Goal: Task Accomplishment & Management: Complete application form

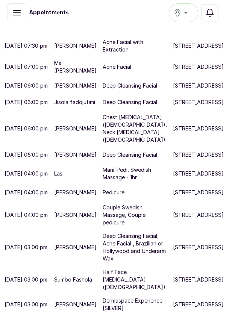
scroll to position [414, 0]
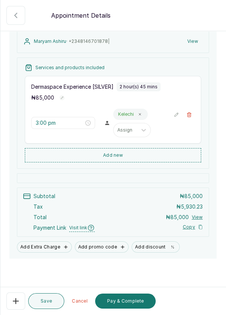
scroll to position [4, 0]
click at [131, 309] on button "Pay & Complete" at bounding box center [125, 301] width 61 height 15
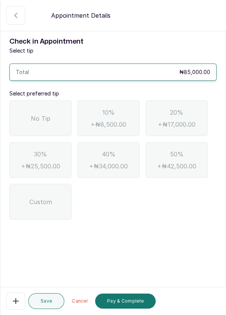
scroll to position [0, 0]
click at [41, 124] on div "No Tip" at bounding box center [40, 118] width 62 height 36
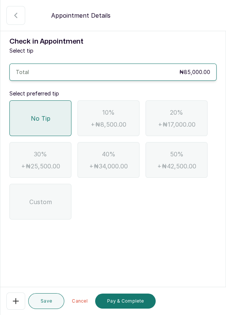
click at [128, 309] on button "Pay & Complete" at bounding box center [125, 301] width 61 height 15
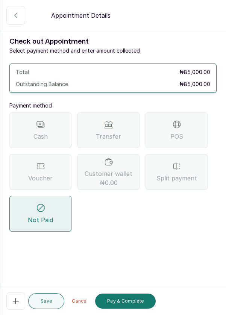
click at [51, 169] on div "Voucher" at bounding box center [40, 172] width 62 height 36
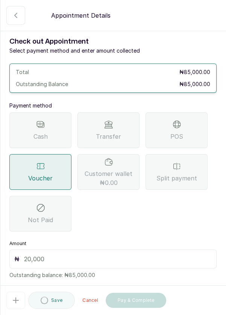
click at [136, 308] on button "Pay & Complete" at bounding box center [136, 300] width 61 height 15
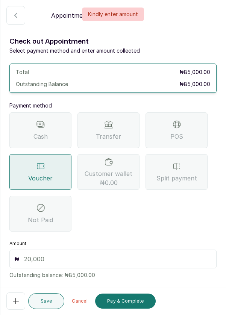
click at [77, 256] on input "text" at bounding box center [118, 259] width 188 height 9
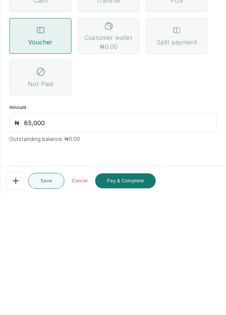
scroll to position [4, 0]
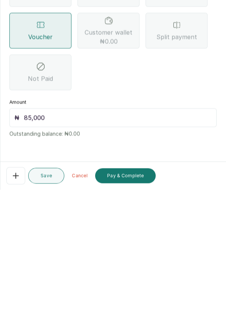
type input "85,000"
click at [132, 302] on button "Pay & Complete" at bounding box center [125, 301] width 61 height 15
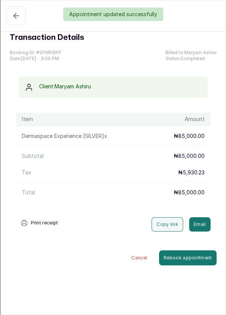
click at [12, 15] on div "Appointment updated successfully" at bounding box center [113, 15] width 226 height 14
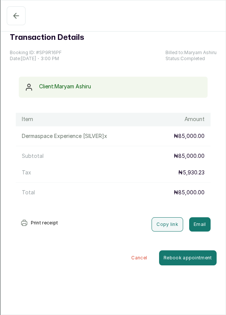
click at [15, 17] on icon "button" at bounding box center [16, 15] width 5 height 5
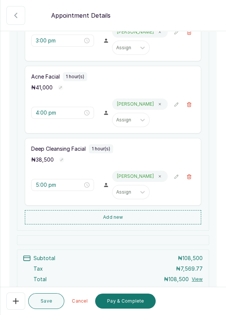
scroll to position [172, 0]
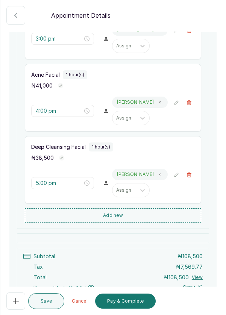
click at [17, 306] on icon "button" at bounding box center [15, 301] width 9 height 9
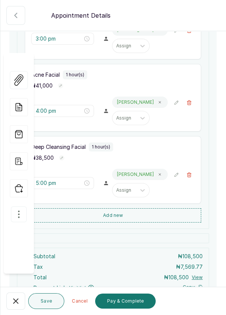
click at [14, 210] on icon "button" at bounding box center [18, 214] width 9 height 9
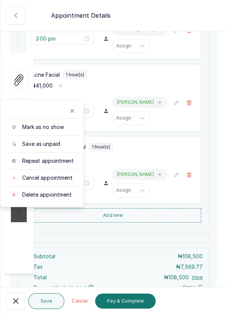
click at [62, 174] on span "Cancel appointment" at bounding box center [47, 178] width 50 height 8
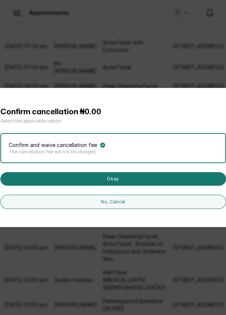
click at [139, 186] on button "Okay" at bounding box center [113, 179] width 226 height 14
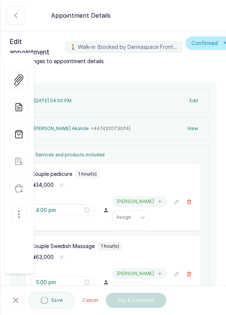
type input "4:00 pm"
type input "5:00 pm"
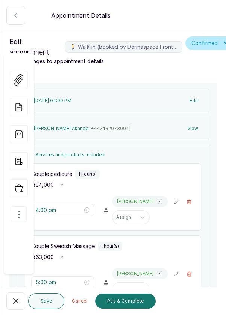
click at [16, 207] on button "button" at bounding box center [19, 215] width 16 height 16
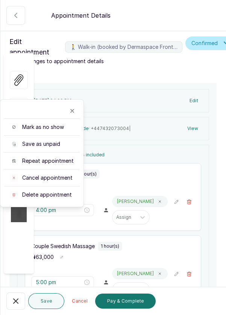
click at [65, 174] on span "Cancel appointment" at bounding box center [47, 178] width 50 height 8
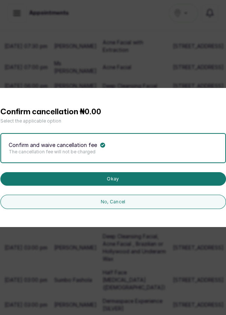
click at [128, 186] on button "Okay" at bounding box center [113, 179] width 226 height 14
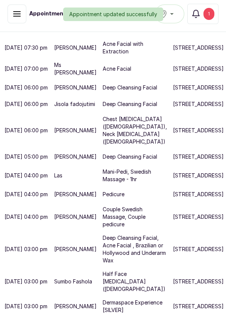
scroll to position [358, 0]
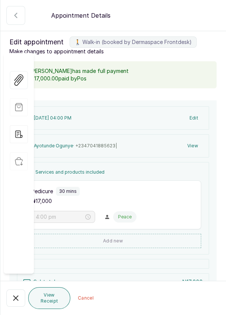
click at [11, 307] on button "🚶 Walk-in (booked by Dermaspace Frontdesk)" at bounding box center [15, 298] width 19 height 17
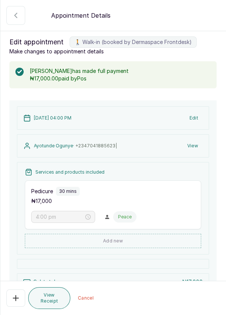
click at [16, 303] on icon "button" at bounding box center [15, 298] width 9 height 9
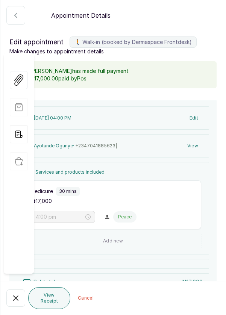
click at [17, 301] on icon "button" at bounding box center [16, 298] width 5 height 5
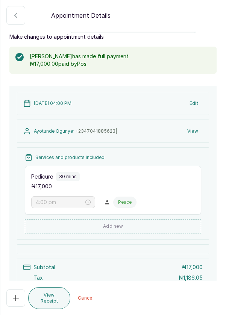
scroll to position [0, 0]
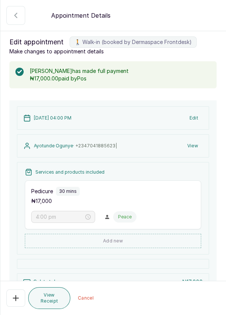
click at [17, 14] on icon "button" at bounding box center [15, 15] width 9 height 9
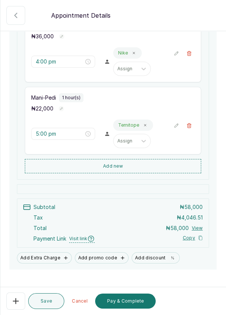
scroll to position [160, 0]
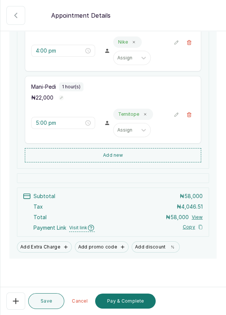
click at [146, 309] on button "Pay & Complete" at bounding box center [125, 301] width 61 height 15
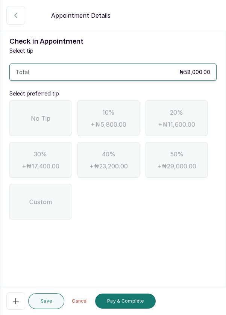
scroll to position [0, 0]
click at [47, 126] on div "No Tip" at bounding box center [40, 118] width 62 height 36
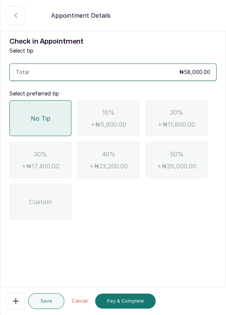
click at [133, 309] on button "Pay & Complete" at bounding box center [125, 301] width 61 height 15
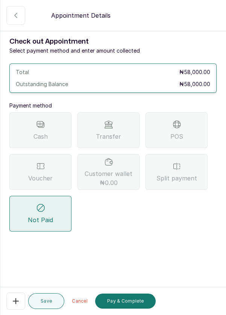
click at [45, 171] on div "Voucher" at bounding box center [40, 172] width 62 height 36
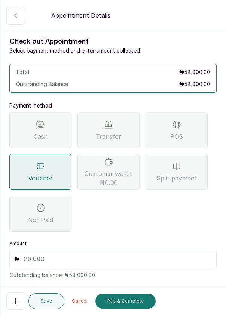
click at [91, 256] on input "text" at bounding box center [118, 259] width 188 height 9
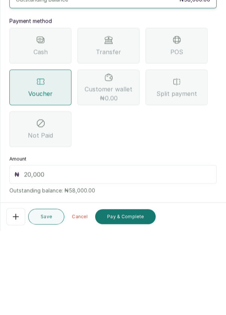
scroll to position [4, 0]
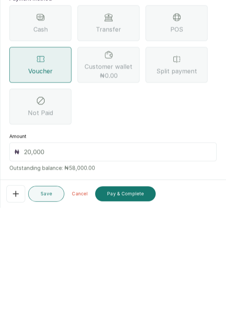
click at [45, 255] on input "text" at bounding box center [118, 259] width 188 height 9
type input "58"
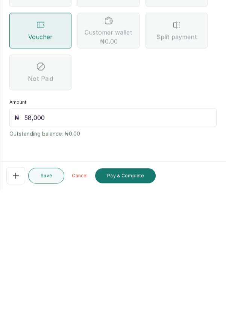
type input "58,000"
click at [132, 303] on button "Pay & Complete" at bounding box center [125, 301] width 61 height 15
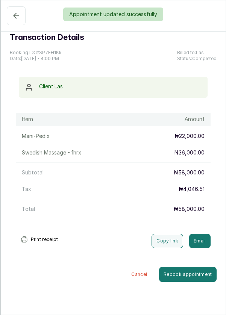
click at [12, 19] on div "Appointment updated successfully" at bounding box center [113, 15] width 226 height 14
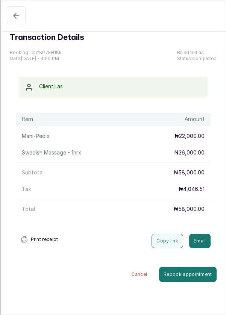
click at [16, 14] on icon "button" at bounding box center [16, 15] width 9 height 9
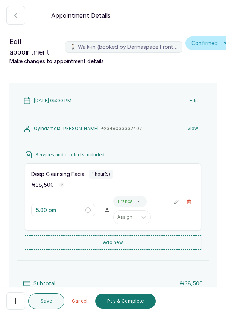
click at [144, 240] on button "Add new" at bounding box center [113, 243] width 177 height 14
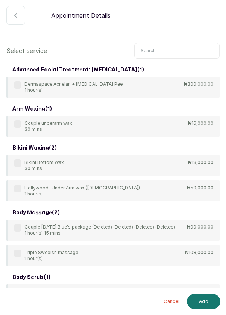
scroll to position [0, 0]
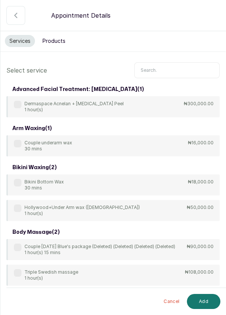
click at [169, 68] on input "text" at bounding box center [176, 70] width 85 height 16
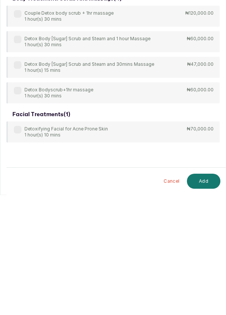
scroll to position [4, 0]
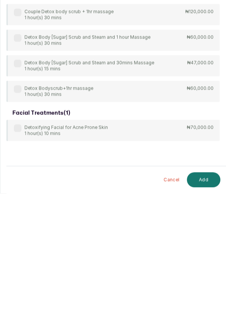
type input "Deto"
click at [20, 251] on label at bounding box center [18, 251] width 8 height 8
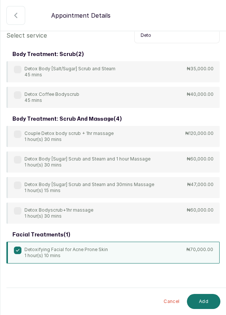
click at [210, 303] on button "Add" at bounding box center [203, 301] width 33 height 15
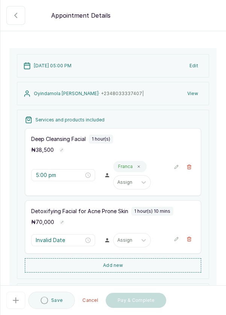
type input "6:00 pm"
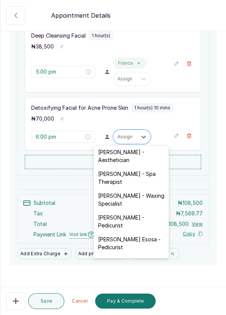
scroll to position [0, 0]
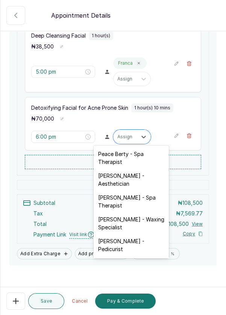
click at [141, 178] on div "Rosemary Amuche - Aesthetician" at bounding box center [131, 180] width 75 height 22
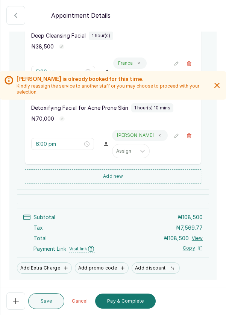
click at [188, 65] on icon "button" at bounding box center [189, 63] width 4 height 5
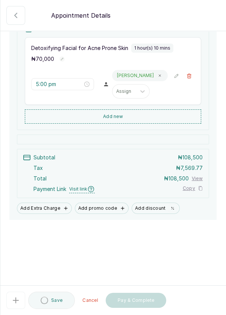
type input "6:00 pm"
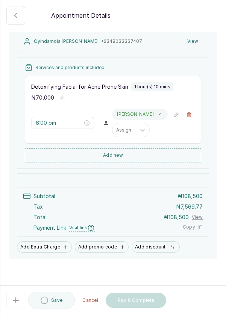
scroll to position [36, 0]
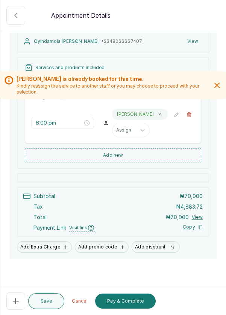
click at [49, 302] on button "Save" at bounding box center [46, 302] width 36 height 16
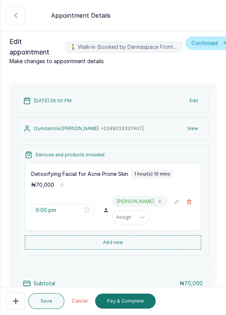
scroll to position [87, 0]
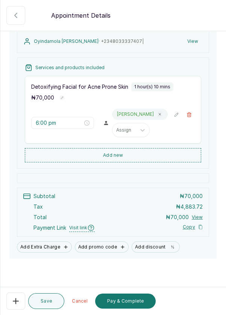
click at [126, 301] on button "Pay & Complete" at bounding box center [125, 301] width 61 height 15
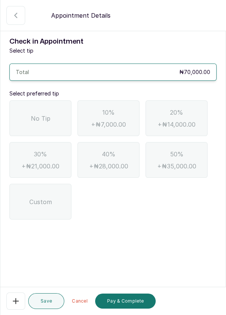
scroll to position [0, 0]
click at [44, 118] on span "No Tip" at bounding box center [41, 118] width 20 height 9
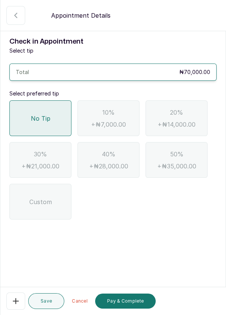
click at [138, 302] on button "Pay & Complete" at bounding box center [125, 301] width 61 height 15
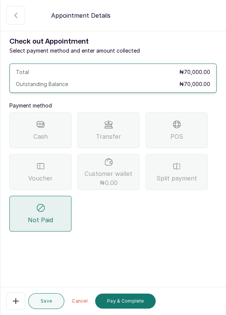
click at [123, 130] on div "Transfer" at bounding box center [109, 131] width 62 height 36
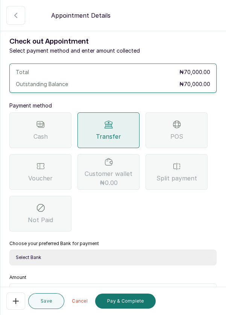
click at [105, 257] on select "Select Bank DERMASPACE ESTHETIC & WELLNESS CENT Sterling Bank DERMASPACEEST/DER…" at bounding box center [112, 258] width 207 height 16
select select "2e74708a-ec72-4623-8678-53c89a685e54"
click at [9, 250] on select "Select Bank DERMASPACE ESTHETIC & WELLNESS CENT Sterling Bank DERMASPACEEST/DER…" at bounding box center [112, 258] width 207 height 16
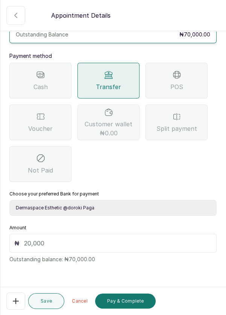
scroll to position [49, 0]
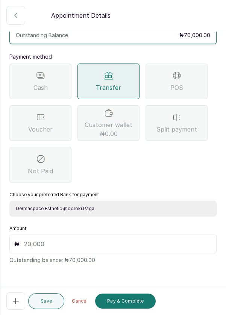
click at [61, 246] on input "text" at bounding box center [118, 244] width 188 height 9
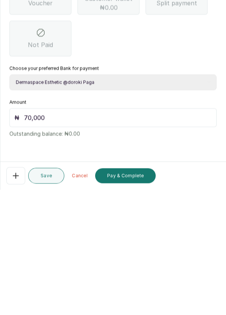
scroll to position [36, 0]
type input "70,000"
click at [133, 302] on button "Pay & Complete" at bounding box center [125, 301] width 61 height 15
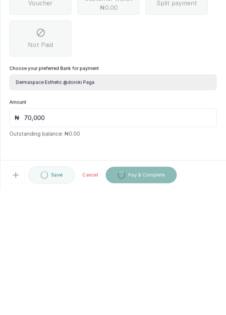
scroll to position [4, 0]
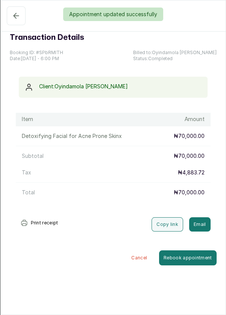
click at [14, 16] on div "Appointment updated successfully" at bounding box center [113, 15] width 226 height 14
click at [14, 18] on div "Appointment updated successfully" at bounding box center [113, 15] width 226 height 14
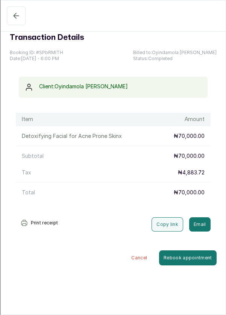
click at [15, 11] on icon "button" at bounding box center [16, 15] width 9 height 9
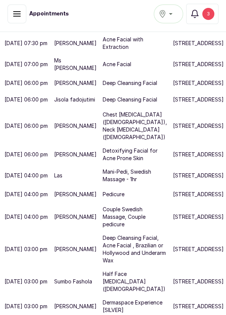
scroll to position [302, 0]
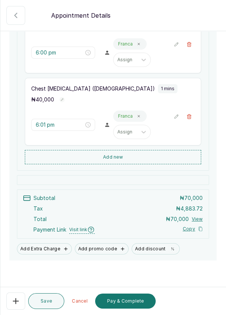
scroll to position [160, 0]
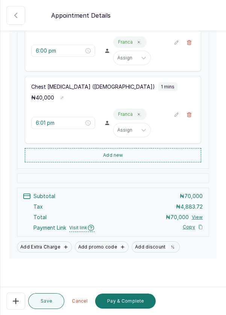
click at [119, 301] on button "Pay & Complete" at bounding box center [125, 301] width 61 height 15
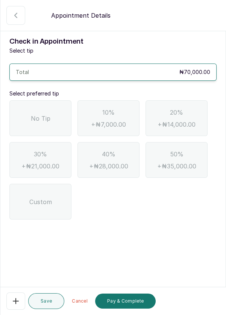
scroll to position [0, 0]
click at [54, 122] on div "No Tip" at bounding box center [40, 118] width 62 height 36
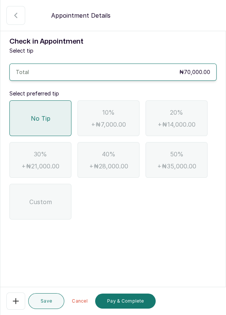
click at [122, 301] on button "Pay & Complete" at bounding box center [125, 301] width 61 height 15
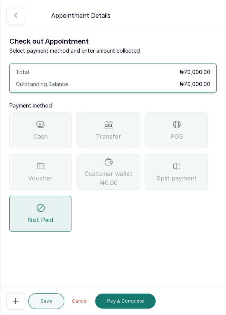
click at [118, 133] on span "Transfer" at bounding box center [108, 136] width 25 height 9
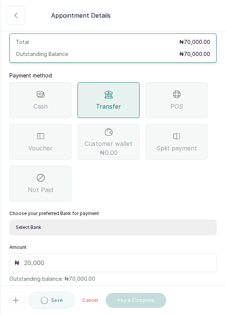
scroll to position [42, 0]
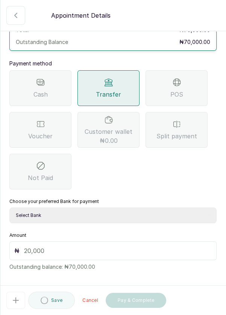
click at [81, 216] on select "Select Bank DERMASPACE ESTHETIC & WELLNESS CENT Sterling Bank DERMASPACEEST/DER…" at bounding box center [112, 216] width 207 height 16
select select "818ea5c0-5b47-4751-8f35-6fc14409c533"
click at [9, 208] on select "Select Bank DERMASPACE ESTHETIC & WELLNESS CENT Sterling Bank DERMASPACEEST/DER…" at bounding box center [112, 216] width 207 height 16
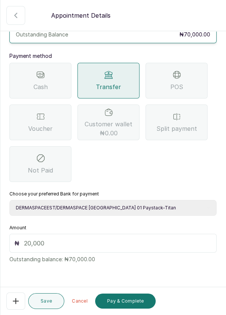
scroll to position [47, 0]
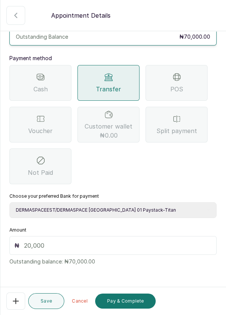
click at [52, 245] on input "text" at bounding box center [118, 245] width 188 height 9
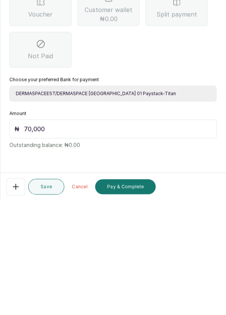
scroll to position [36, 0]
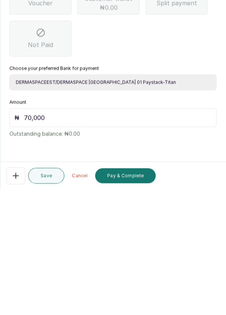
type input "70,000"
click at [133, 302] on button "Pay & Complete" at bounding box center [125, 301] width 61 height 15
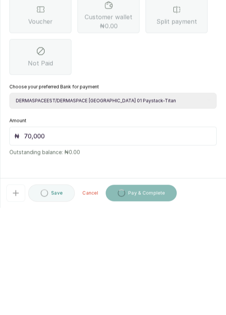
scroll to position [4, 0]
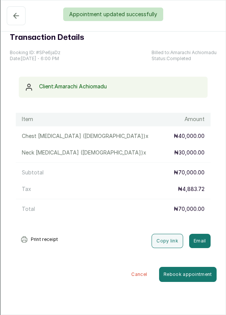
click at [14, 12] on div "Appointment updated successfully" at bounding box center [113, 15] width 226 height 14
click at [16, 17] on div "Appointment updated successfully" at bounding box center [113, 15] width 226 height 14
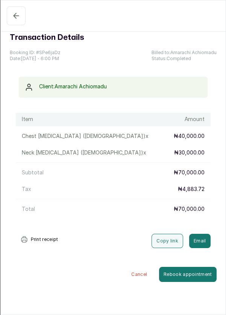
click at [15, 17] on icon "button" at bounding box center [16, 15] width 5 height 5
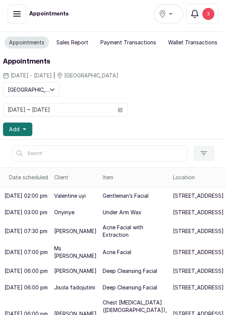
scroll to position [0, 1]
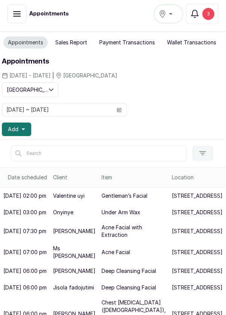
click at [23, 129] on icon "button" at bounding box center [23, 130] width 4 height 2
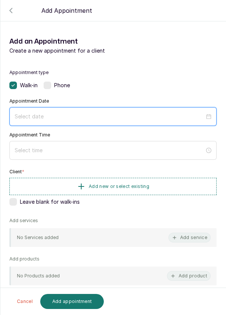
click at [92, 113] on input at bounding box center [110, 117] width 190 height 8
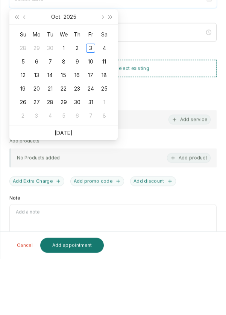
scroll to position [4, 0]
click at [70, 189] on link "[DATE]" at bounding box center [64, 189] width 18 height 6
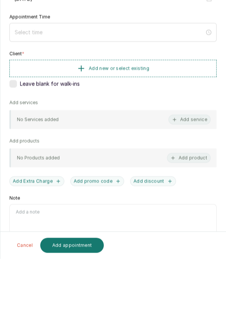
type input "2025/10/03"
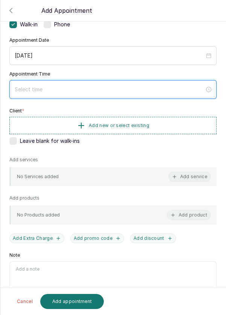
click at [75, 86] on input at bounding box center [110, 89] width 190 height 8
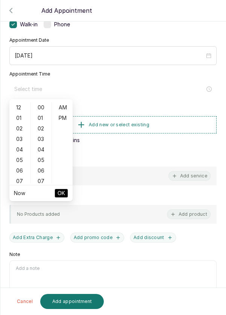
click at [21, 182] on div "07" at bounding box center [20, 181] width 18 height 11
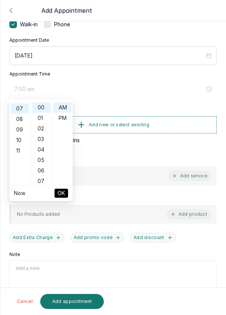
scroll to position [74, 0]
click at [67, 121] on div "PM" at bounding box center [62, 118] width 18 height 11
type input "7:00 pm"
click at [67, 194] on button "OK" at bounding box center [62, 193] width 14 height 9
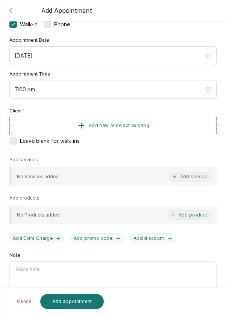
click at [169, 126] on button "Add new or select existing" at bounding box center [112, 125] width 207 height 17
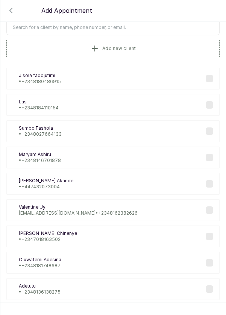
scroll to position [0, 0]
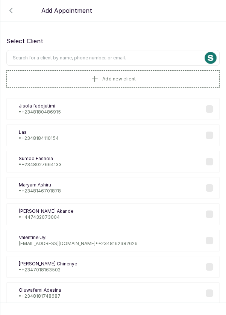
click at [128, 55] on input "text" at bounding box center [112, 58] width 213 height 16
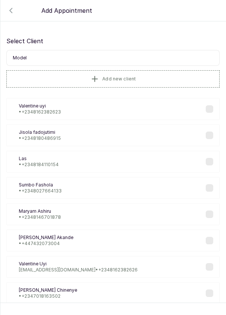
type input "Modele"
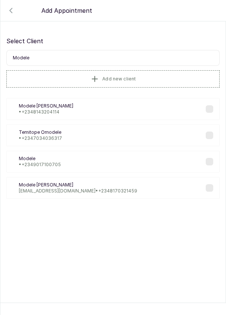
click at [84, 107] on div "Ma Modele ajayi • +234 8143204114" at bounding box center [112, 109] width 213 height 22
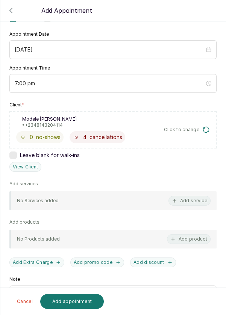
scroll to position [69, 0]
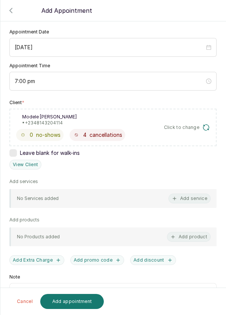
click at [199, 200] on button "Add service" at bounding box center [190, 199] width 42 height 10
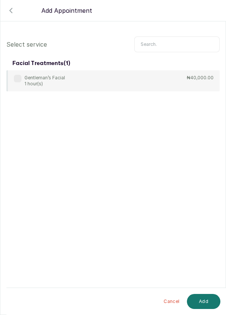
scroll to position [30, 0]
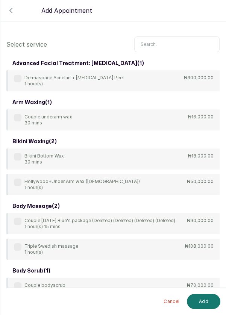
click at [173, 38] on input "text" at bounding box center [176, 45] width 85 height 16
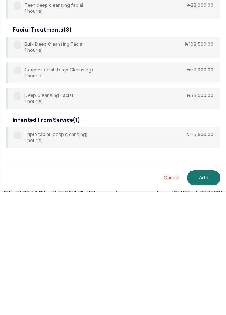
scroll to position [4, 0]
type input "Deep c"
click at [19, 219] on label at bounding box center [18, 220] width 8 height 8
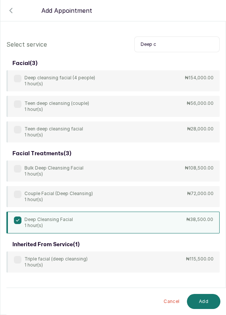
click at [205, 300] on button "Add" at bounding box center [203, 301] width 33 height 15
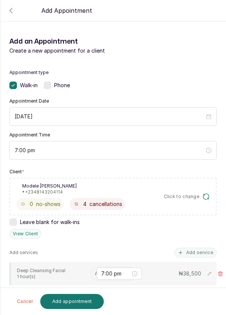
click at [95, 273] on input "text" at bounding box center [95, 273] width 1 height 5
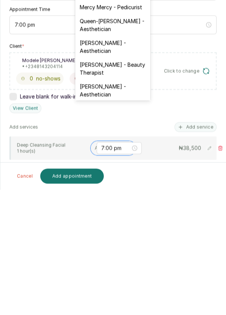
scroll to position [149, 0]
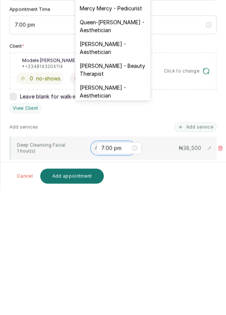
click at [112, 210] on div "Franca Ebuzome - Aesthetician" at bounding box center [112, 217] width 75 height 22
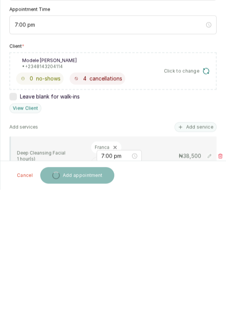
scroll to position [4, 0]
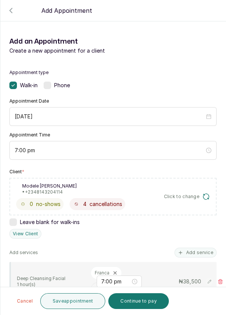
click at [87, 300] on button "Save appointment" at bounding box center [72, 302] width 65 height 16
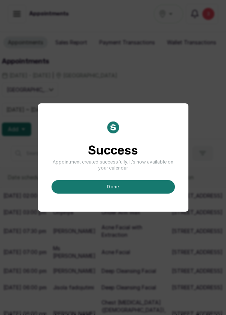
click at [135, 194] on button "done" at bounding box center [113, 187] width 123 height 14
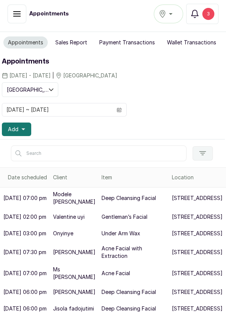
click at [211, 12] on div "3" at bounding box center [208, 14] width 12 height 12
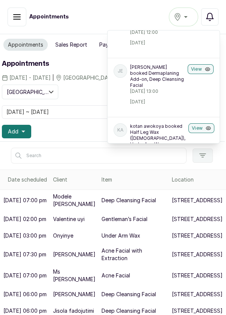
scroll to position [100, 0]
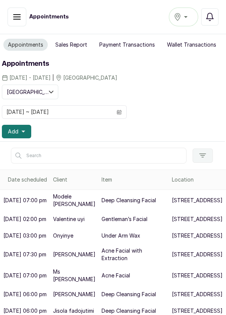
click at [29, 129] on button "Add" at bounding box center [16, 132] width 29 height 14
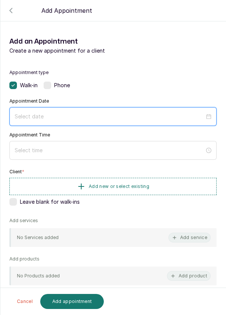
click at [88, 116] on input at bounding box center [110, 117] width 190 height 8
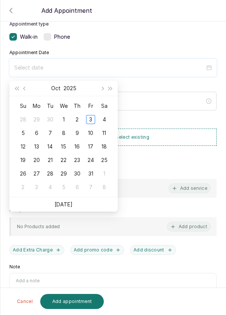
scroll to position [46, 0]
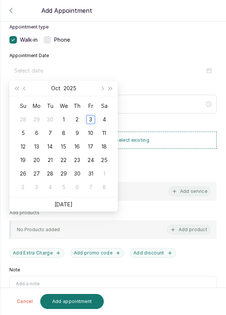
click at [106, 120] on div "4" at bounding box center [104, 119] width 9 height 9
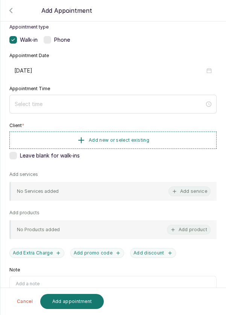
type input "2025/10/04"
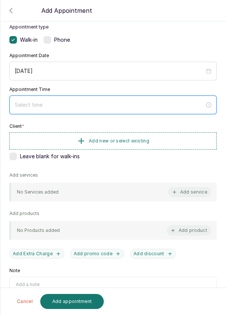
click at [77, 101] on input at bounding box center [110, 105] width 190 height 8
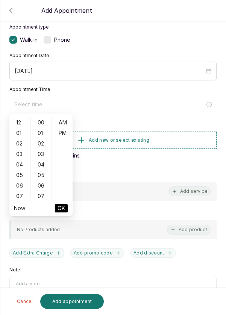
click at [19, 130] on div "01" at bounding box center [20, 133] width 18 height 11
click at [21, 122] on div "12" at bounding box center [20, 122] width 18 height 11
click at [63, 137] on div "PM" at bounding box center [62, 133] width 18 height 11
type input "12:00 pm"
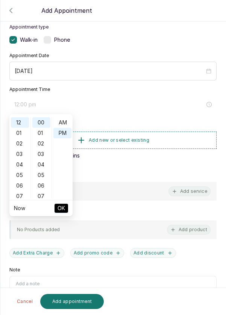
scroll to position [10, 0]
click at [67, 212] on button "OK" at bounding box center [62, 208] width 14 height 9
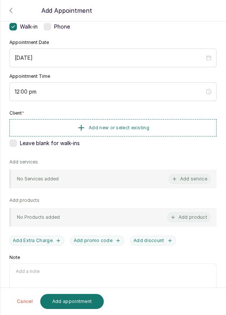
scroll to position [59, 0]
click at [167, 126] on button "Add new or select existing" at bounding box center [112, 127] width 207 height 17
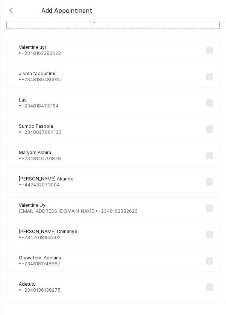
scroll to position [29, 0]
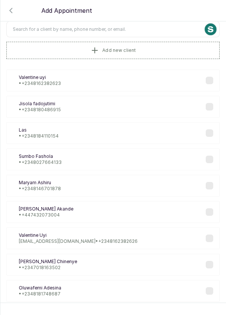
click at [151, 29] on input "text" at bounding box center [112, 29] width 213 height 16
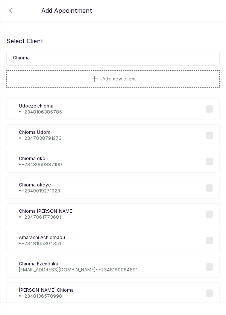
scroll to position [0, 0]
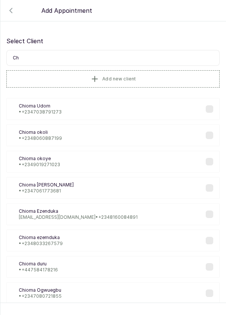
type input "C"
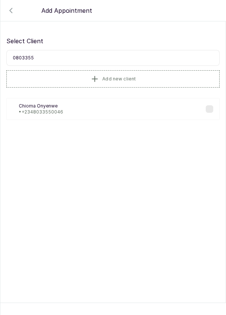
type input "08033550"
click at [71, 108] on div "CO Chioma Onyenwe • +234 8033550046" at bounding box center [112, 109] width 213 height 22
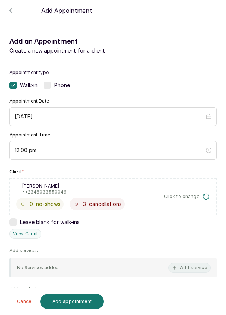
scroll to position [61, 0]
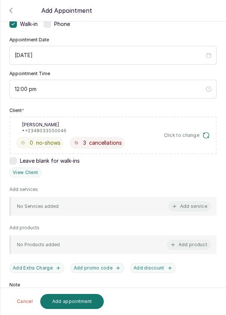
click at [196, 205] on button "Add service" at bounding box center [190, 207] width 42 height 10
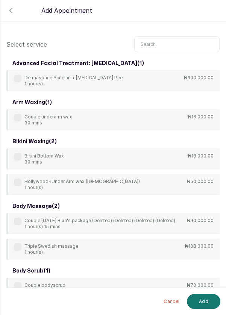
scroll to position [0, 0]
click at [172, 43] on input "text" at bounding box center [176, 45] width 85 height 16
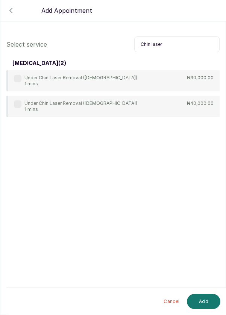
type input "Chin laser"
click at [19, 81] on label at bounding box center [18, 79] width 8 height 8
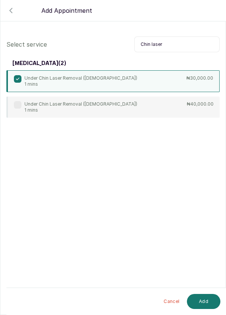
click at [208, 304] on button "Add" at bounding box center [203, 301] width 33 height 15
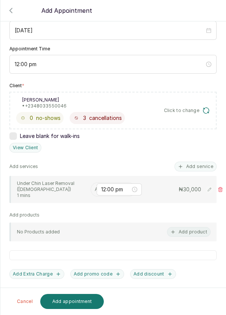
scroll to position [86, 0]
click at [95, 189] on input "text" at bounding box center [95, 189] width 1 height 5
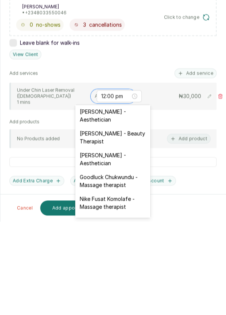
scroll to position [202, 0]
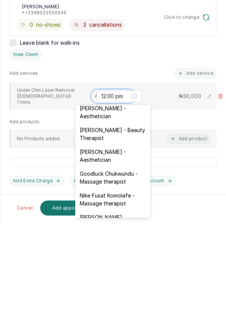
click at [119, 239] on div "Franca Ebuzome - Aesthetician" at bounding box center [112, 250] width 75 height 22
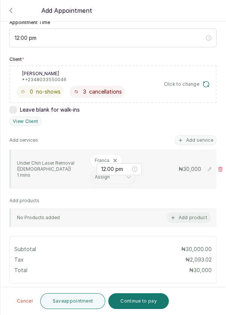
scroll to position [116, 0]
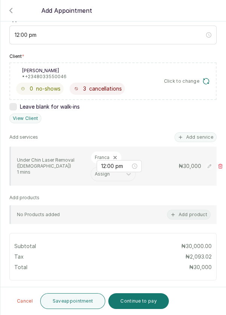
click at [198, 135] on button "Add service" at bounding box center [196, 137] width 42 height 10
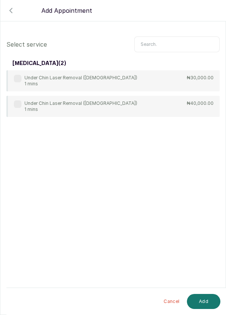
scroll to position [0, 0]
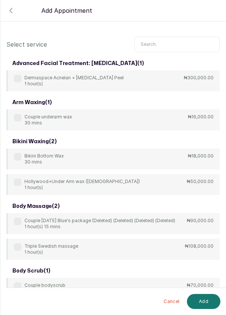
click at [170, 42] on input "text" at bounding box center [176, 45] width 85 height 16
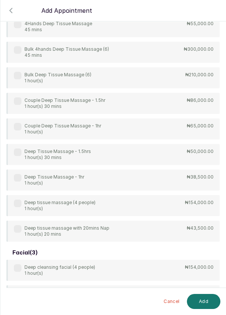
scroll to position [64, 0]
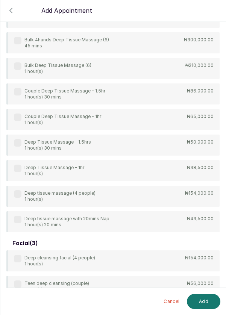
type input "Deep"
click at [17, 173] on div "4Hands Deep Tissue Massage 45 mins ₦55,000.00 Bulk 4hands Deep Tissue Massage (…" at bounding box center [112, 120] width 213 height 226
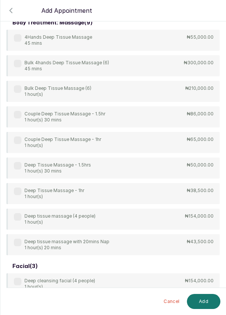
click at [206, 302] on button "Add" at bounding box center [203, 301] width 33 height 15
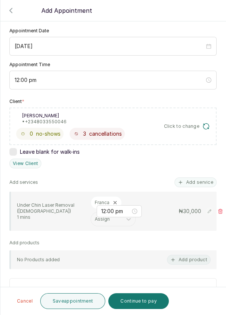
scroll to position [69, 0]
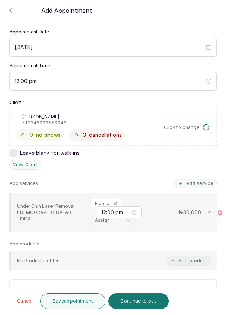
click at [201, 184] on button "Add service" at bounding box center [196, 184] width 42 height 10
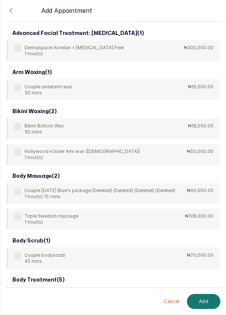
scroll to position [0, 0]
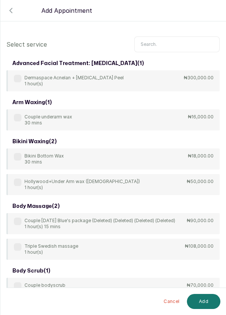
click at [168, 42] on input "text" at bounding box center [176, 45] width 85 height 16
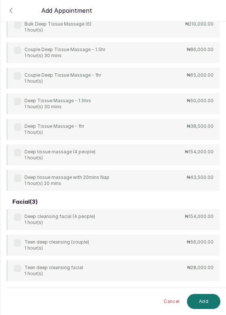
scroll to position [109, 0]
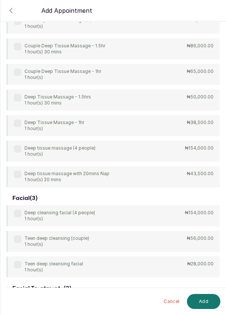
type input "Deep"
click at [18, 123] on div "4Hands Deep Tissue Massage 45 mins ₦55,000.00 Bulk 4hands Deep Tissue Massage (…" at bounding box center [112, 75] width 213 height 226
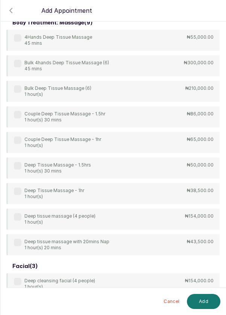
click at [16, 189] on label at bounding box center [18, 192] width 8 height 8
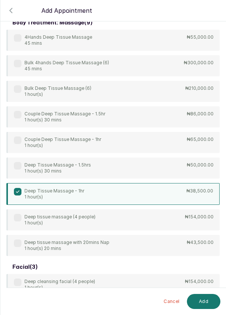
click at [202, 303] on button "Add" at bounding box center [203, 301] width 33 height 15
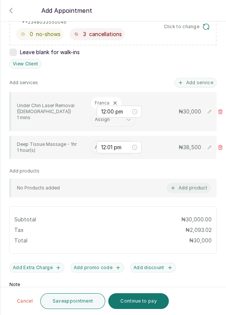
scroll to position [175, 0]
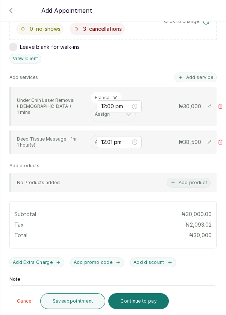
click at [95, 141] on input "text" at bounding box center [95, 142] width 1 height 5
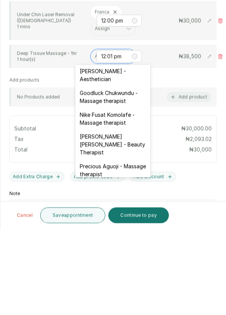
scroll to position [243, 0]
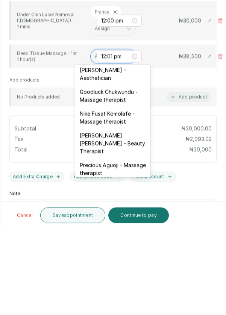
click at [123, 195] on div "Nike Fusat Komolafe - Massage therapist" at bounding box center [112, 204] width 75 height 22
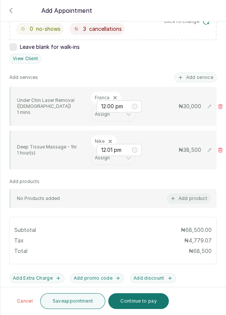
click at [87, 301] on button "Save appointment" at bounding box center [72, 302] width 65 height 16
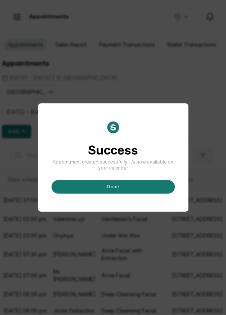
click at [128, 194] on button "done" at bounding box center [113, 187] width 123 height 14
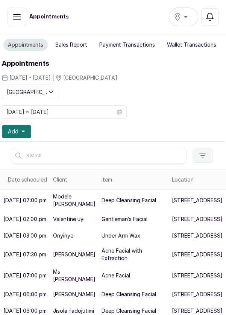
click at [26, 131] on button "Add" at bounding box center [16, 132] width 29 height 14
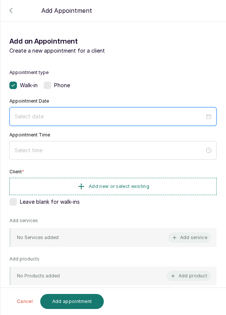
click at [79, 115] on input at bounding box center [110, 117] width 190 height 8
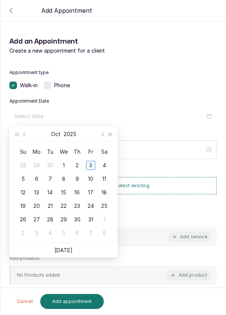
click at [107, 164] on div "4" at bounding box center [104, 165] width 9 height 9
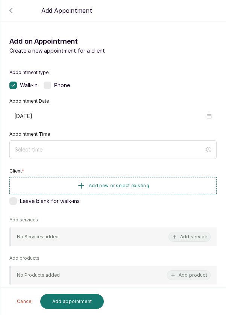
type input "2025/10/04"
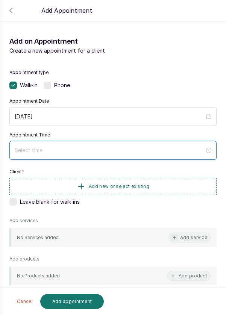
click at [74, 146] on input at bounding box center [110, 150] width 190 height 8
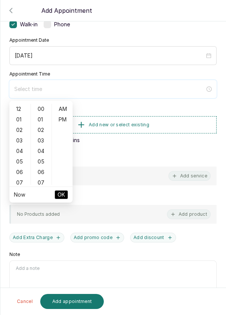
scroll to position [58, 0]
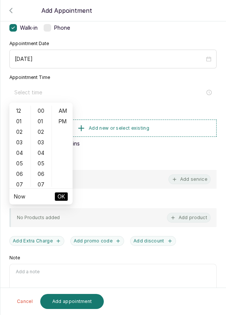
click at [21, 124] on div "01" at bounding box center [20, 121] width 18 height 11
click at [65, 123] on div "PM" at bounding box center [62, 121] width 18 height 11
type input "1:00 pm"
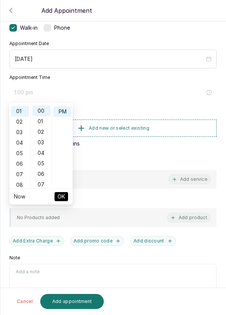
scroll to position [10, 0]
click at [64, 199] on span "OK" at bounding box center [62, 197] width 8 height 14
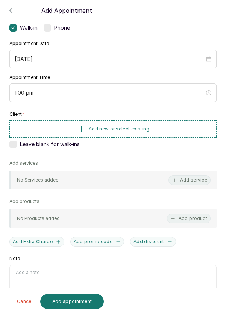
click at [164, 129] on button "Add new or select existing" at bounding box center [112, 128] width 207 height 17
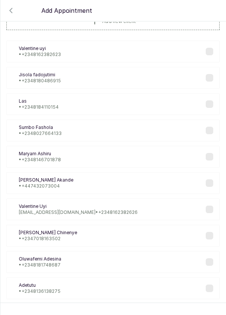
scroll to position [27, 0]
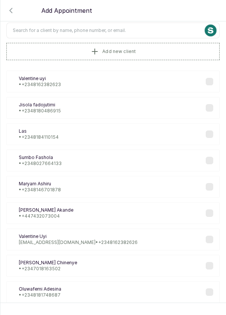
click at [157, 31] on input "text" at bounding box center [112, 31] width 213 height 16
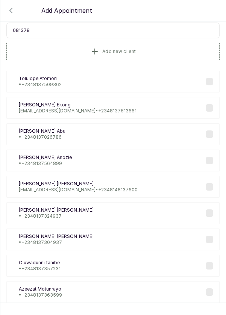
type input "0813789"
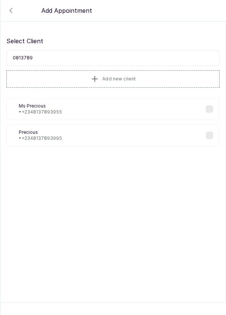
click at [81, 108] on div "MP Ms Precious • +234 8137893955" at bounding box center [112, 109] width 213 height 22
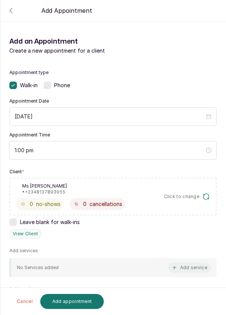
scroll to position [82, 0]
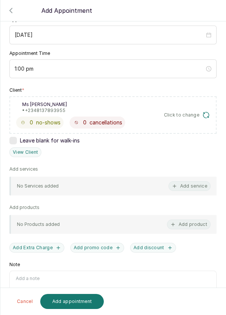
click at [200, 188] on button "Add service" at bounding box center [190, 186] width 42 height 10
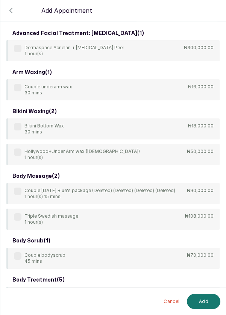
scroll to position [0, 0]
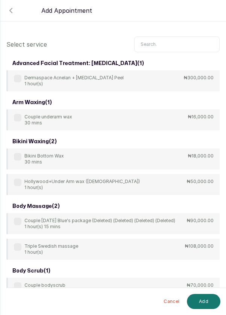
click at [167, 43] on input "text" at bounding box center [176, 45] width 85 height 16
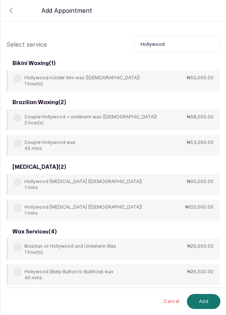
scroll to position [21, 0]
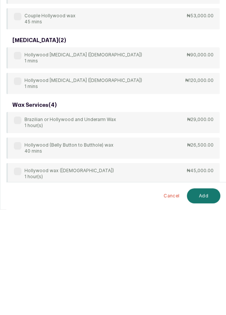
type input "Hollywood"
click at [18, 227] on label at bounding box center [18, 226] width 8 height 8
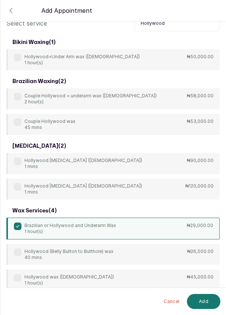
click at [202, 303] on button "Add" at bounding box center [203, 301] width 33 height 15
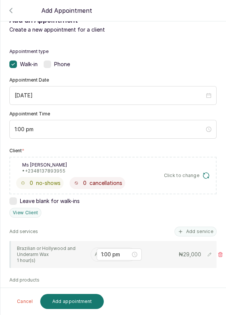
click at [95, 254] on input "text" at bounding box center [95, 254] width 1 height 5
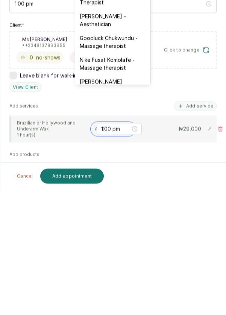
scroll to position [205, 0]
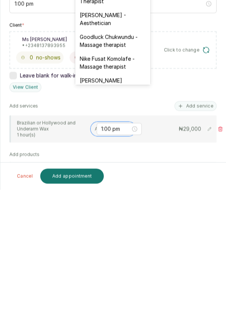
click at [117, 137] on div "Franca Ebuzome - Aesthetician" at bounding box center [112, 145] width 75 height 22
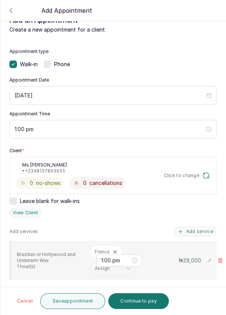
click at [82, 300] on button "Save appointment" at bounding box center [72, 302] width 65 height 16
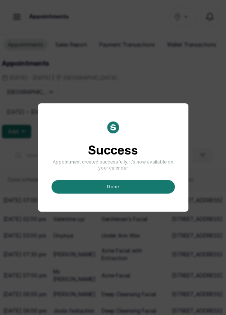
click at [137, 194] on button "done" at bounding box center [113, 187] width 123 height 14
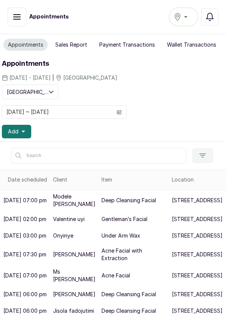
click at [25, 132] on button "Add" at bounding box center [16, 132] width 29 height 14
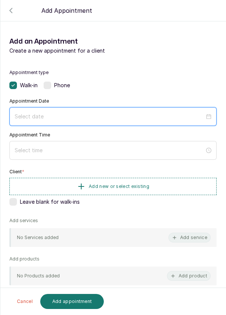
click at [98, 114] on input at bounding box center [110, 117] width 190 height 8
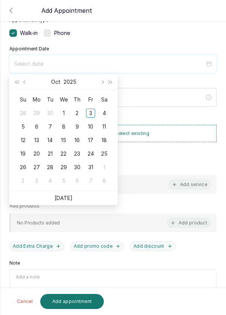
scroll to position [52, 0]
click at [109, 112] on td "4" at bounding box center [104, 114] width 14 height 14
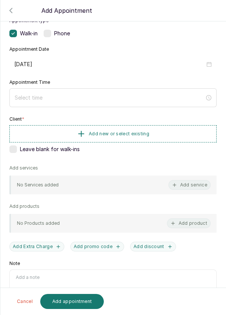
type input "2025/10/04"
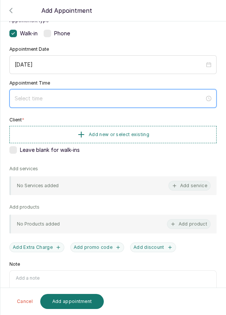
click at [105, 95] on input at bounding box center [110, 98] width 190 height 8
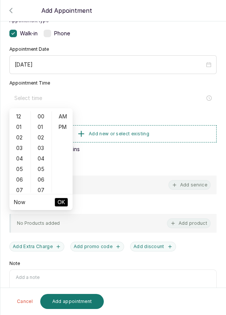
click at [13, 141] on div "02" at bounding box center [20, 137] width 18 height 11
click at [63, 128] on div "PM" at bounding box center [62, 127] width 18 height 11
type input "2:00 pm"
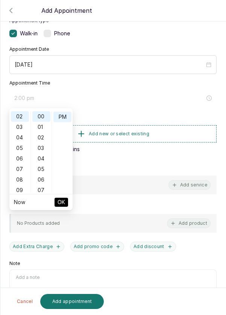
click at [67, 204] on button "OK" at bounding box center [62, 202] width 14 height 9
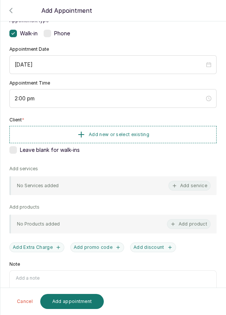
click at [169, 133] on button "Add new or select existing" at bounding box center [112, 134] width 207 height 17
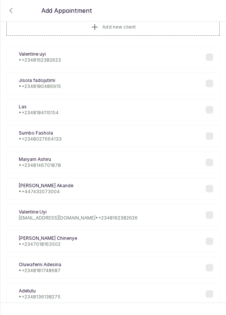
scroll to position [22, 0]
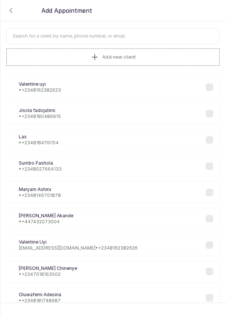
click at [155, 35] on input "text" at bounding box center [112, 36] width 213 height 16
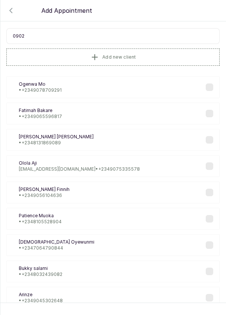
type input "09029"
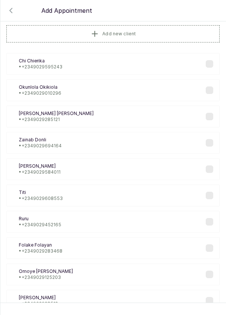
scroll to position [43, 0]
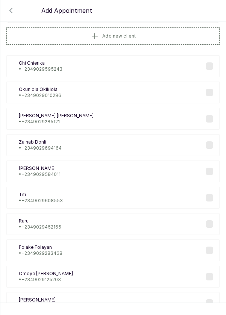
click at [77, 172] on div "Ju Judith • +234 9029584011" at bounding box center [112, 172] width 213 height 22
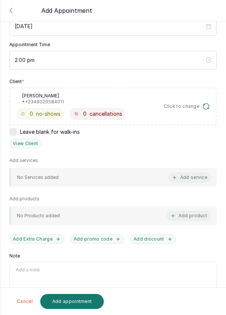
scroll to position [91, 0]
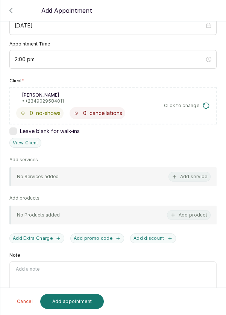
click at [189, 177] on button "Add service" at bounding box center [190, 177] width 42 height 10
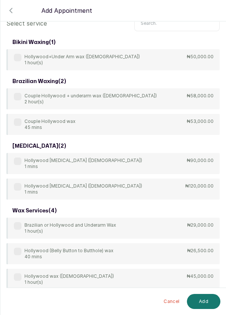
scroll to position [9, 0]
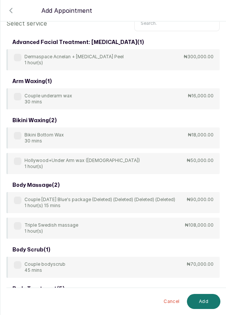
click at [179, 31] on input "text" at bounding box center [176, 23] width 85 height 16
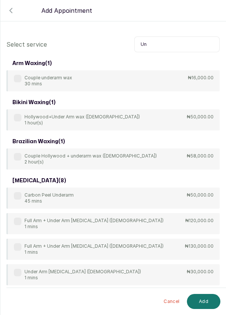
type input "U"
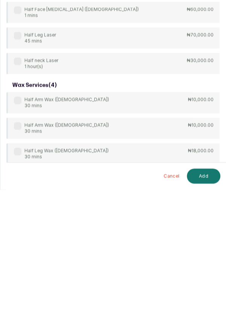
scroll to position [12, 0]
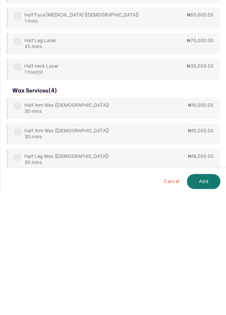
type input "Half"
click at [18, 262] on div "laser hair removal ( 15 ) Half Arm Laser Hair Removal (female) 1 mins ₦45,000.0…" at bounding box center [112, 61] width 213 height 509
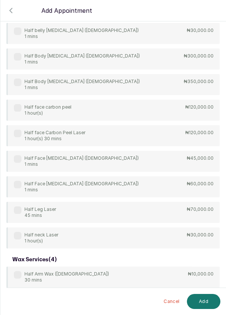
scroll to position [250, 0]
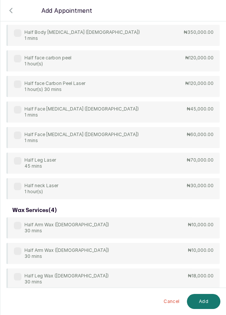
click at [14, 278] on label at bounding box center [18, 277] width 8 height 8
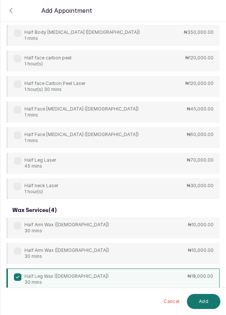
click at [209, 305] on button "Add" at bounding box center [203, 301] width 33 height 15
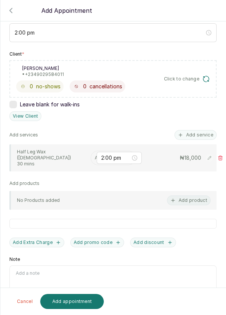
scroll to position [36, 0]
click at [91, 151] on div "Assign" at bounding box center [113, 158] width 45 height 14
click at [100, 152] on div "2:00 pm" at bounding box center [119, 158] width 45 height 12
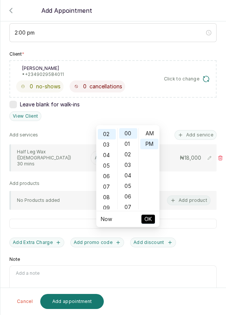
scroll to position [10, 0]
click at [150, 88] on div "Appointment type Walk-in Phone Appointment Date 2025/10/04 Appointment Time 2:0…" at bounding box center [112, 135] width 225 height 385
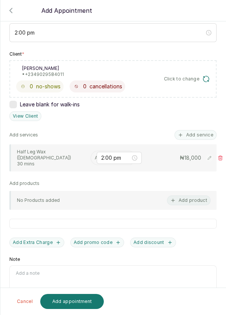
click at [95, 155] on input "text" at bounding box center [95, 157] width 1 height 5
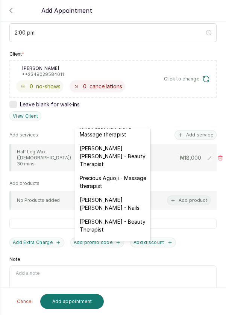
scroll to position [310, 0]
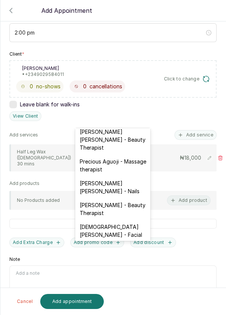
click at [120, 177] on div "Temitope Abdul Kareem - Nails" at bounding box center [112, 188] width 75 height 22
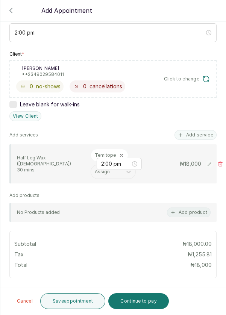
click at [198, 130] on button "Add service" at bounding box center [196, 135] width 42 height 10
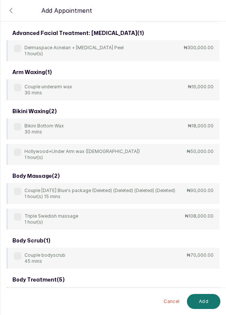
scroll to position [0, 0]
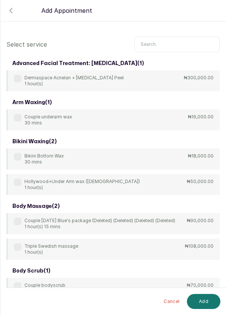
click at [182, 44] on input "text" at bounding box center [176, 45] width 85 height 16
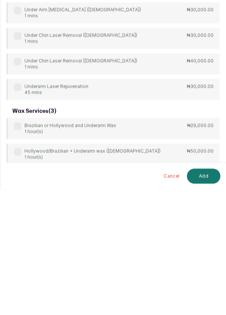
scroll to position [36, 0]
type input "Under"
click at [21, 268] on div "arm waxing ( 1 ) Couple underarm wax 30 mins ₦16,000.00 bikini waxing ( 1 ) Hol…" at bounding box center [112, 106] width 213 height 422
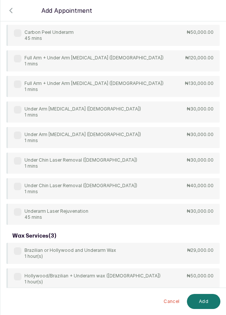
scroll to position [0, 0]
click at [16, 303] on label at bounding box center [18, 303] width 8 height 8
click at [206, 309] on button "Add" at bounding box center [203, 301] width 33 height 15
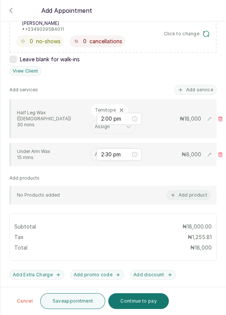
click at [95, 153] on input "text" at bounding box center [95, 154] width 1 height 5
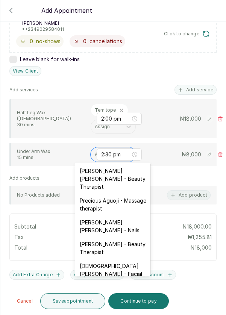
scroll to position [310, 0]
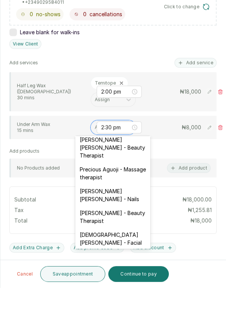
click at [137, 212] on div "Temitope Abdul Kareem - Nails" at bounding box center [112, 223] width 75 height 22
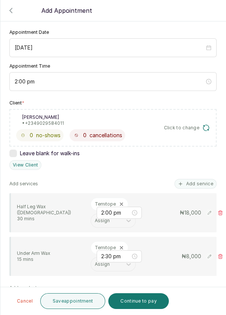
click at [203, 180] on button "Add service" at bounding box center [196, 184] width 42 height 10
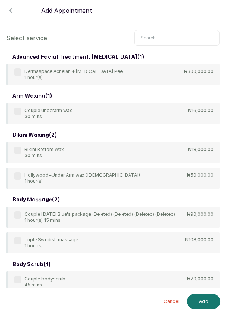
scroll to position [0, 0]
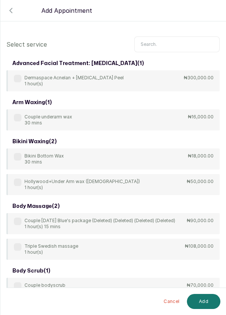
click at [179, 41] on input "text" at bounding box center [176, 45] width 85 height 16
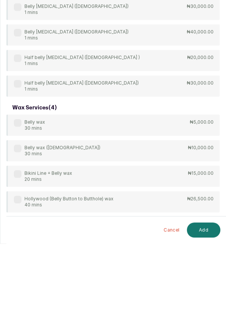
type input "Belly"
click at [20, 197] on label at bounding box center [18, 195] width 8 height 8
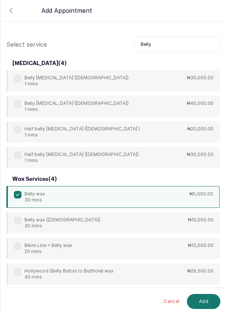
click at [205, 303] on button "Add" at bounding box center [203, 301] width 33 height 15
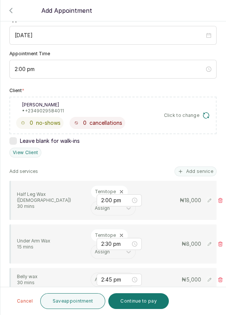
scroll to position [89, 0]
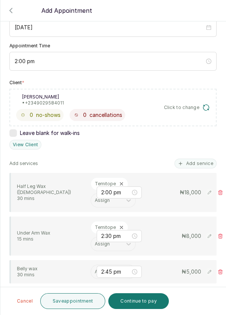
click at [95, 270] on input "text" at bounding box center [95, 271] width 1 height 5
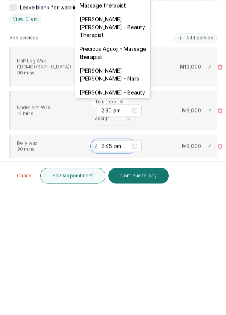
scroll to position [282, 0]
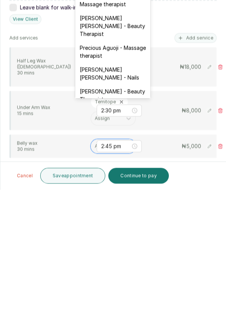
click at [124, 188] on div "Temitope Abdul Kareem - Nails" at bounding box center [112, 199] width 75 height 22
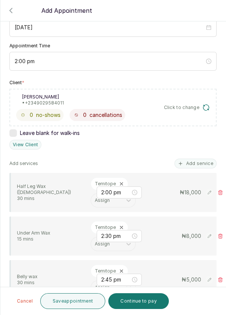
click at [73, 308] on button "Save appointment" at bounding box center [72, 302] width 65 height 16
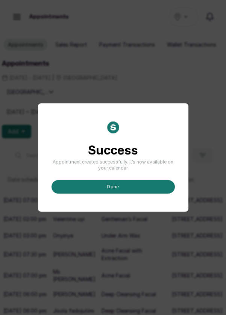
click at [140, 194] on button "done" at bounding box center [113, 187] width 123 height 14
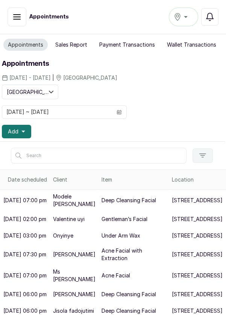
click at [24, 131] on icon "button" at bounding box center [23, 132] width 4 height 2
click at [23, 131] on icon "button" at bounding box center [23, 132] width 4 height 2
click at [22, 131] on icon "button" at bounding box center [23, 132] width 4 height 4
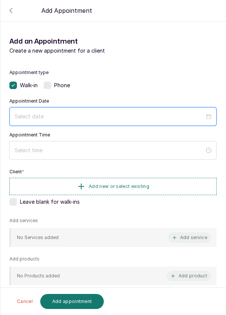
click at [92, 114] on input at bounding box center [110, 117] width 190 height 8
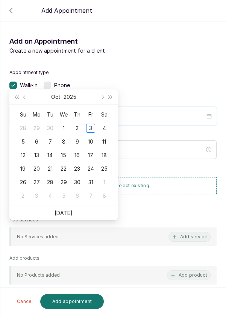
scroll to position [41, 0]
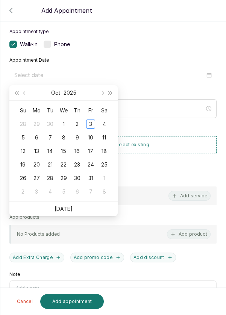
click at [107, 126] on div "4" at bounding box center [104, 124] width 9 height 9
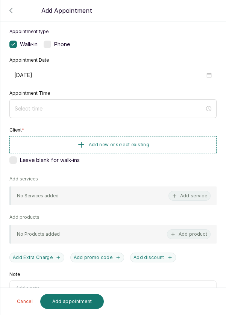
type input "2025/10/04"
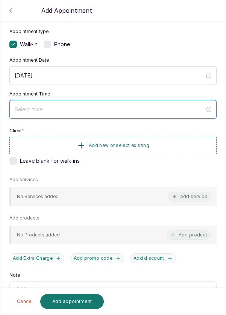
click at [85, 105] on input at bounding box center [110, 109] width 190 height 8
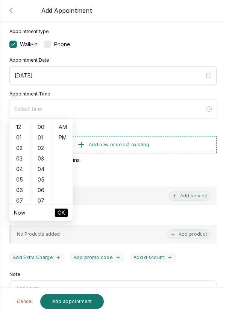
scroll to position [61, 0]
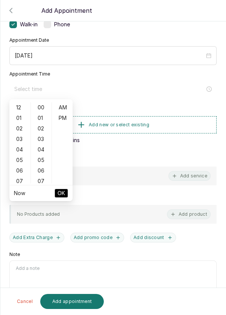
click at [19, 133] on div "02" at bounding box center [20, 128] width 18 height 11
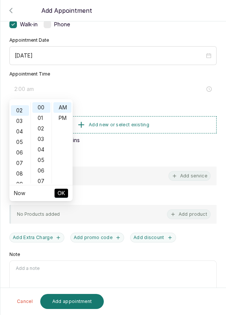
scroll to position [21, 0]
click at [67, 119] on div "PM" at bounding box center [62, 118] width 18 height 11
type input "2:00 pm"
click at [65, 192] on span "OK" at bounding box center [62, 193] width 8 height 14
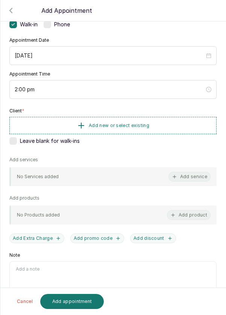
click at [161, 125] on button "Add new or select existing" at bounding box center [112, 125] width 207 height 17
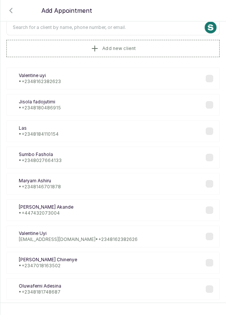
click at [147, 28] on input "text" at bounding box center [112, 28] width 213 height 16
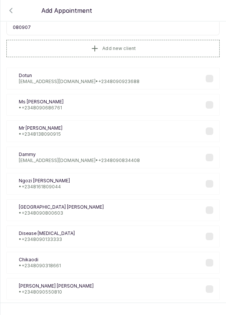
type input "0809070"
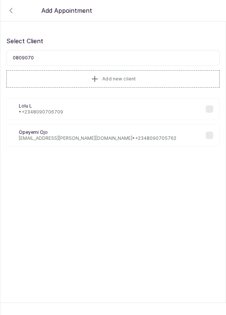
scroll to position [0, 0]
click at [82, 105] on div "LL Lolu L • +234 8090706709" at bounding box center [112, 109] width 213 height 22
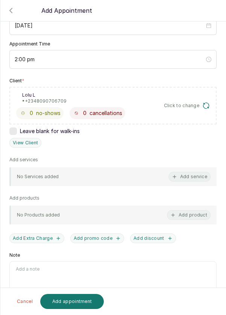
scroll to position [90, 0]
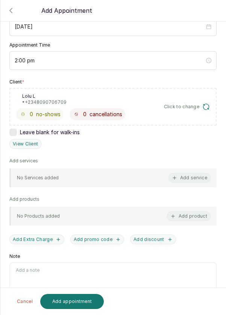
click at [198, 177] on button "Add service" at bounding box center [190, 178] width 42 height 10
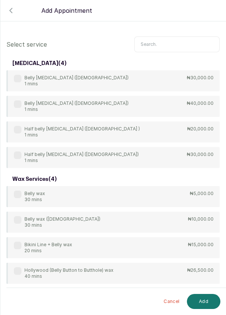
scroll to position [30, 0]
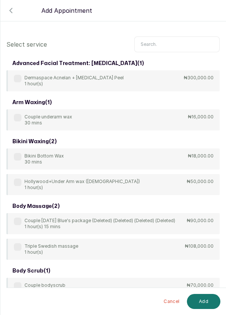
click at [171, 42] on input "text" at bounding box center [176, 45] width 85 height 16
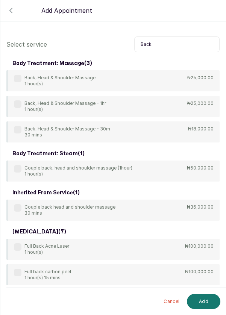
type input "Back"
click at [13, 132] on div "Back, Head & Shoulder Massage - 30m 30 mins ₦18,000.00" at bounding box center [112, 132] width 213 height 21
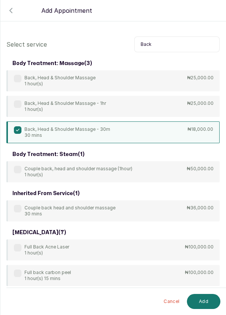
click at [203, 305] on button "Add" at bounding box center [203, 301] width 33 height 15
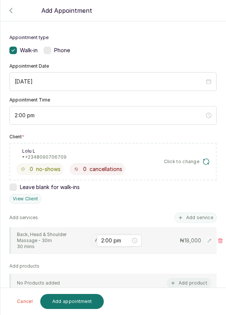
scroll to position [79, 0]
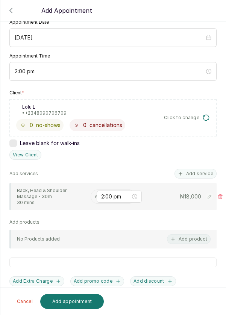
click at [95, 195] on input "text" at bounding box center [95, 196] width 1 height 5
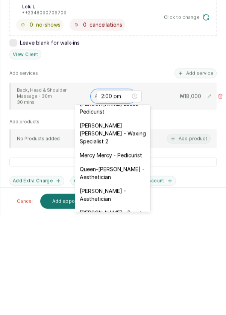
scroll to position [119, 0]
click at [126, 228] on div "Mary Archibong Edet - Waxing Specialist 2" at bounding box center [112, 234] width 75 height 30
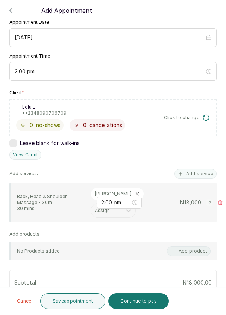
click at [81, 306] on button "Save appointment" at bounding box center [72, 302] width 65 height 16
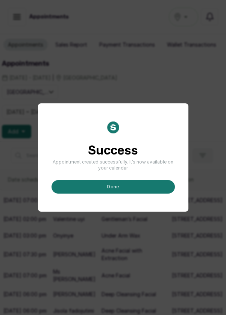
click at [130, 194] on button "done" at bounding box center [113, 187] width 123 height 14
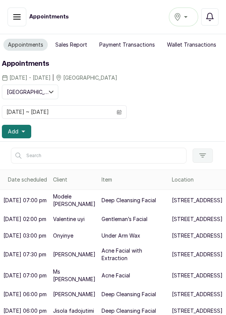
click at [29, 131] on button "Add" at bounding box center [16, 132] width 29 height 14
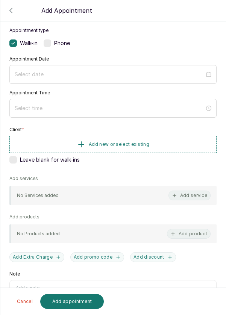
scroll to position [43, 0]
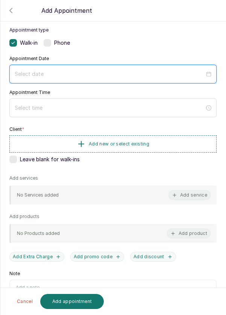
click at [85, 71] on input at bounding box center [110, 74] width 190 height 8
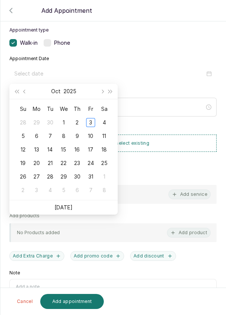
click at [107, 123] on div "4" at bounding box center [104, 122] width 9 height 9
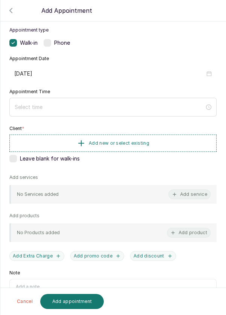
type input "2025/10/04"
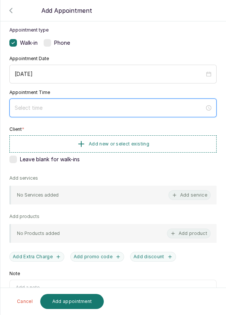
click at [70, 111] on input at bounding box center [110, 108] width 190 height 8
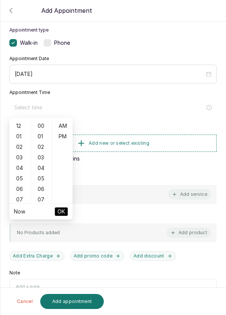
click at [19, 153] on div "03" at bounding box center [20, 157] width 18 height 11
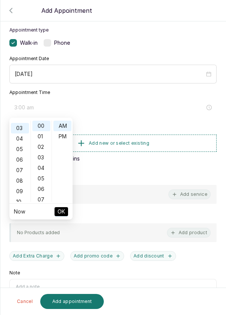
scroll to position [32, 0]
click at [23, 128] on div "03" at bounding box center [20, 126] width 18 height 11
click at [67, 134] on div "PM" at bounding box center [62, 136] width 18 height 11
type input "3:00 pm"
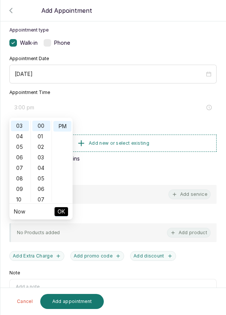
click at [65, 216] on span "OK" at bounding box center [62, 212] width 8 height 14
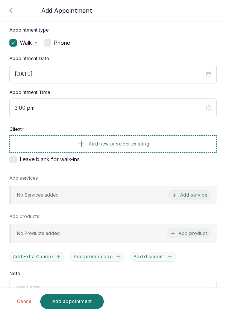
click at [178, 140] on button "Add new or select existing" at bounding box center [112, 143] width 207 height 17
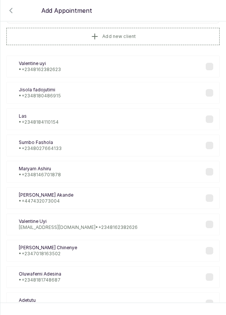
scroll to position [12, 0]
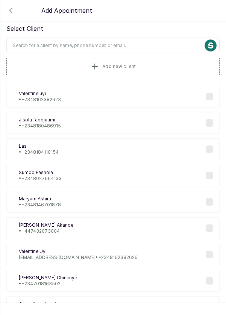
click at [137, 43] on input "text" at bounding box center [112, 46] width 213 height 16
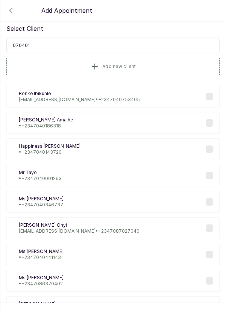
type input "0704018"
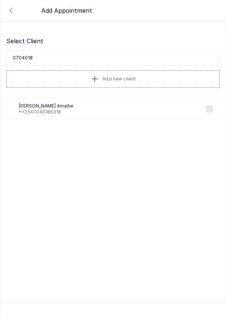
scroll to position [0, 0]
click at [61, 109] on div "FA Fidelia Amaihe • +234 7040186318" at bounding box center [112, 109] width 213 height 22
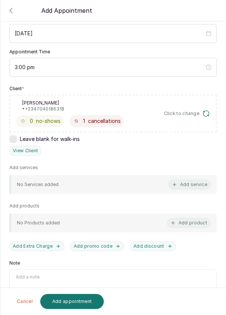
scroll to position [91, 0]
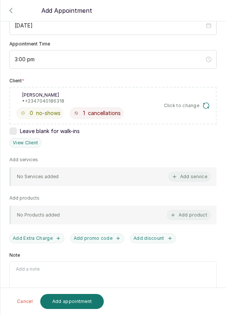
click at [195, 176] on button "Add service" at bounding box center [190, 177] width 42 height 10
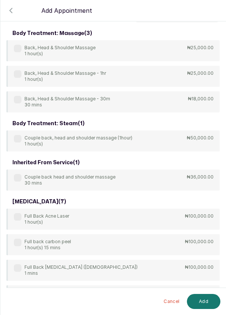
scroll to position [10, 0]
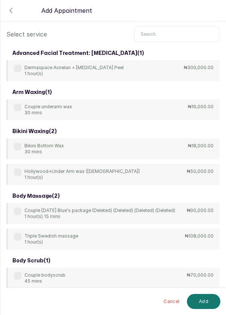
click at [175, 37] on input "text" at bounding box center [176, 34] width 85 height 16
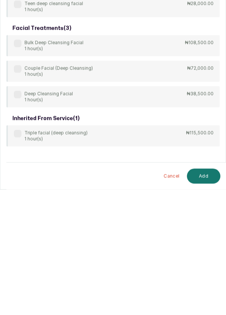
scroll to position [9, 0]
type input "Deep clean"
click at [22, 216] on div "Deep Cleansing Facial 1 hour(s)" at bounding box center [43, 222] width 59 height 12
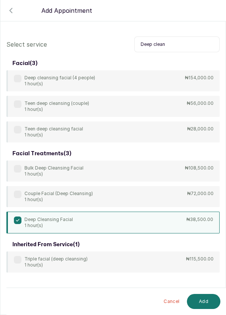
click at [212, 298] on button "Add" at bounding box center [203, 301] width 33 height 15
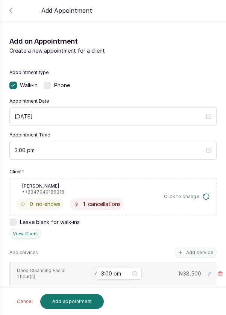
click at [95, 271] on input "text" at bounding box center [95, 273] width 1 height 5
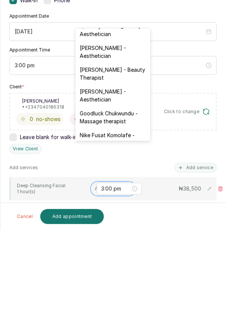
scroll to position [185, 0]
click at [120, 172] on div "Franca Ebuzome - Aesthetician" at bounding box center [112, 181] width 75 height 22
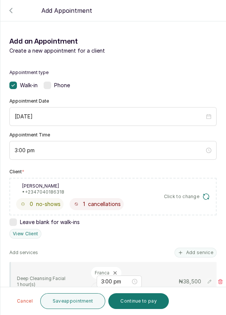
click at [78, 301] on button "Save appointment" at bounding box center [72, 302] width 65 height 16
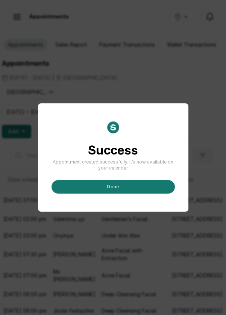
click at [123, 194] on button "done" at bounding box center [113, 187] width 123 height 14
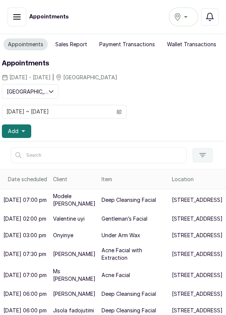
scroll to position [0, 1]
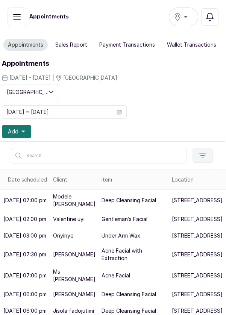
click at [24, 128] on button "Add" at bounding box center [16, 132] width 29 height 14
click at [120, 112] on icon "calendar" at bounding box center [119, 113] width 2 height 2
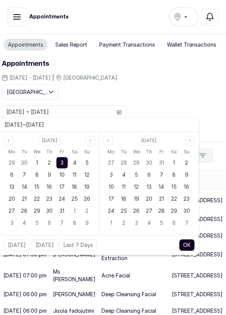
click at [120, 111] on icon "calendar" at bounding box center [119, 112] width 5 height 5
click at [76, 162] on span "4" at bounding box center [74, 163] width 3 height 6
click at [74, 162] on span "4" at bounding box center [74, 163] width 3 height 6
click at [191, 242] on button "OK" at bounding box center [187, 245] width 16 height 12
type input "04/10/2025 ~ 04/10/2025"
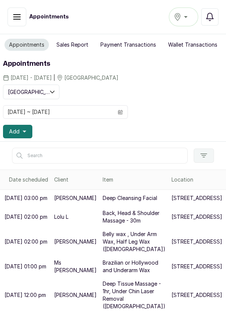
scroll to position [88, 0]
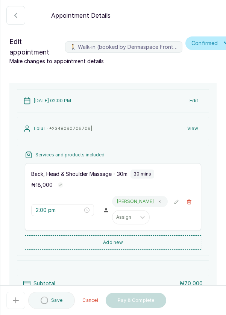
scroll to position [0, 0]
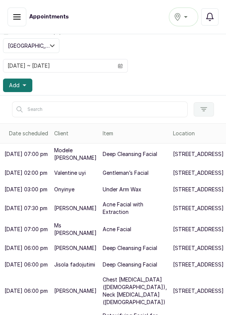
scroll to position [47, 0]
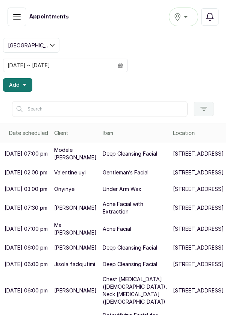
click at [123, 72] on span at bounding box center [120, 65] width 14 height 13
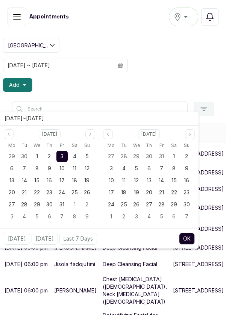
scroll to position [6, 0]
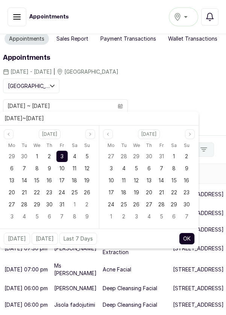
click at [78, 155] on div "4" at bounding box center [74, 156] width 11 height 11
click at [187, 241] on button "OK" at bounding box center [187, 239] width 16 height 12
type input "04/10/2025 ~ 04/10/2025"
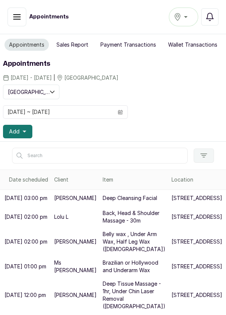
scroll to position [72, 0]
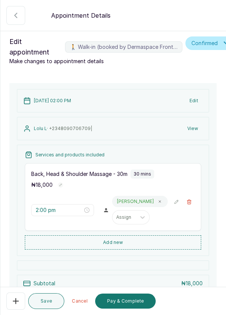
click at [131, 247] on button "Add new" at bounding box center [113, 243] width 177 height 14
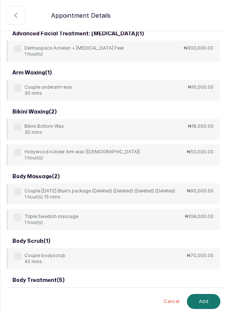
scroll to position [0, 0]
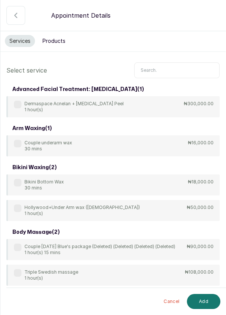
click at [167, 69] on input "text" at bounding box center [176, 70] width 85 height 16
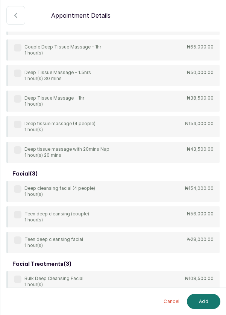
scroll to position [161, 0]
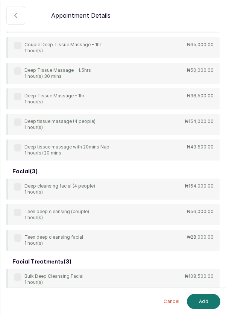
type input "Deep"
click at [15, 99] on div "4Hands Deep Tissue Massage 45 mins ₦55,000.00 Bulk 4hands Deep Tissue Massage (…" at bounding box center [112, 48] width 213 height 226
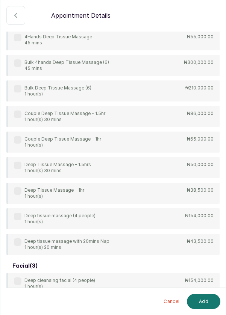
click at [15, 192] on label at bounding box center [18, 191] width 8 height 8
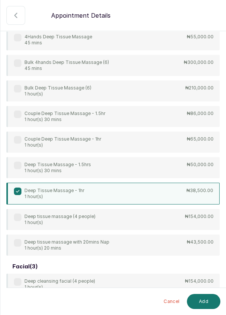
click at [205, 303] on button "Add" at bounding box center [203, 301] width 33 height 15
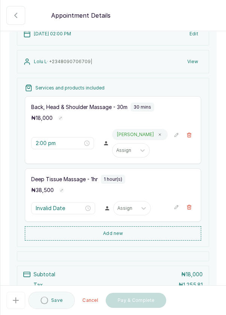
type input "2:30 pm"
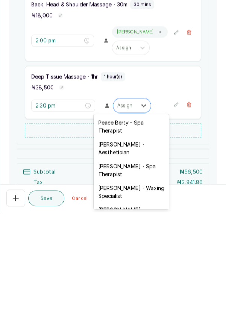
click at [137, 253] on div "[PERSON_NAME] - Aesthetician" at bounding box center [131, 251] width 75 height 22
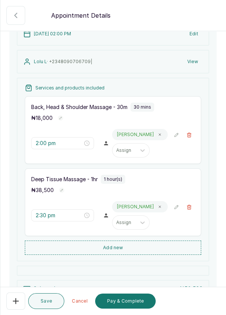
click at [50, 304] on button "Save" at bounding box center [46, 302] width 36 height 16
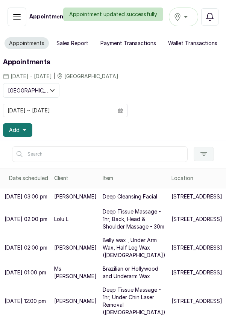
click at [24, 129] on icon "button" at bounding box center [25, 130] width 4 height 2
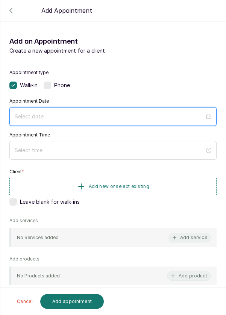
click at [103, 114] on input at bounding box center [110, 117] width 190 height 8
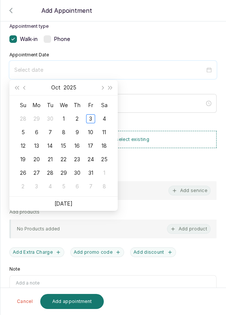
scroll to position [46, 0]
click at [105, 118] on div "4" at bounding box center [104, 118] width 9 height 9
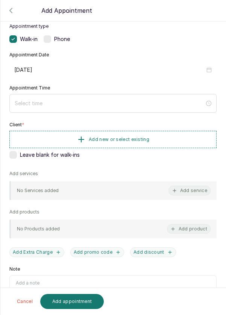
type input "[DATE]"
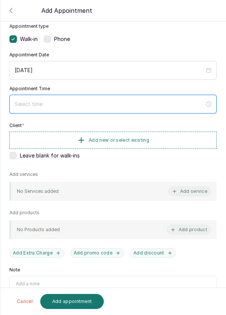
click at [67, 102] on input at bounding box center [110, 104] width 190 height 8
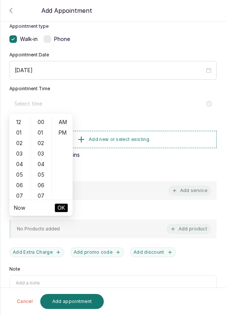
click at [18, 149] on div "03" at bounding box center [20, 154] width 18 height 11
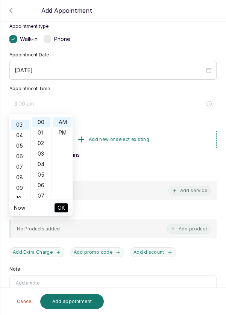
click at [71, 131] on div "PM" at bounding box center [62, 133] width 18 height 11
type input "3:00 pm"
click at [61, 207] on span "OK" at bounding box center [62, 208] width 8 height 14
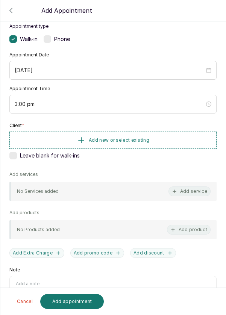
click at [163, 140] on button "Add new or select existing" at bounding box center [112, 140] width 207 height 17
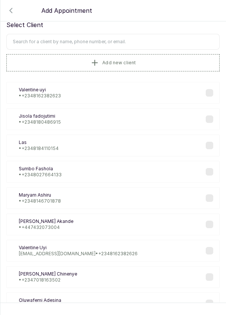
scroll to position [0, 0]
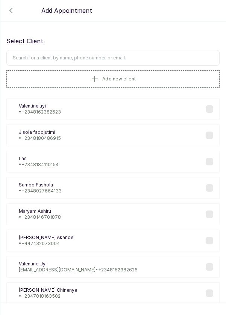
click at [138, 55] on input "text" at bounding box center [112, 58] width 213 height 16
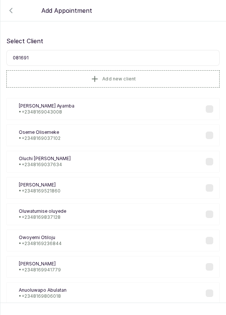
type input "0816918"
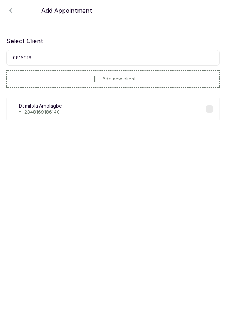
click at [75, 102] on div "DA Damilola Amolagbe • +234 8169186140" at bounding box center [112, 109] width 213 height 22
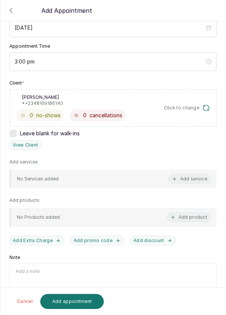
scroll to position [91, 0]
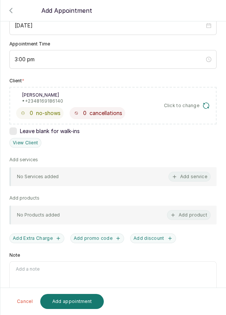
click at [206, 177] on button "Add service" at bounding box center [190, 177] width 42 height 10
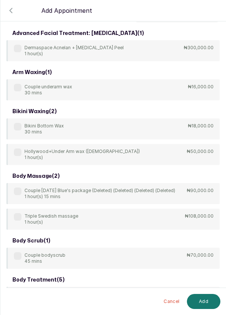
scroll to position [0, 0]
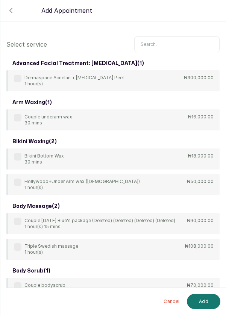
click at [170, 41] on input "text" at bounding box center [176, 45] width 85 height 16
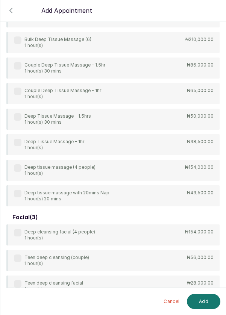
scroll to position [90, 0]
type input "Deep"
click at [18, 142] on div "4Hands Deep Tissue Massage 45 mins ₦55,000.00 Bulk 4hands Deep Tissue Massage (…" at bounding box center [112, 93] width 213 height 226
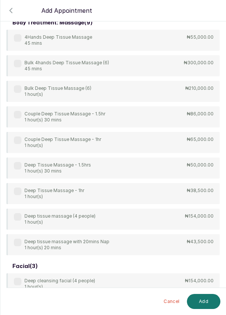
click at [21, 191] on label at bounding box center [18, 192] width 8 height 8
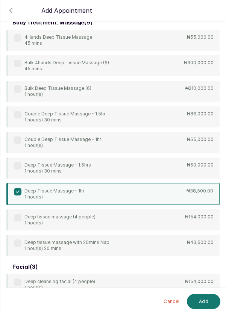
click at [208, 307] on button "Add" at bounding box center [203, 301] width 33 height 15
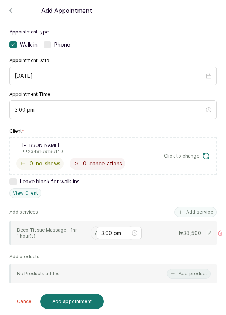
click at [95, 231] on input "text" at bounding box center [95, 233] width 1 height 5
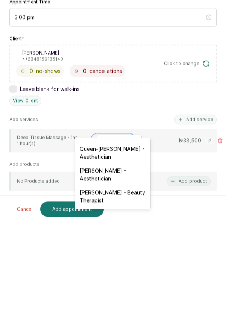
scroll to position [174, 0]
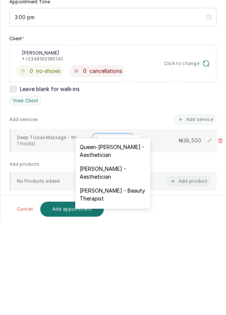
click at [120, 256] on div "[PERSON_NAME] - Aesthetician" at bounding box center [112, 265] width 75 height 22
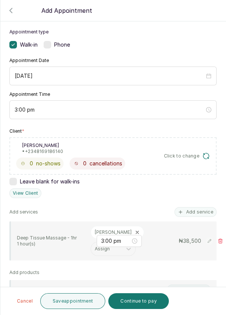
click at [203, 207] on button "Add service" at bounding box center [196, 212] width 42 height 10
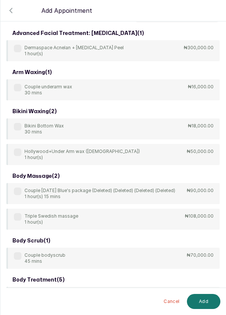
scroll to position [0, 0]
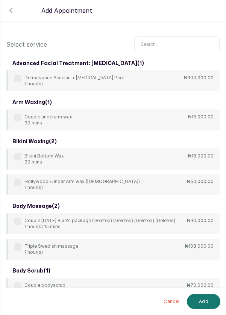
click at [171, 46] on input "text" at bounding box center [176, 45] width 85 height 16
type input "F"
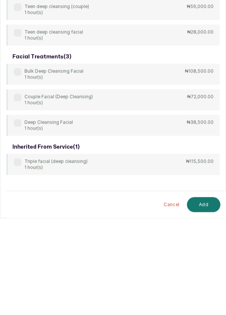
type input "Deep cl"
click at [15, 219] on label at bounding box center [18, 220] width 8 height 8
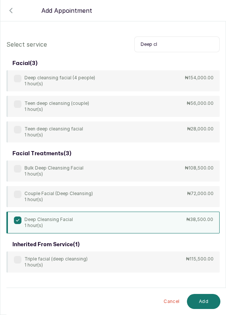
click at [207, 303] on button "Add" at bounding box center [203, 301] width 33 height 15
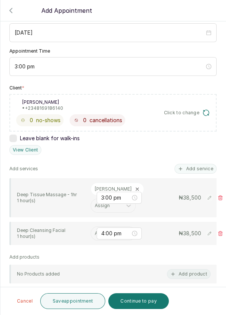
scroll to position [85, 0]
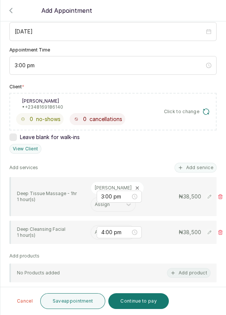
click at [95, 230] on input "text" at bounding box center [95, 232] width 1 height 5
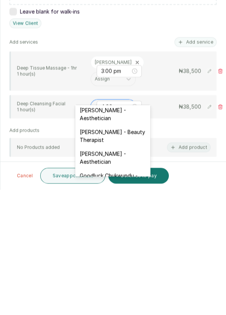
scroll to position [209, 0]
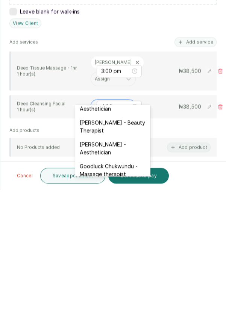
click at [125, 266] on div "[PERSON_NAME] - Aesthetician" at bounding box center [112, 274] width 75 height 22
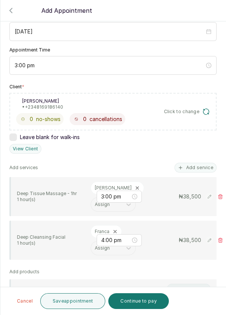
click at [85, 301] on button "Save appointment" at bounding box center [72, 302] width 65 height 16
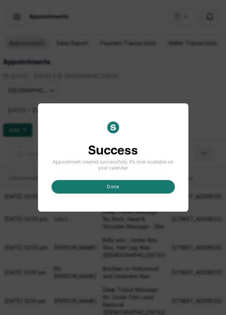
click at [138, 194] on button "done" at bounding box center [113, 187] width 123 height 14
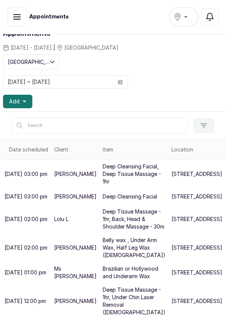
click at [28, 95] on button "Add" at bounding box center [17, 102] width 29 height 14
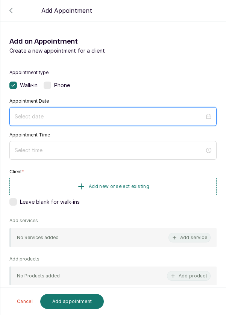
click at [70, 113] on input at bounding box center [110, 117] width 190 height 8
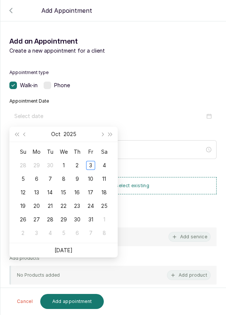
click at [108, 166] on div "4" at bounding box center [104, 165] width 9 height 9
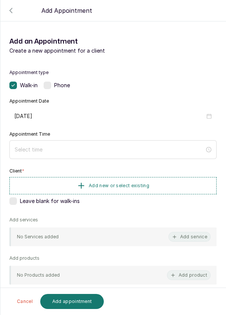
type input "[DATE]"
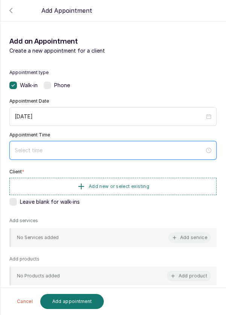
click at [88, 149] on input at bounding box center [110, 150] width 190 height 8
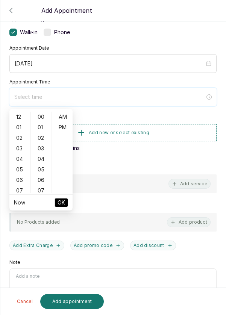
scroll to position [52, 0]
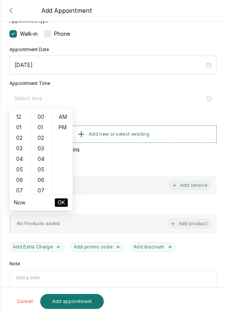
click at [19, 150] on div "03" at bounding box center [20, 148] width 18 height 11
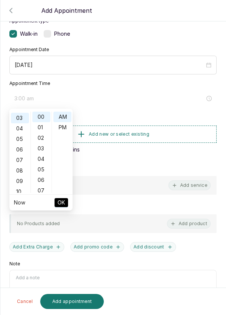
scroll to position [32, 0]
click at [64, 131] on div "PM" at bounding box center [62, 127] width 18 height 11
type input "3:00 pm"
click at [65, 202] on span "OK" at bounding box center [62, 203] width 8 height 14
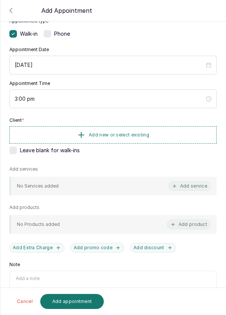
click at [165, 134] on button "Add new or select existing" at bounding box center [112, 134] width 207 height 17
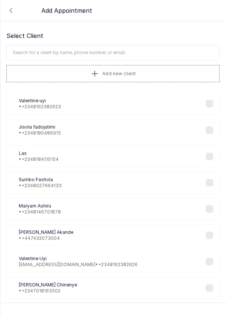
scroll to position [0, 0]
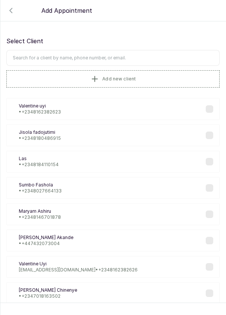
click at [125, 58] on input "text" at bounding box center [112, 58] width 213 height 16
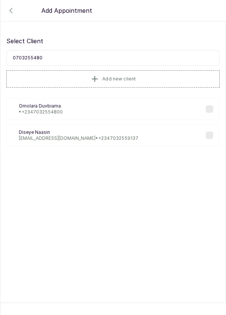
type input "07032554800"
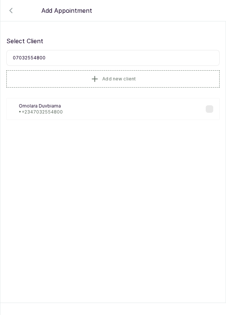
click at [67, 107] on div "OD Omolara Duvbiama • +234 7032554800" at bounding box center [112, 109] width 213 height 22
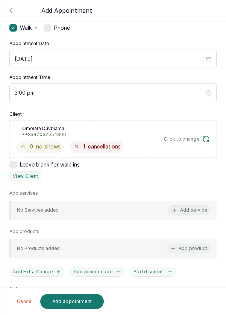
scroll to position [59, 0]
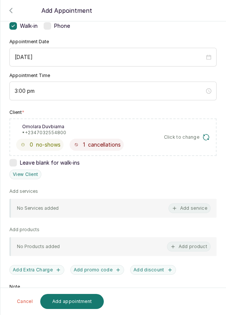
click at [199, 208] on button "Add service" at bounding box center [190, 209] width 42 height 10
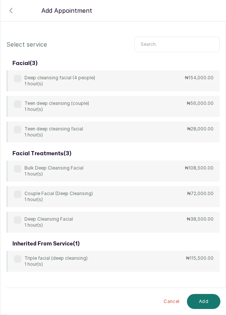
scroll to position [30, 0]
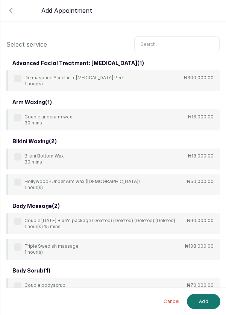
click at [172, 41] on input "text" at bounding box center [176, 45] width 85 height 16
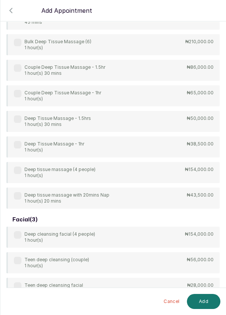
scroll to position [89, 0]
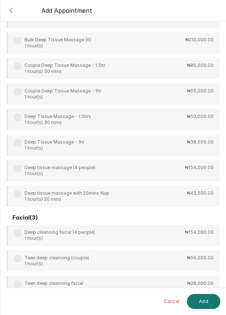
type input "Deep"
click at [19, 142] on div "4Hands Deep Tissue Massage 45 mins ₦55,000.00 Bulk 4hands Deep Tissue Massage (…" at bounding box center [112, 94] width 213 height 226
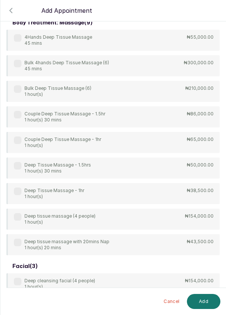
click at [21, 186] on div "Deep Tissue Massage - 1hr 1 hour(s) ₦38,500.00" at bounding box center [112, 193] width 213 height 21
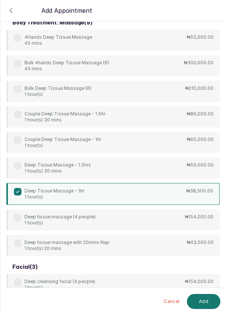
click at [205, 302] on button "Add" at bounding box center [203, 301] width 33 height 15
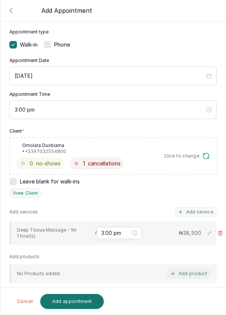
click at [95, 231] on input "text" at bounding box center [95, 233] width 1 height 5
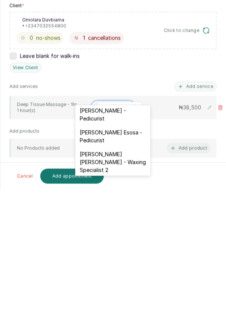
scroll to position [88, 0]
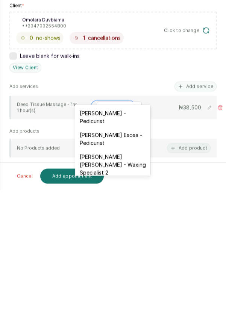
click at [126, 259] on div "[PERSON_NAME] Esosa - Pedicurist" at bounding box center [112, 265] width 75 height 22
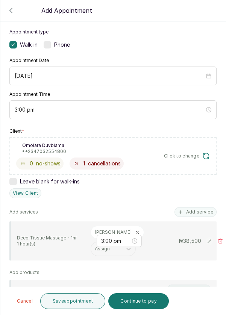
click at [81, 304] on button "Save appointment" at bounding box center [72, 302] width 65 height 16
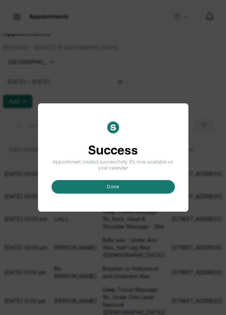
click at [133, 194] on button "done" at bounding box center [113, 187] width 123 height 14
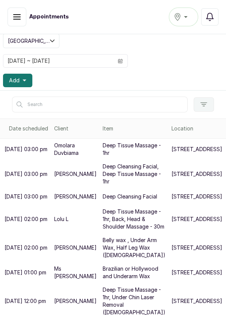
click at [172, 146] on p "[STREET_ADDRESS]" at bounding box center [197, 150] width 51 height 8
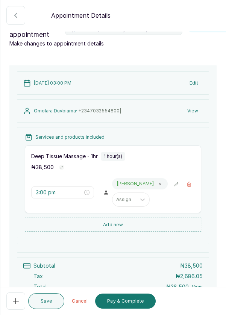
scroll to position [0, 0]
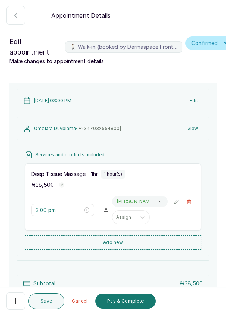
click at [11, 15] on icon "button" at bounding box center [15, 15] width 9 height 9
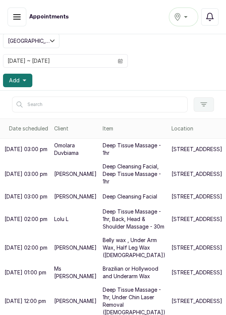
click at [172, 146] on p "[STREET_ADDRESS]" at bounding box center [197, 150] width 51 height 8
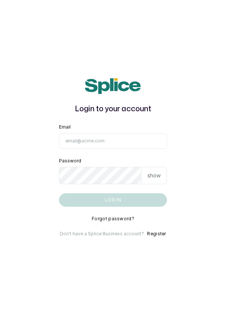
click at [112, 149] on input "Email" at bounding box center [113, 141] width 108 height 16
type input "[EMAIL_ADDRESS][DOMAIN_NAME]"
click at [59, 193] on button "Log in" at bounding box center [113, 200] width 108 height 14
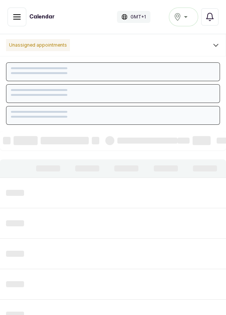
scroll to position [253, 0]
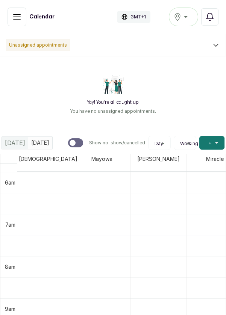
click at [15, 17] on icon "button" at bounding box center [17, 17] width 7 height 5
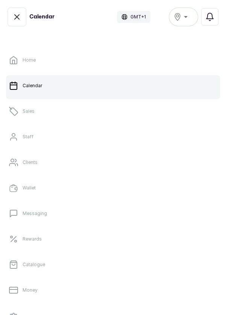
click at [61, 110] on link "Sales" at bounding box center [113, 111] width 214 height 21
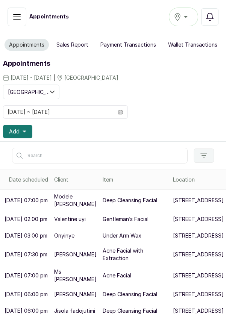
click at [123, 110] on span at bounding box center [120, 112] width 14 height 13
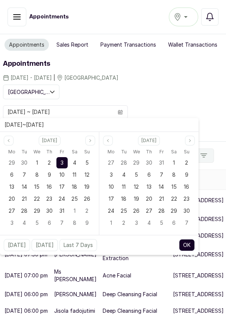
click at [77, 163] on div "4" at bounding box center [74, 162] width 11 height 11
click at [74, 162] on span "4" at bounding box center [74, 163] width 3 height 6
click at [195, 243] on button "OK" at bounding box center [187, 245] width 16 height 12
type input "[DATE] ~ [DATE]"
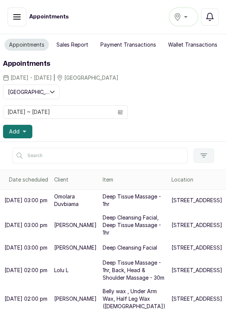
click at [172, 204] on p "[STREET_ADDRESS]" at bounding box center [197, 201] width 51 height 8
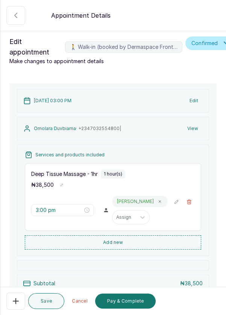
click at [46, 301] on button "Save" at bounding box center [46, 302] width 36 height 16
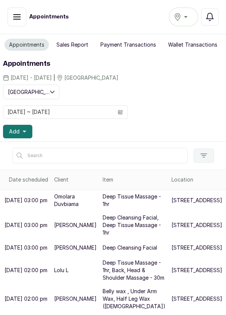
click at [103, 208] on p "Deep Tissue Massage - 1hr" at bounding box center [134, 200] width 63 height 15
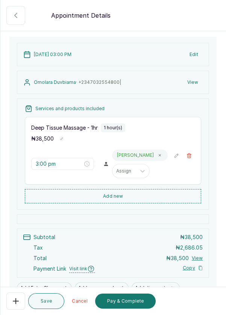
scroll to position [57, 0]
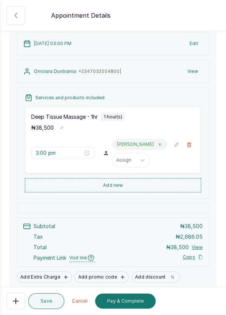
click at [138, 186] on button "Add new" at bounding box center [113, 185] width 177 height 14
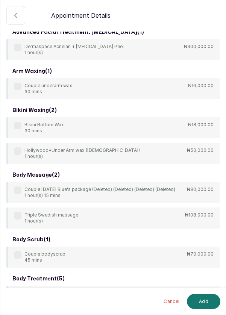
scroll to position [0, 0]
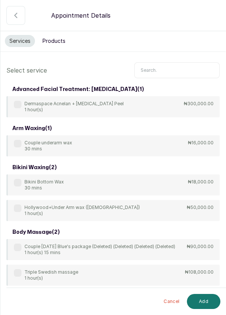
click at [172, 68] on input "text" at bounding box center [176, 70] width 85 height 16
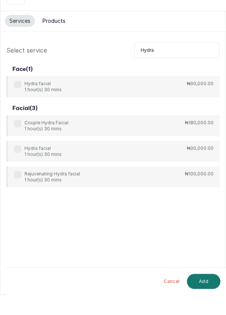
type input "Hydra"
click at [17, 105] on label at bounding box center [18, 105] width 8 height 8
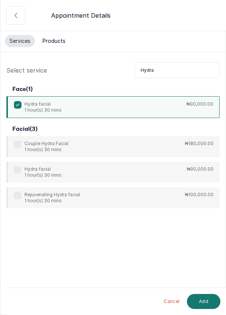
click at [204, 304] on button "Add" at bounding box center [203, 301] width 33 height 15
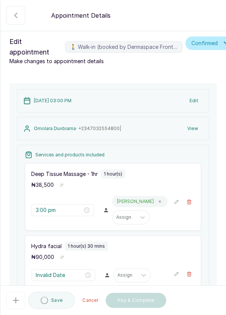
type input "4:00 pm"
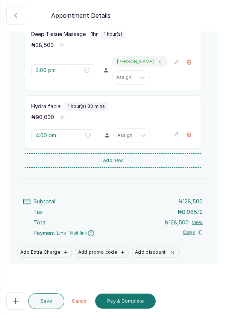
scroll to position [141, 0]
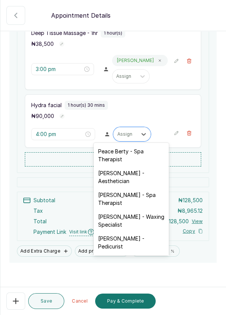
click at [140, 180] on div "[PERSON_NAME] - Aesthetician" at bounding box center [131, 177] width 75 height 22
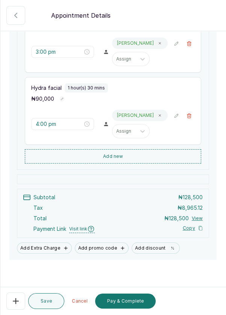
scroll to position [160, 0]
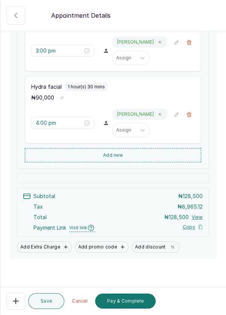
click at [45, 301] on button "Save" at bounding box center [46, 302] width 36 height 16
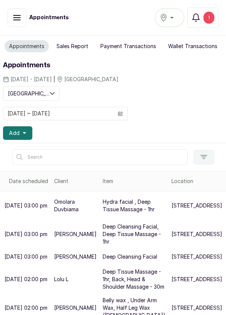
click at [23, 136] on button "Add" at bounding box center [17, 133] width 29 height 14
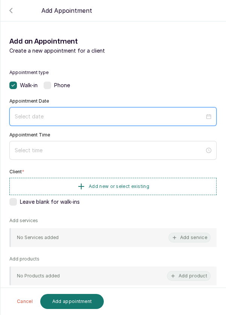
click at [81, 113] on input at bounding box center [110, 117] width 190 height 8
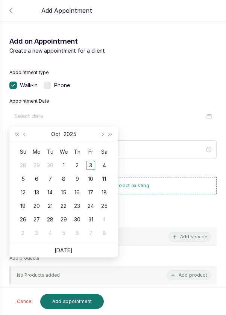
click at [103, 167] on div "4" at bounding box center [104, 165] width 9 height 9
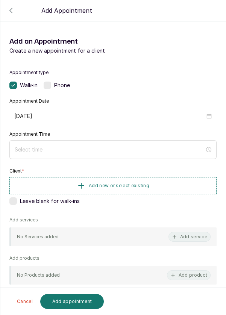
type input "[DATE]"
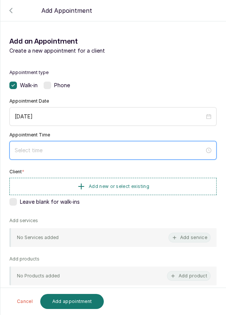
click at [70, 147] on input at bounding box center [110, 150] width 190 height 8
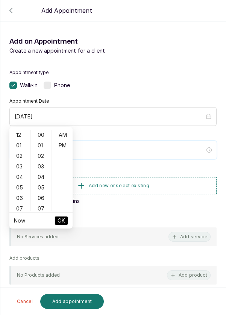
scroll to position [61, 0]
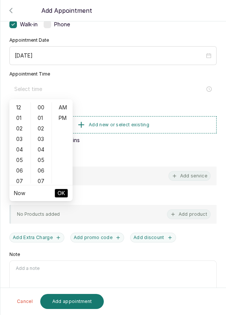
click at [17, 163] on div "05" at bounding box center [20, 160] width 18 height 11
click at [64, 123] on div "PM" at bounding box center [62, 118] width 18 height 11
type input "5:00 pm"
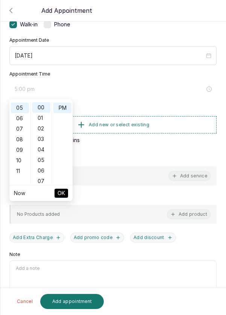
click at [65, 193] on button "OK" at bounding box center [62, 193] width 14 height 9
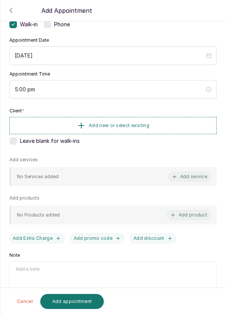
click at [160, 121] on button "Add new or select existing" at bounding box center [112, 125] width 207 height 17
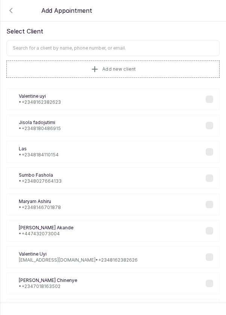
scroll to position [0, 0]
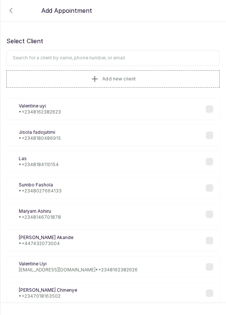
click at [131, 55] on input "text" at bounding box center [112, 58] width 213 height 16
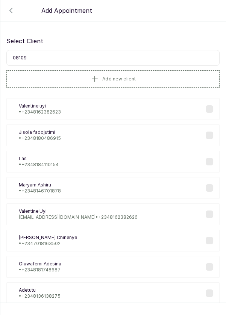
type input "081095"
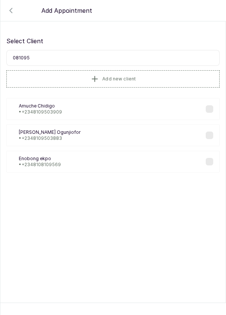
click at [87, 104] on div "AC Amuche Chidigo • +234 8109503909" at bounding box center [112, 109] width 213 height 22
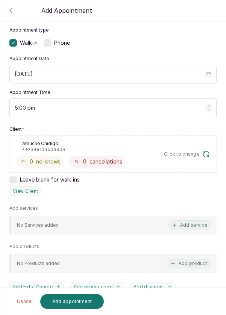
scroll to position [53, 0]
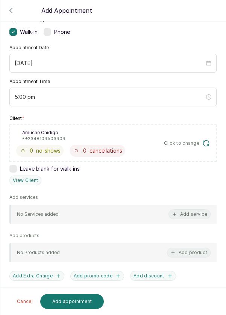
click at [201, 211] on button "Add service" at bounding box center [190, 215] width 42 height 10
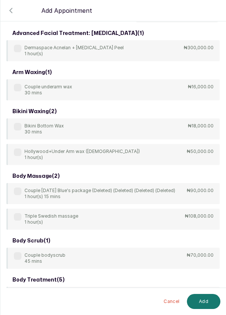
scroll to position [0, 0]
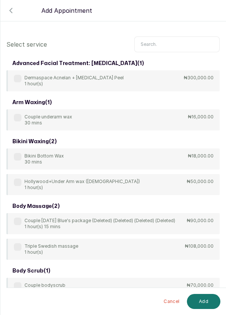
click at [168, 43] on input "text" at bounding box center [176, 45] width 85 height 16
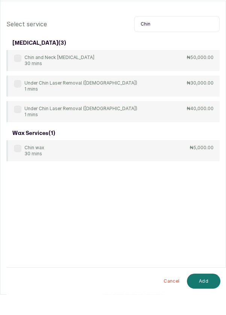
type input "Chin"
click at [18, 102] on label at bounding box center [18, 104] width 8 height 8
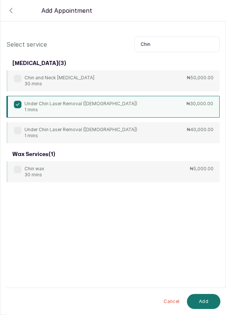
click at [207, 303] on button "Add" at bounding box center [203, 301] width 33 height 15
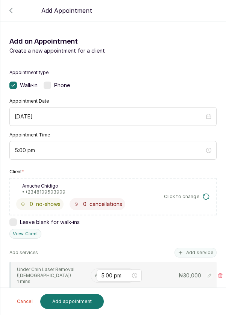
click at [95, 273] on input "text" at bounding box center [95, 275] width 1 height 5
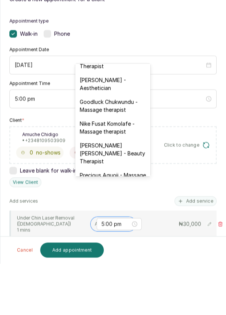
scroll to position [231, 0]
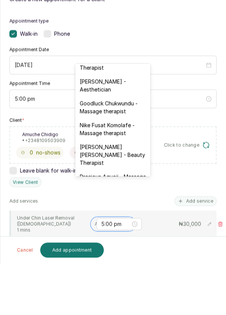
click at [114, 128] on div "[PERSON_NAME] - Aesthetician" at bounding box center [112, 137] width 75 height 22
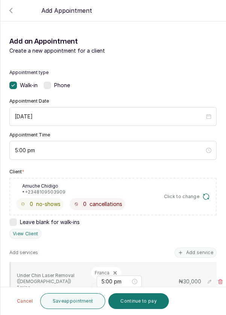
click at [83, 303] on button "Save appointment" at bounding box center [72, 302] width 65 height 16
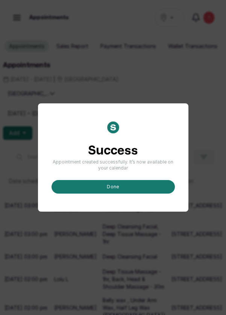
click at [128, 194] on button "done" at bounding box center [113, 187] width 123 height 14
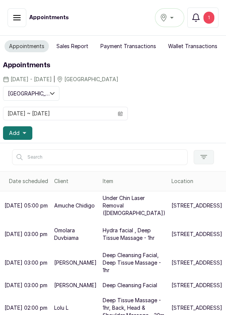
click at [23, 133] on icon "button" at bounding box center [25, 133] width 4 height 4
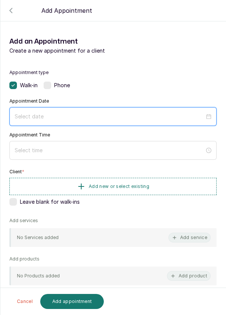
click at [67, 119] on input at bounding box center [110, 117] width 190 height 8
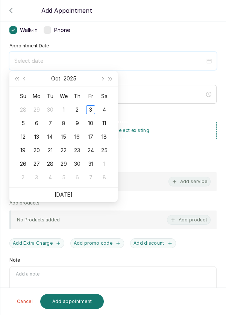
scroll to position [52, 0]
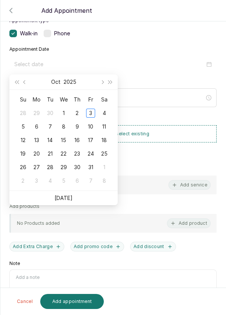
click at [104, 113] on div "4" at bounding box center [104, 113] width 9 height 9
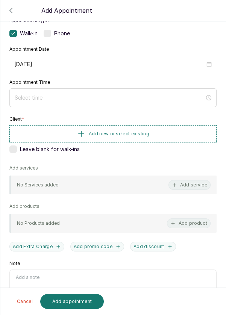
type input "[DATE]"
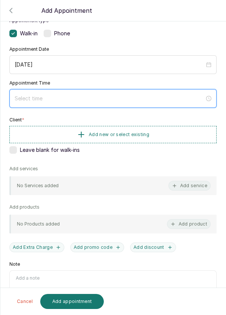
click at [79, 95] on input at bounding box center [110, 98] width 190 height 8
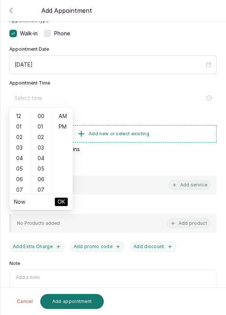
click at [17, 170] on div "05" at bounding box center [20, 169] width 18 height 11
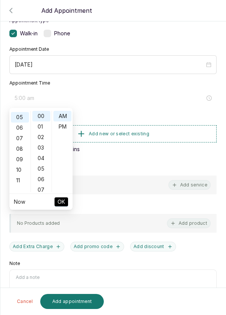
scroll to position [52, 0]
click at [64, 129] on div "PM" at bounding box center [62, 127] width 18 height 11
type input "5:00 pm"
click at [66, 199] on button "OK" at bounding box center [62, 202] width 14 height 9
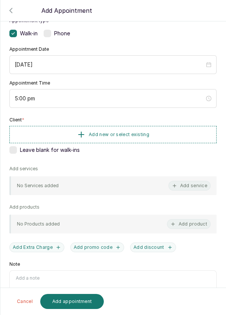
click at [170, 134] on button "Add new or select existing" at bounding box center [112, 134] width 207 height 17
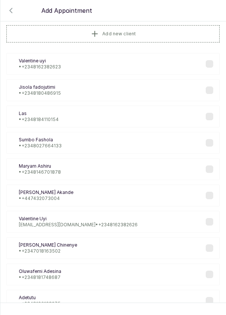
scroll to position [0, 0]
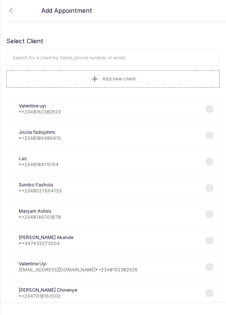
click at [135, 57] on input "text" at bounding box center [112, 58] width 213 height 16
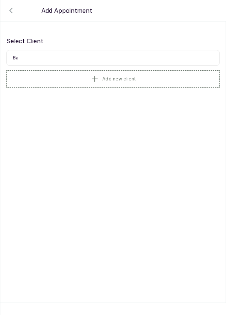
type input "B"
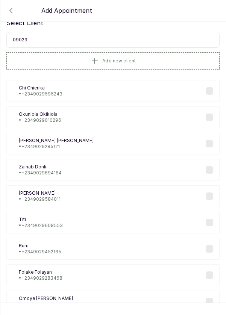
scroll to position [18, 0]
type input "0902940"
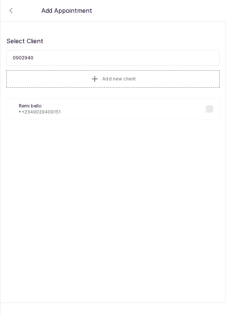
scroll to position [0, 0]
click at [68, 110] on div "Rb Remi bello • +234 9029409151" at bounding box center [112, 109] width 213 height 22
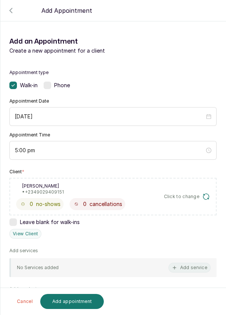
click at [189, 270] on button "Add service" at bounding box center [190, 268] width 42 height 10
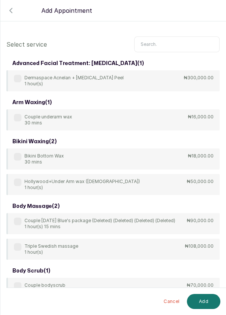
click at [169, 41] on input "text" at bounding box center [176, 45] width 85 height 16
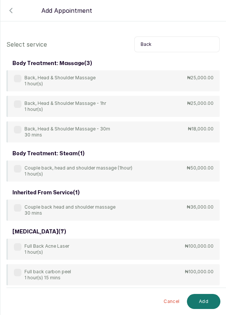
type input "Back"
click at [23, 128] on div "Back, Head & Shoulder Massage - 30m 30 mins" at bounding box center [62, 132] width 96 height 12
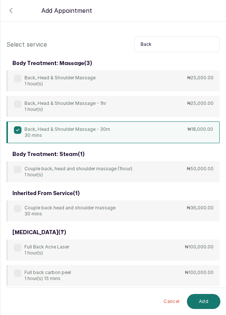
click at [207, 305] on button "Add" at bounding box center [203, 301] width 33 height 15
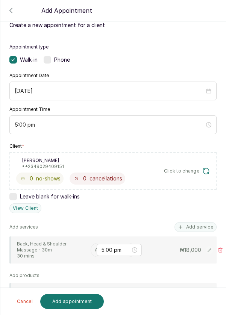
scroll to position [40, 0]
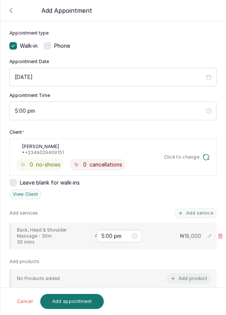
click at [95, 234] on input "text" at bounding box center [95, 236] width 1 height 5
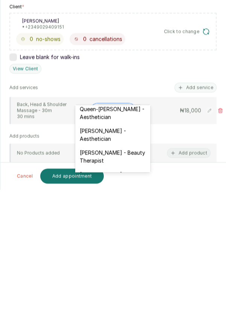
scroll to position [183, 0]
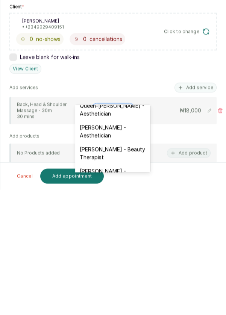
click at [122, 248] on div "Vivian Chukwu - Aesthetician" at bounding box center [112, 257] width 75 height 22
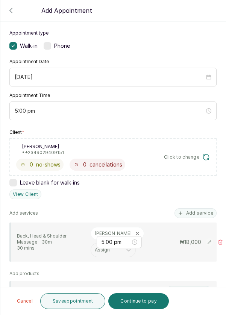
click at [85, 306] on button "Save appointment" at bounding box center [72, 302] width 65 height 16
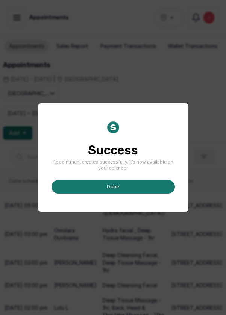
click at [148, 194] on button "done" at bounding box center [113, 187] width 123 height 14
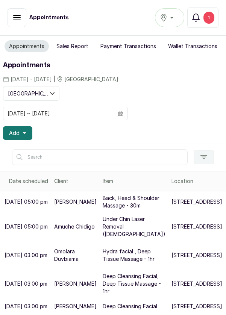
click at [27, 131] on button "Add" at bounding box center [17, 133] width 29 height 14
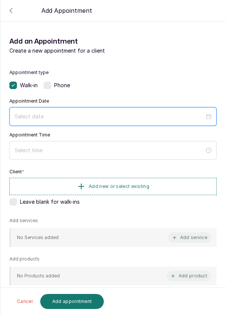
click at [103, 113] on input at bounding box center [110, 117] width 190 height 8
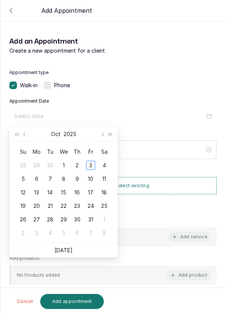
click at [106, 165] on div "4" at bounding box center [104, 165] width 9 height 9
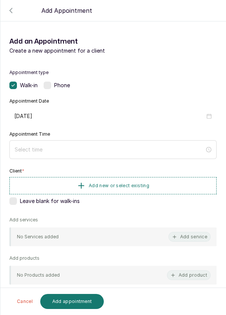
type input "2025/10/04"
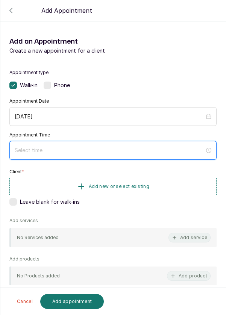
click at [118, 148] on input at bounding box center [110, 150] width 190 height 8
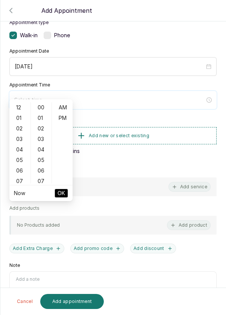
scroll to position [61, 0]
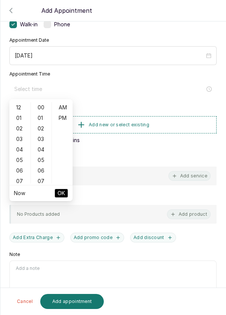
click at [17, 162] on div "05" at bounding box center [20, 160] width 18 height 11
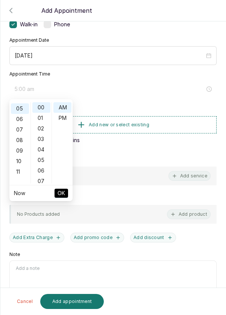
scroll to position [52, 0]
click at [68, 120] on div "PM" at bounding box center [62, 118] width 18 height 11
type input "5:00 pm"
click at [67, 196] on button "OK" at bounding box center [62, 193] width 14 height 9
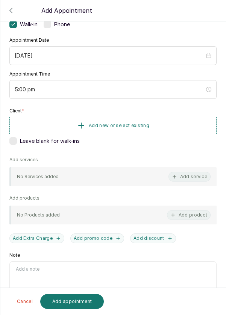
click at [169, 125] on button "Add new or select existing" at bounding box center [112, 125] width 207 height 17
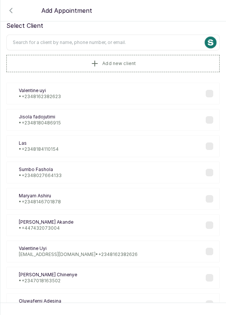
scroll to position [1, 0]
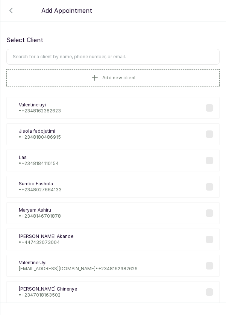
click at [140, 53] on input "text" at bounding box center [112, 57] width 213 height 16
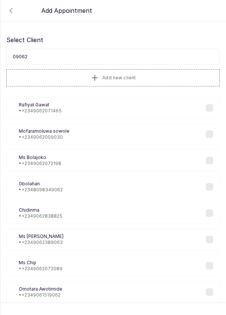
scroll to position [0, 0]
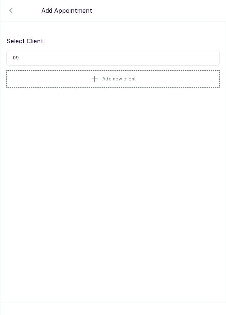
type input "0"
click at [160, 79] on button "Add new client" at bounding box center [112, 78] width 213 height 17
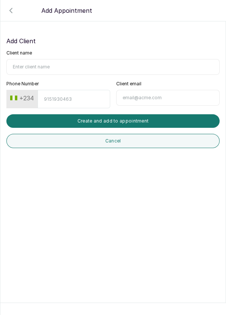
click at [65, 67] on input "Client name" at bounding box center [112, 67] width 213 height 16
type input "Oluwatosin"
click at [80, 101] on input "Phone Number" at bounding box center [74, 99] width 72 height 18
type input "9062682303"
click at [148, 122] on button "Create and add to appointment" at bounding box center [112, 121] width 213 height 14
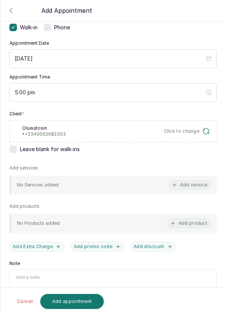
scroll to position [64, 0]
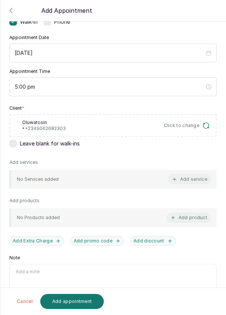
click at [190, 177] on button "Add service" at bounding box center [190, 180] width 42 height 10
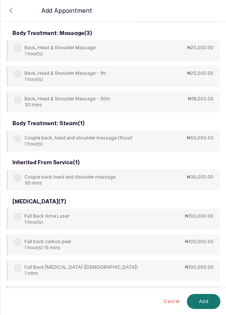
scroll to position [0, 0]
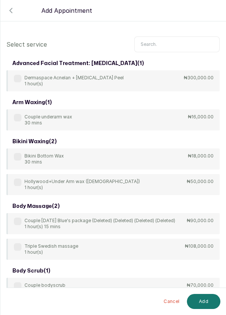
click at [167, 42] on input "text" at bounding box center [176, 45] width 85 height 16
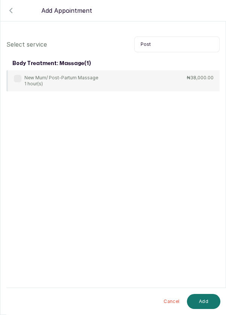
type input "Post"
click at [21, 78] on label at bounding box center [18, 79] width 8 height 8
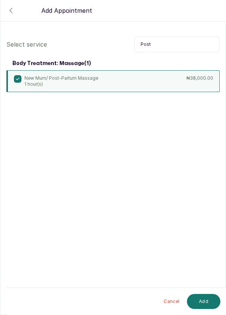
click at [206, 304] on button "Add" at bounding box center [203, 301] width 33 height 15
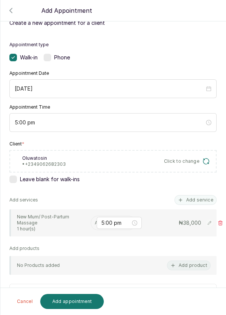
scroll to position [27, 0]
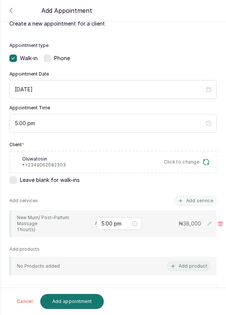
click at [95, 224] on input "text" at bounding box center [95, 223] width 1 height 5
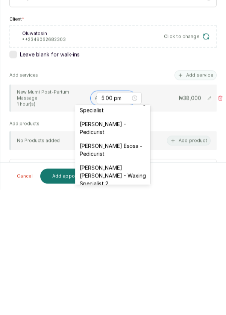
scroll to position [74, 0]
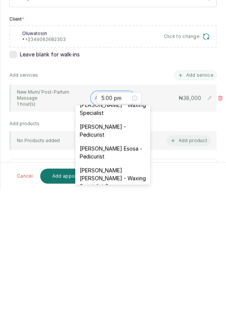
click at [120, 257] on div "JOY Asabia Oluwapelumi - Pedicurist" at bounding box center [112, 256] width 75 height 22
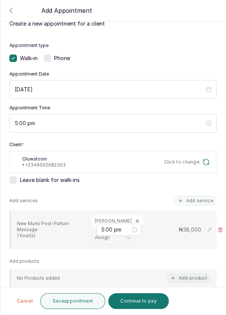
click at [88, 306] on button "Save appointment" at bounding box center [72, 302] width 65 height 16
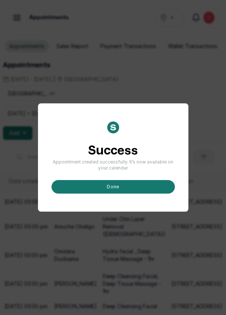
click at [125, 194] on button "done" at bounding box center [113, 187] width 123 height 14
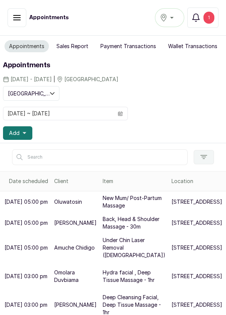
click at [20, 134] on button "Add" at bounding box center [17, 133] width 29 height 14
click at [113, 210] on p "New Mum/ Post-Partum Massage" at bounding box center [134, 202] width 63 height 15
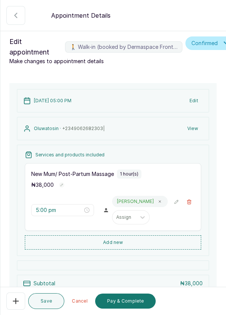
click at [126, 244] on button "Add new" at bounding box center [113, 243] width 177 height 14
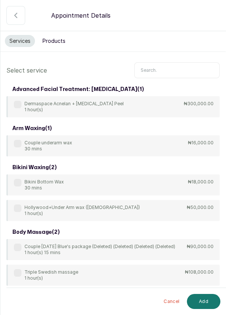
scroll to position [0, 0]
click at [166, 68] on input "text" at bounding box center [176, 70] width 85 height 16
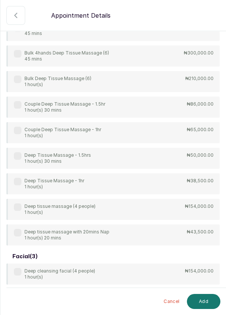
scroll to position [96, 0]
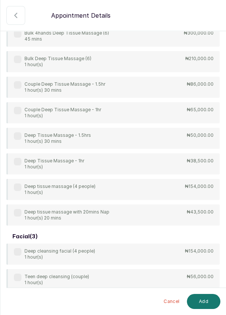
type input "Deep"
click at [20, 162] on div "4Hands Deep Tissue Massage 45 mins ₦55,000.00 Bulk 4hands Deep Tissue Massage (…" at bounding box center [112, 113] width 213 height 226
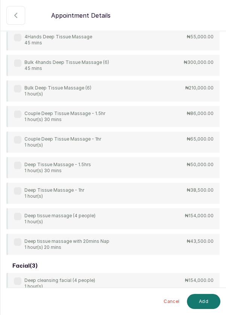
click at [18, 190] on label at bounding box center [18, 191] width 8 height 8
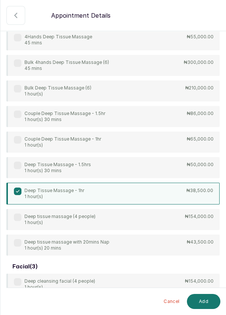
click at [207, 301] on button "Add" at bounding box center [203, 301] width 33 height 15
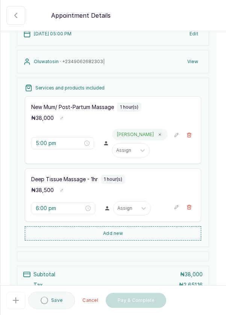
type input "6:00 pm"
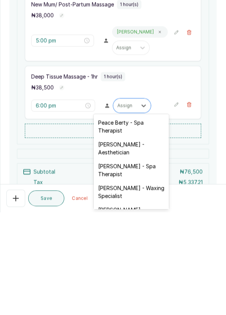
click at [136, 255] on div "Rosemary Amuche - Aesthetician" at bounding box center [131, 251] width 75 height 22
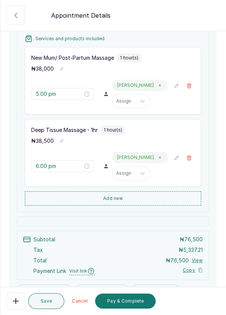
scroll to position [118, 0]
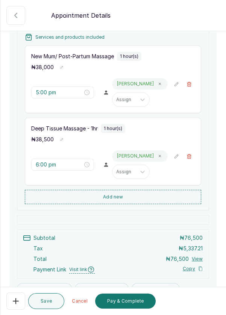
click at [51, 306] on button "Save" at bounding box center [46, 302] width 36 height 16
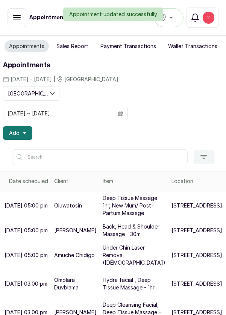
click at [27, 135] on button "Add" at bounding box center [17, 133] width 29 height 14
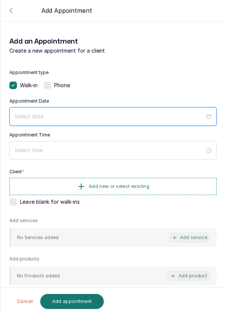
click at [122, 119] on input at bounding box center [110, 117] width 190 height 8
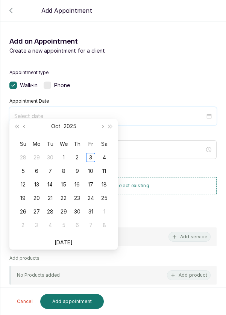
scroll to position [35, 0]
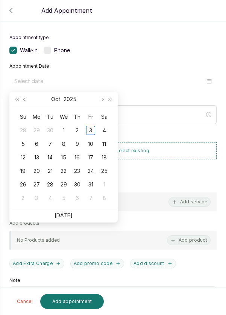
click at [106, 132] on div "4" at bounding box center [104, 130] width 9 height 9
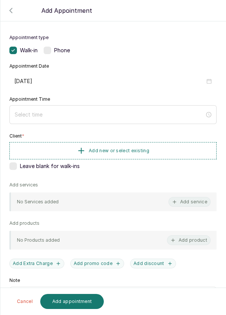
type input "2025/10/04"
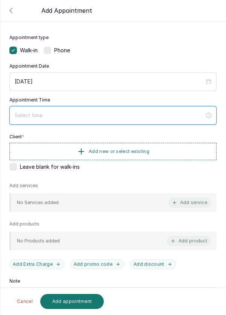
click at [86, 114] on input at bounding box center [110, 115] width 190 height 8
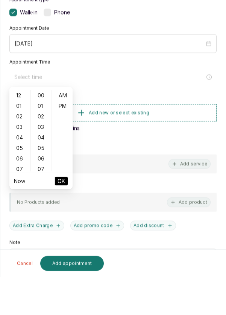
click at [20, 210] on div "12 01 02 03 04 05 06 07 08 09 10 11 00 01 02 03 04 05 06 07 08 09 10 11 12 13 1…" at bounding box center [40, 169] width 63 height 84
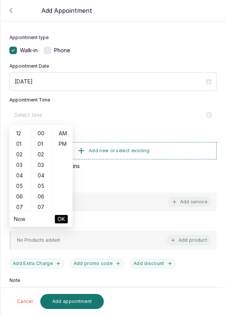
click at [19, 210] on div "12 01 02 03 04 05 06 07 08 09 10 11 00 01 02 03 04 05 06 07 08 09 10 11 12 13 1…" at bounding box center [40, 169] width 63 height 84
click at [20, 208] on div "07" at bounding box center [20, 207] width 18 height 11
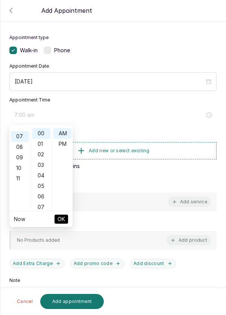
scroll to position [74, 0]
click at [66, 147] on div "PM" at bounding box center [62, 144] width 18 height 11
type input "7:00 pm"
click at [65, 221] on button "OK" at bounding box center [62, 219] width 14 height 9
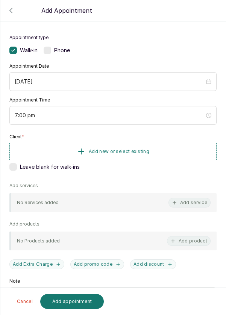
click at [162, 152] on button "Add new or select existing" at bounding box center [112, 151] width 207 height 17
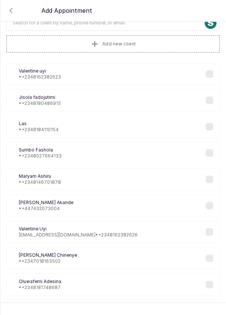
scroll to position [0, 0]
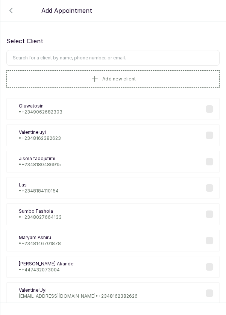
click at [150, 56] on input "text" at bounding box center [112, 58] width 213 height 16
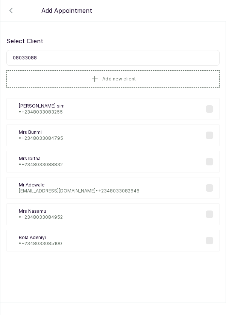
type input "080330888"
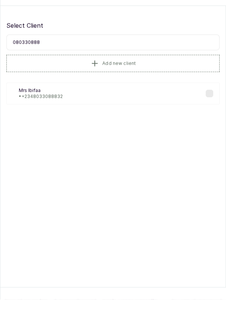
click at [104, 103] on div "MI Mrs Ibifaa • +234 8033088832" at bounding box center [112, 109] width 213 height 22
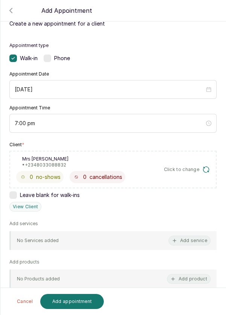
scroll to position [33, 0]
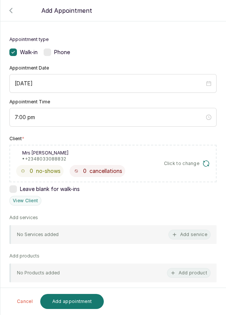
click at [199, 235] on button "Add service" at bounding box center [190, 235] width 42 height 10
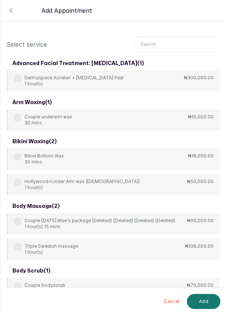
scroll to position [0, 0]
click at [189, 43] on input "text" at bounding box center [176, 45] width 85 height 16
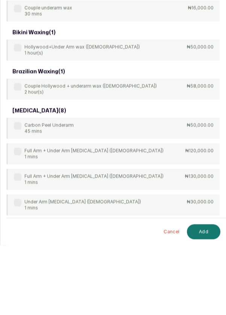
click at [15, 192] on div "Carbon Peel Underarm 45 mins" at bounding box center [44, 198] width 60 height 12
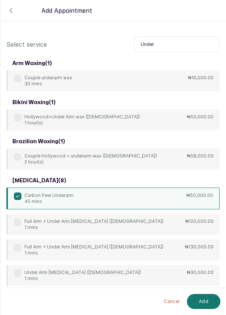
click at [17, 193] on label at bounding box center [18, 197] width 8 height 8
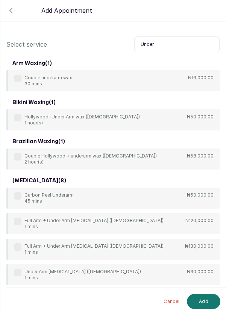
click at [166, 41] on input "Under" at bounding box center [176, 45] width 85 height 16
type input "Underarm"
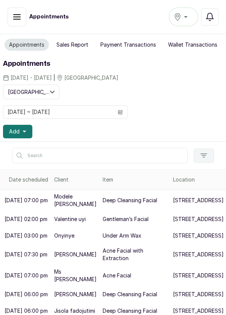
click at [26, 132] on button "Add" at bounding box center [17, 132] width 29 height 14
click at [126, 111] on span at bounding box center [120, 112] width 14 height 13
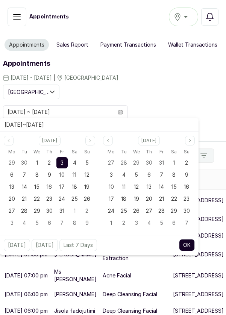
click at [75, 164] on span "4" at bounding box center [74, 163] width 3 height 6
click at [77, 169] on div "11" at bounding box center [74, 174] width 11 height 11
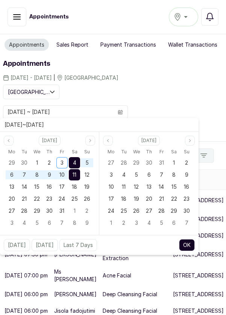
click at [190, 247] on button "OK" at bounding box center [187, 245] width 16 height 12
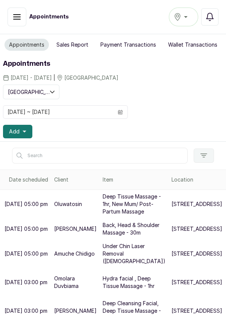
click at [121, 108] on span at bounding box center [120, 112] width 14 height 13
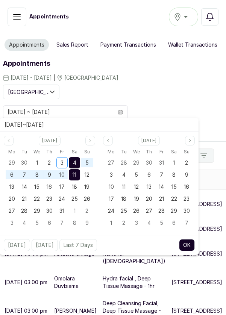
click at [75, 160] on span "4" at bounding box center [74, 163] width 3 height 6
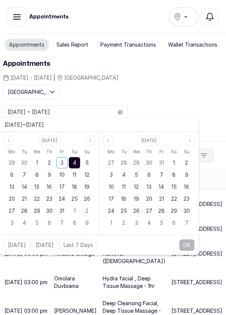
click at [76, 162] on span "4" at bounding box center [74, 163] width 3 height 6
click at [190, 247] on button "OK" at bounding box center [187, 245] width 16 height 12
type input "[DATE] ~ [DATE]"
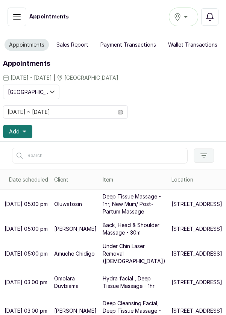
click at [24, 136] on button "Add" at bounding box center [17, 132] width 29 height 14
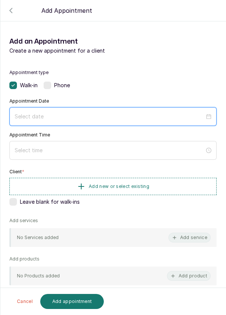
click at [113, 117] on input at bounding box center [110, 117] width 190 height 8
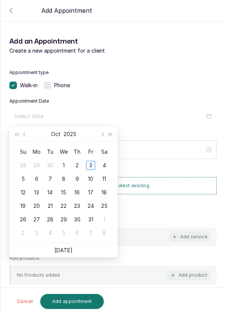
click at [107, 163] on div "4" at bounding box center [104, 165] width 9 height 9
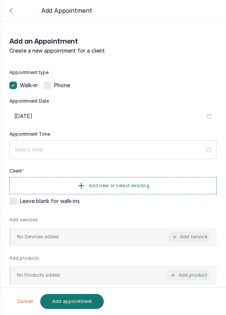
type input "[DATE]"
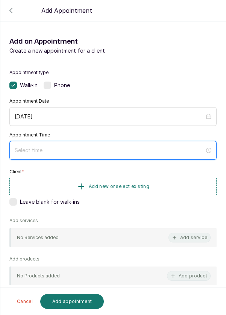
click at [114, 151] on input at bounding box center [110, 150] width 190 height 8
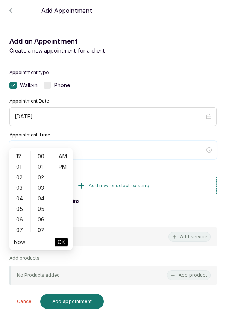
scroll to position [61, 0]
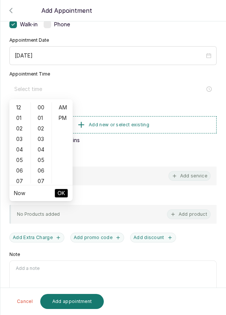
click at [19, 182] on div "07" at bounding box center [20, 181] width 18 height 11
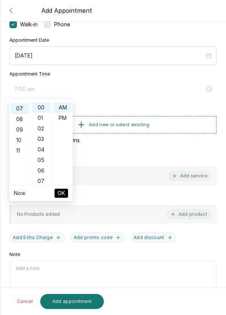
scroll to position [74, 0]
click at [67, 119] on div "PM" at bounding box center [62, 118] width 18 height 11
type input "7:00 pm"
click at [66, 195] on button "OK" at bounding box center [62, 193] width 14 height 9
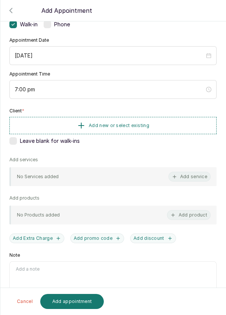
click at [173, 125] on button "Add new or select existing" at bounding box center [112, 125] width 207 height 17
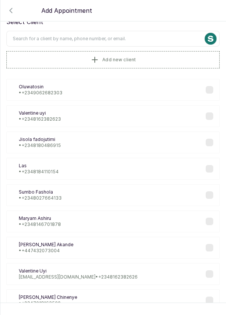
scroll to position [0, 0]
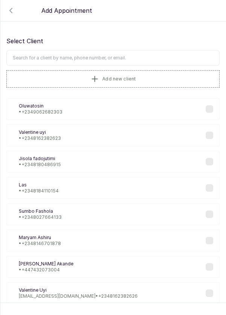
click at [148, 60] on input "text" at bounding box center [112, 58] width 213 height 16
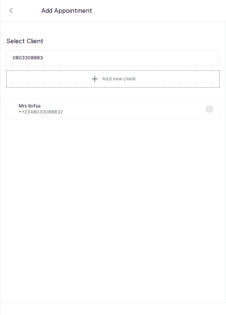
type input "08033088832"
click at [52, 110] on p "• [PHONE_NUMBER]" at bounding box center [41, 112] width 44 height 6
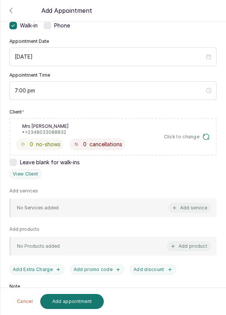
scroll to position [62, 0]
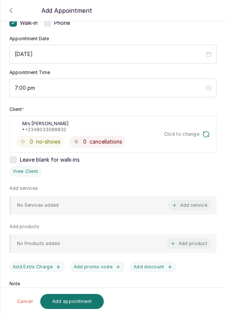
click at [196, 207] on button "Add service" at bounding box center [190, 206] width 42 height 10
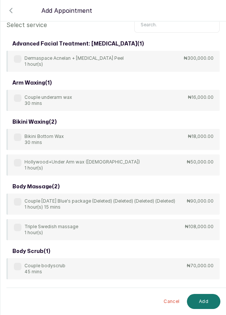
scroll to position [0, 0]
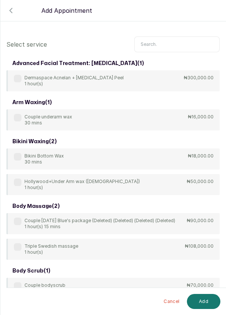
click at [166, 44] on input "text" at bounding box center [176, 45] width 85 height 16
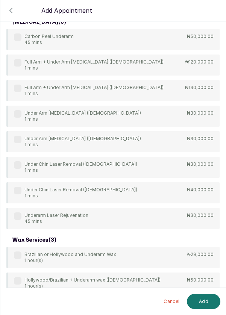
scroll to position [162, 0]
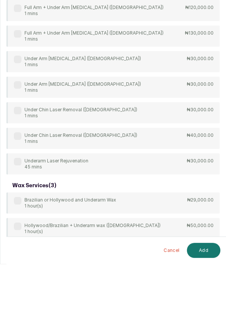
type input "Under"
click at [15, 211] on div "Carbon Peel Underarm 45 mins ₦50,000.00 Full Arm + Under Arm [MEDICAL_DATA] ([D…" at bounding box center [112, 126] width 213 height 200
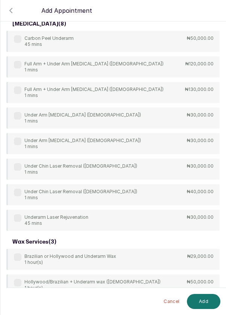
scroll to position [163, 0]
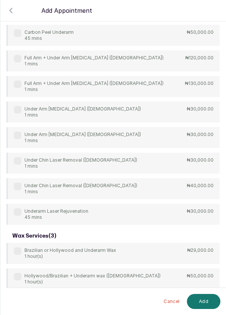
click at [18, 208] on label at bounding box center [18, 212] width 8 height 8
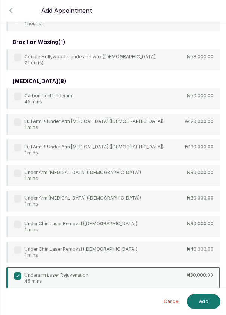
scroll to position [98, 0]
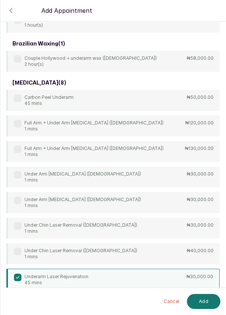
click at [163, 286] on div "Underarm Laser Rejuvenation 45 mins ₦30,000.00" at bounding box center [112, 280] width 213 height 22
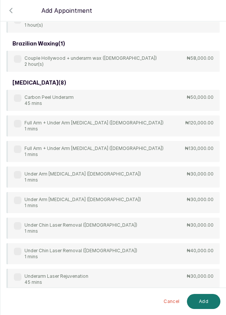
click at [17, 175] on label at bounding box center [18, 175] width 8 height 8
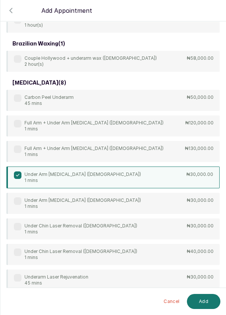
click at [210, 309] on button "Add" at bounding box center [203, 301] width 33 height 15
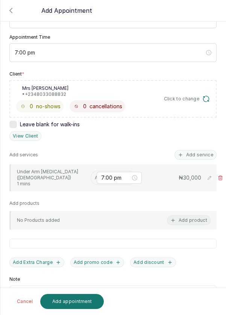
click at [95, 175] on input "text" at bounding box center [95, 177] width 1 height 5
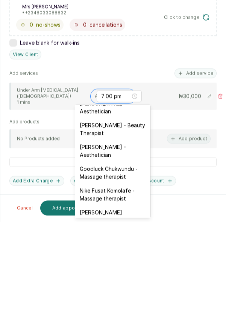
scroll to position [207, 0]
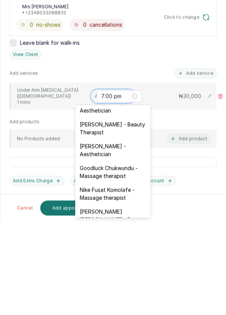
click at [120, 236] on div "[PERSON_NAME] - Aesthetician" at bounding box center [112, 244] width 75 height 22
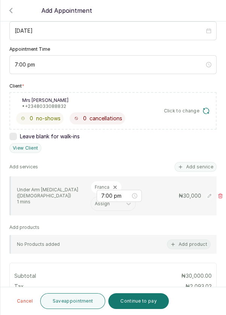
click at [200, 163] on button "Add service" at bounding box center [196, 167] width 42 height 10
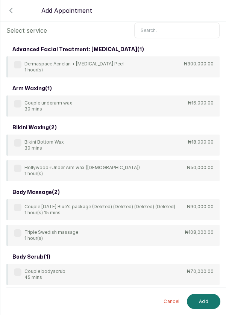
scroll to position [0, 0]
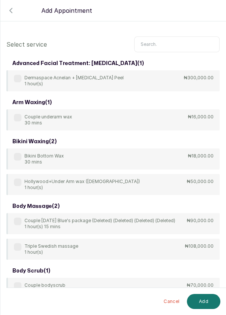
click at [167, 41] on input "text" at bounding box center [176, 45] width 85 height 16
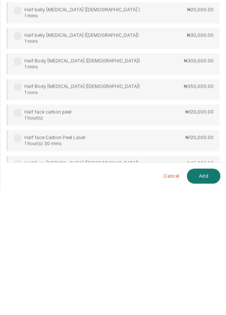
scroll to position [64, 0]
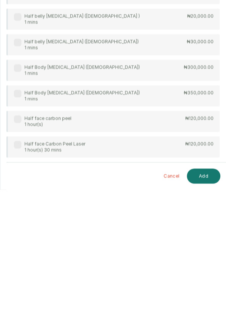
type input "Half"
click at [20, 292] on label at bounding box center [18, 296] width 8 height 8
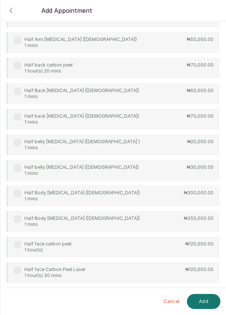
click at [208, 304] on button "Add" at bounding box center [203, 301] width 33 height 15
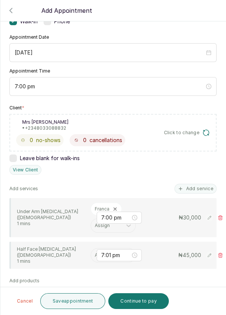
click at [95, 253] on input "text" at bounding box center [95, 255] width 1 height 5
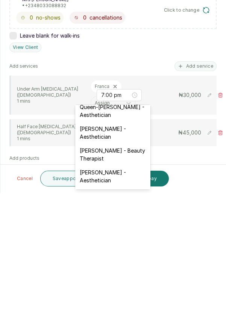
scroll to position [181, 0]
click at [123, 294] on div "[PERSON_NAME] - Aesthetician" at bounding box center [112, 299] width 75 height 22
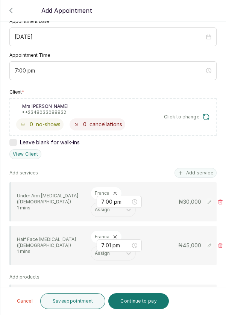
scroll to position [85, 0]
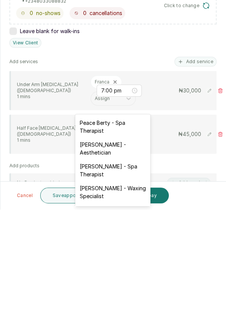
click at [167, 181] on div "Under Arm [MEDICAL_DATA] ([DEMOGRAPHIC_DATA]) 1 mins Franca Assign 7:00 pm ₦ 30…" at bounding box center [114, 196] width 194 height 30
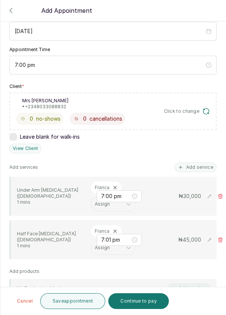
click at [207, 163] on button "Add service" at bounding box center [196, 168] width 42 height 10
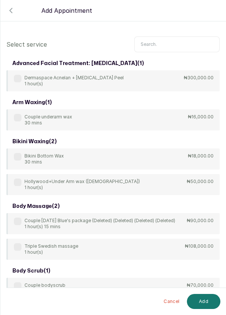
scroll to position [0, 0]
click at [166, 41] on input "text" at bounding box center [176, 45] width 85 height 16
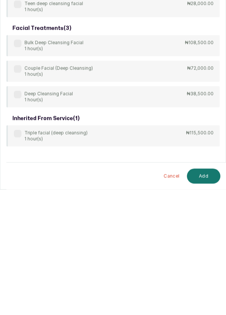
scroll to position [6, 0]
type input "Deep clea"
click at [18, 217] on label at bounding box center [18, 220] width 8 height 8
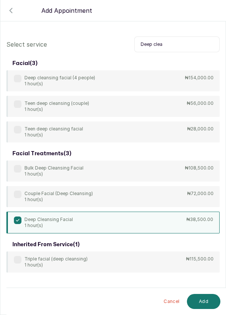
click at [206, 298] on button "Add" at bounding box center [203, 301] width 33 height 15
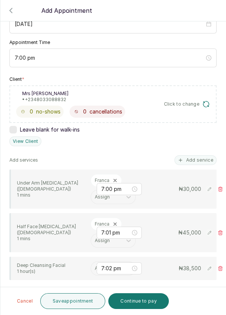
scroll to position [94, 0]
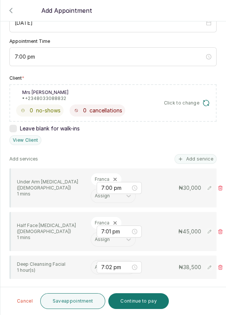
click at [95, 265] on input "text" at bounding box center [95, 267] width 1 height 5
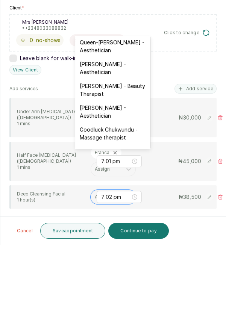
scroll to position [178, 0]
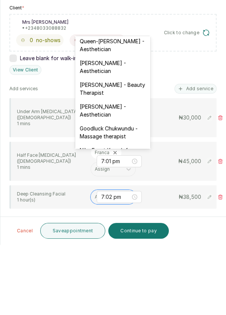
click at [118, 171] on div "Franca Ebuzome - Aesthetician" at bounding box center [112, 181] width 75 height 22
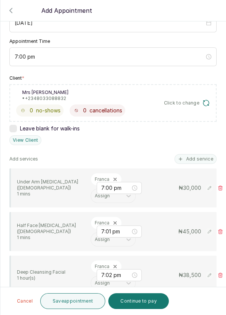
click at [204, 154] on button "Add service" at bounding box center [196, 159] width 42 height 10
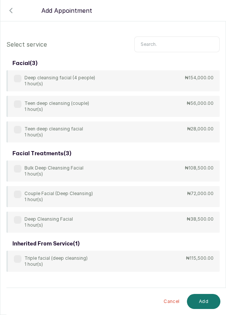
scroll to position [30, 0]
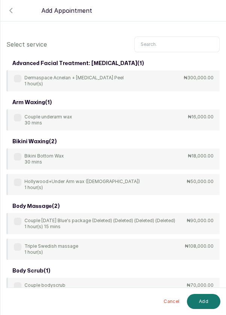
click at [170, 47] on input "text" at bounding box center [176, 45] width 85 height 16
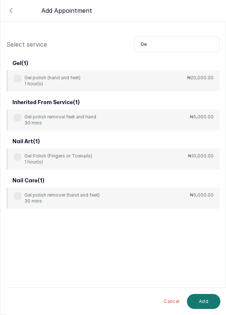
type input "G"
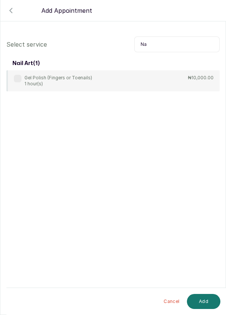
type input "N"
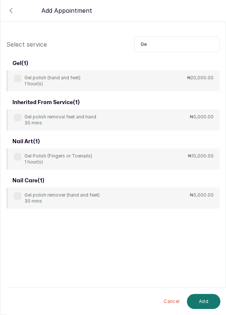
type input "G"
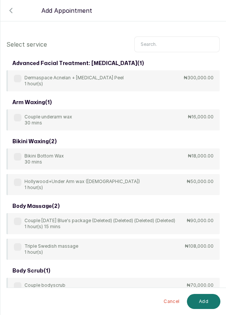
click at [15, 7] on icon "button" at bounding box center [10, 10] width 9 height 9
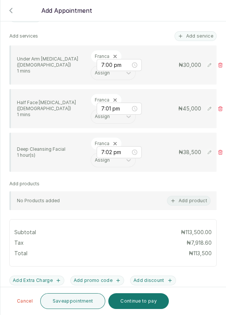
scroll to position [217, 0]
click at [73, 306] on button "Save appointment" at bounding box center [72, 302] width 65 height 16
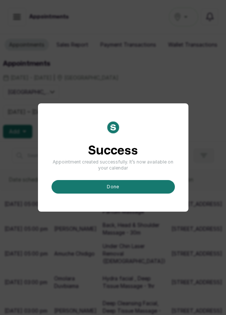
click at [143, 194] on button "done" at bounding box center [113, 187] width 123 height 14
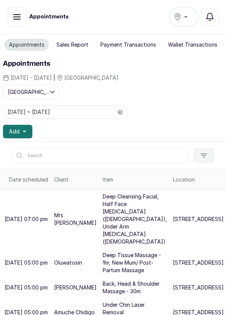
click at [26, 131] on button "Add" at bounding box center [17, 132] width 29 height 14
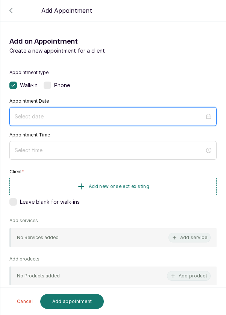
click at [84, 115] on input at bounding box center [110, 117] width 190 height 8
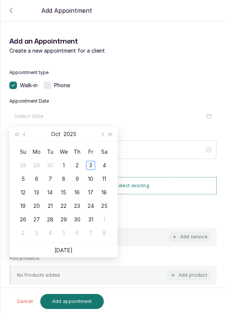
click at [107, 167] on div "4" at bounding box center [104, 165] width 9 height 9
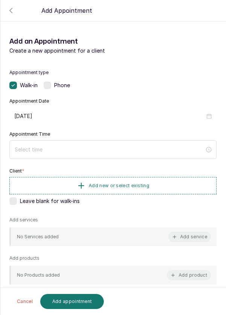
type input "2025/10/04"
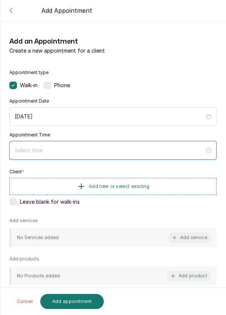
click at [133, 146] on input at bounding box center [110, 150] width 190 height 8
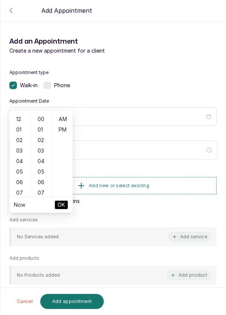
scroll to position [55, 0]
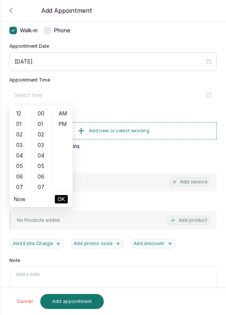
click at [19, 180] on div "06" at bounding box center [20, 177] width 18 height 11
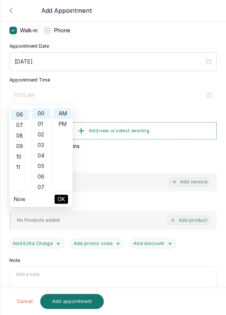
scroll to position [63, 0]
click at [66, 125] on div "PM" at bounding box center [62, 124] width 18 height 11
type input "6:00 pm"
click at [64, 201] on span "OK" at bounding box center [62, 199] width 8 height 14
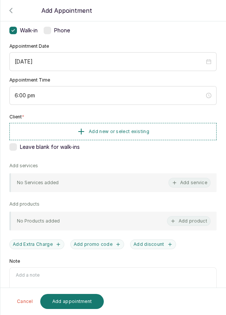
click at [160, 131] on button "Add new or select existing" at bounding box center [112, 131] width 207 height 17
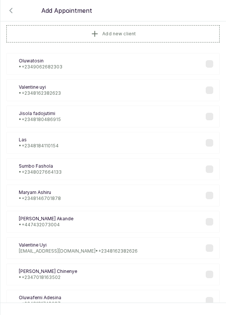
scroll to position [0, 0]
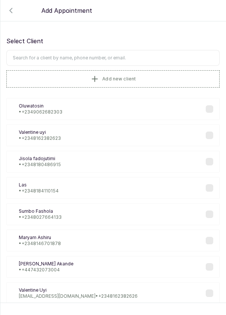
click at [137, 58] on input "text" at bounding box center [112, 58] width 213 height 16
type input "Susan"
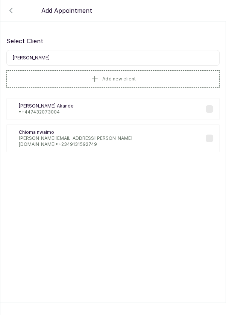
click at [114, 99] on div "SA Susan Akande • +44 7432073004" at bounding box center [112, 109] width 213 height 22
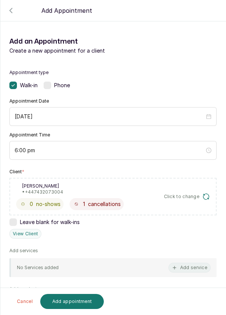
scroll to position [91, 0]
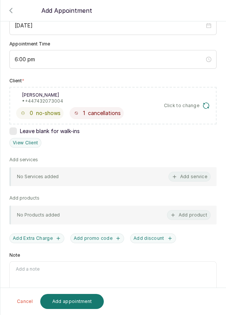
click at [197, 176] on button "Add service" at bounding box center [190, 177] width 42 height 10
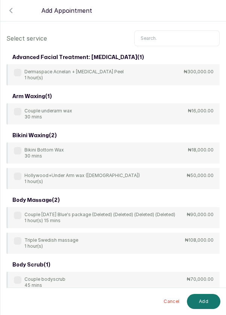
scroll to position [0, 0]
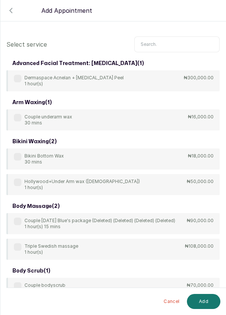
click at [169, 42] on input "text" at bounding box center [176, 45] width 85 height 16
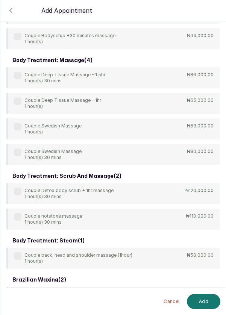
scroll to position [186, 0]
type input "Couple"
click at [17, 124] on div "arm waxing ( 1 ) Couple underarm wax 30 mins ₦16,000.00 body massage ( 1 ) Coup…" at bounding box center [112, 309] width 213 height 876
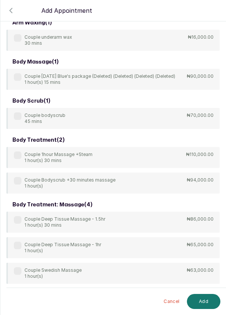
click at [20, 272] on label at bounding box center [18, 272] width 8 height 8
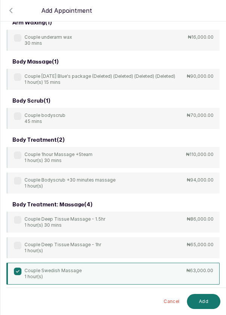
click at [208, 303] on button "Add" at bounding box center [203, 301] width 33 height 15
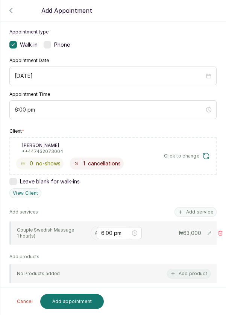
click at [95, 231] on input "text" at bounding box center [95, 233] width 1 height 5
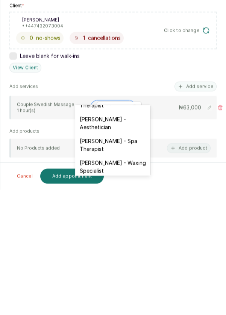
scroll to position [0, 0]
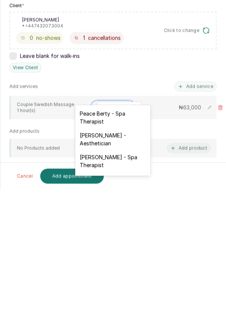
click at [131, 242] on div "Peace Berty - Spa Therapist" at bounding box center [112, 243] width 75 height 22
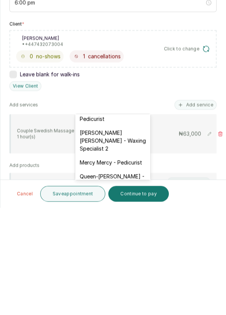
scroll to position [100, 0]
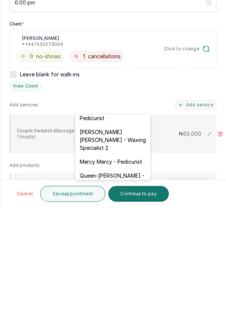
click at [130, 242] on div "Mary Archibong Edet - Waxing Specialist 2" at bounding box center [112, 248] width 75 height 30
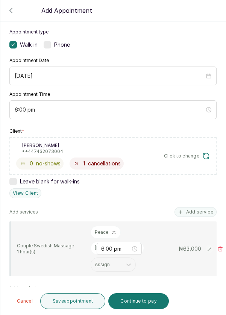
click at [195, 207] on button "Add service" at bounding box center [196, 212] width 42 height 10
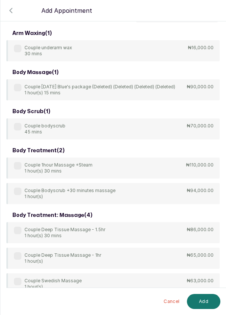
scroll to position [0, 0]
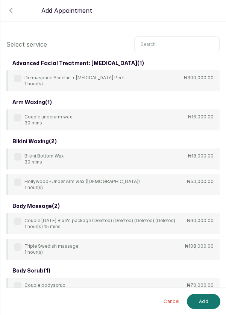
click at [170, 46] on input "text" at bounding box center [176, 45] width 85 height 16
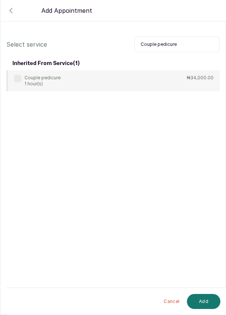
type input "Couple pedicure"
click at [21, 83] on div "Couple pedicure 1 hour(s)" at bounding box center [37, 81] width 47 height 12
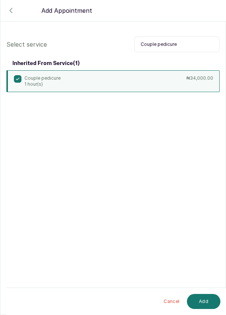
click at [212, 302] on button "Add" at bounding box center [203, 301] width 33 height 15
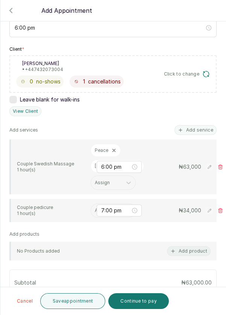
scroll to position [124, 0]
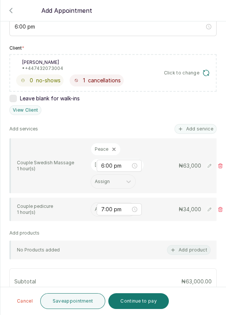
click at [95, 207] on input "text" at bounding box center [95, 209] width 1 height 5
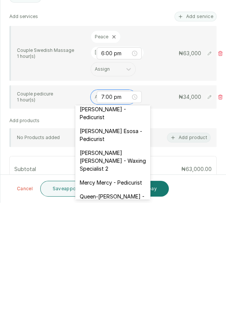
scroll to position [93, 0]
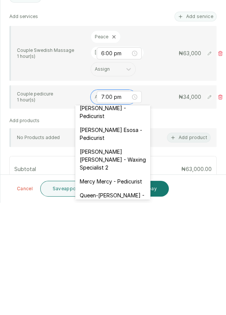
click at [128, 246] on div "susan Johnson Esosa - Pedicurist" at bounding box center [112, 247] width 75 height 22
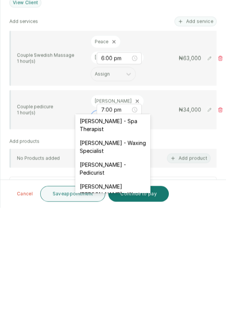
scroll to position [47, 0]
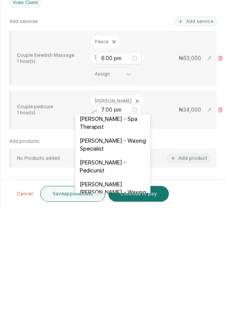
click at [128, 278] on div "JOY Asabia Oluwapelumi - Pedicurist" at bounding box center [112, 274] width 75 height 22
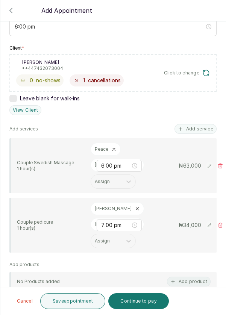
click at [86, 304] on button "Save appointment" at bounding box center [72, 302] width 65 height 16
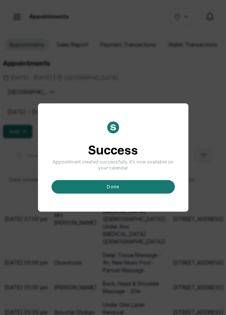
click at [125, 194] on button "done" at bounding box center [113, 187] width 123 height 14
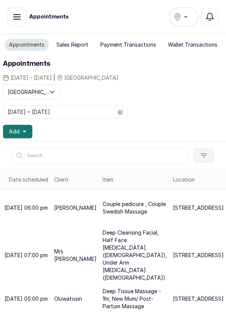
click at [127, 111] on div "04/10/2025 ~ 04/10/2025" at bounding box center [65, 112] width 125 height 14
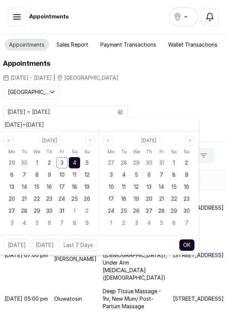
click at [61, 162] on span "3" at bounding box center [62, 163] width 3 height 6
click at [62, 162] on span "3" at bounding box center [62, 163] width 3 height 6
click at [192, 249] on button "OK" at bounding box center [187, 245] width 16 height 12
type input "03/10/2025 ~ 03/10/2025"
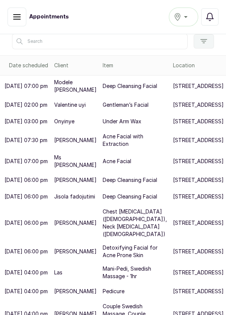
scroll to position [116, 0]
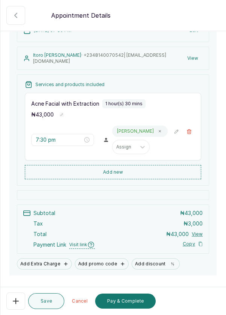
scroll to position [87, 0]
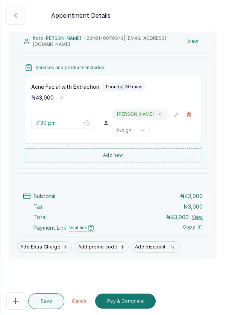
click at [137, 305] on button "Pay & Complete" at bounding box center [125, 301] width 61 height 15
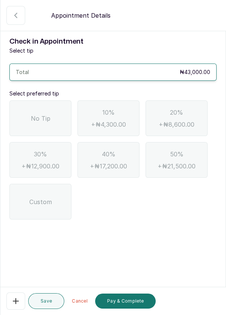
scroll to position [0, 0]
click at [56, 112] on div "No Tip" at bounding box center [40, 118] width 62 height 36
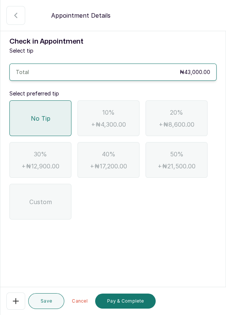
click at [125, 306] on button "Pay & Complete" at bounding box center [125, 301] width 61 height 15
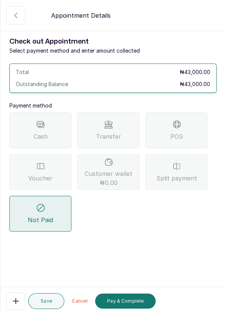
click at [51, 171] on div "Voucher" at bounding box center [40, 172] width 62 height 36
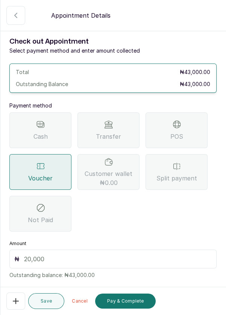
click at [96, 261] on input "text" at bounding box center [118, 259] width 188 height 9
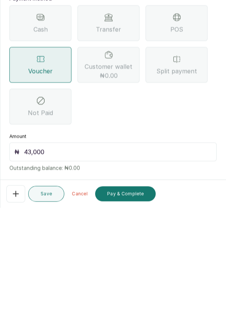
scroll to position [16, 0]
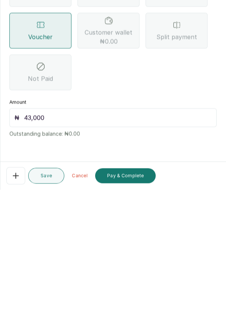
type input "43,000"
click at [141, 302] on button "Pay & Complete" at bounding box center [125, 301] width 61 height 15
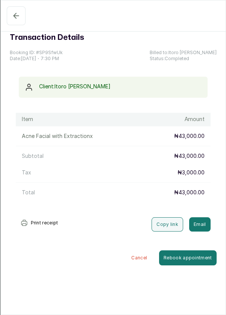
click at [12, 17] on icon "button" at bounding box center [16, 15] width 9 height 9
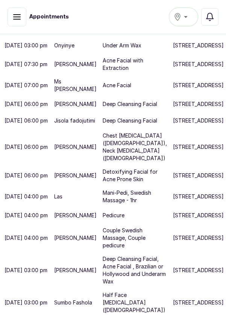
scroll to position [191, 0]
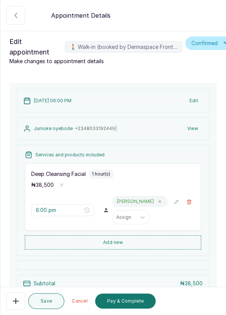
scroll to position [82, 0]
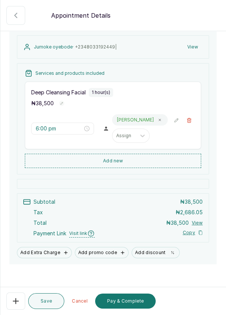
click at [149, 160] on button "Add new" at bounding box center [113, 161] width 177 height 14
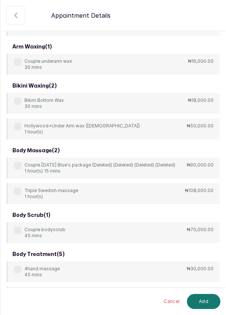
scroll to position [56, 0]
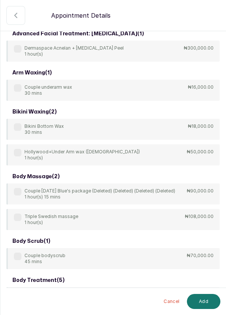
click at [13, 14] on icon "button" at bounding box center [15, 15] width 9 height 9
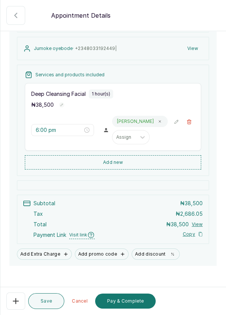
scroll to position [87, 0]
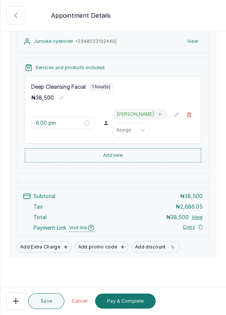
click at [46, 247] on button "Add Extra Charge" at bounding box center [44, 247] width 55 height 11
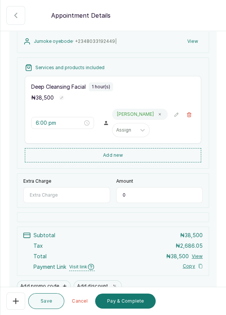
click at [76, 193] on input "Extra Charge" at bounding box center [66, 195] width 87 height 16
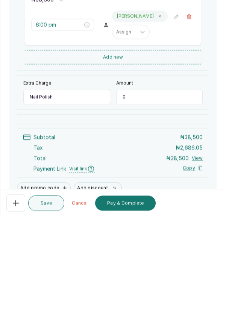
type input "Nail Polish"
click at [144, 192] on input "0" at bounding box center [159, 195] width 87 height 16
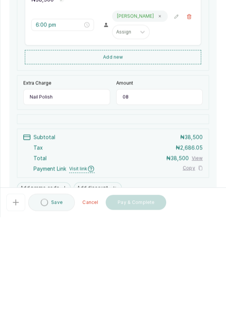
type input "0"
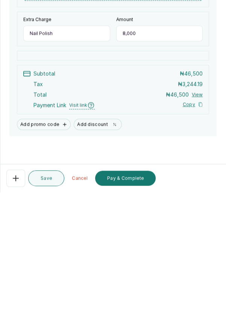
scroll to position [36, 0]
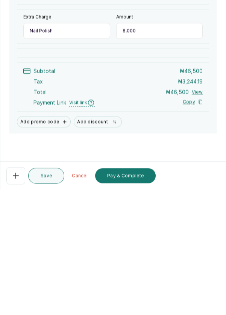
type input "8,000"
click at [52, 303] on button "Save" at bounding box center [46, 302] width 36 height 16
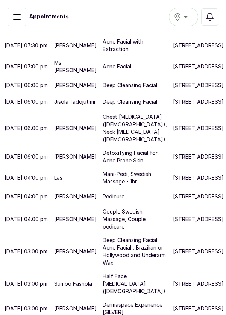
scroll to position [252, 0]
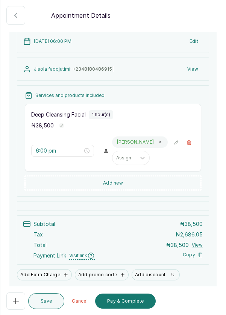
scroll to position [47, 0]
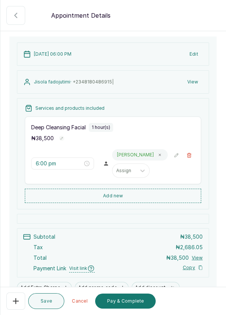
click at [154, 193] on button "Add new" at bounding box center [113, 196] width 177 height 14
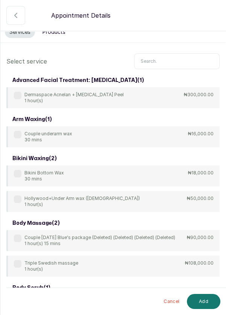
scroll to position [0, 0]
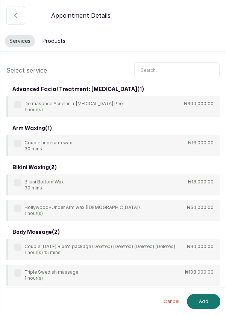
click at [172, 68] on input "text" at bounding box center [176, 70] width 85 height 16
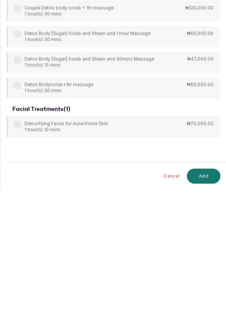
scroll to position [0, 0]
type input "Detox"
click at [18, 252] on label at bounding box center [18, 251] width 8 height 8
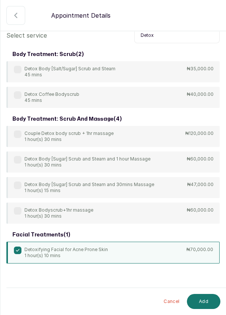
click at [203, 304] on button "Add" at bounding box center [203, 301] width 33 height 15
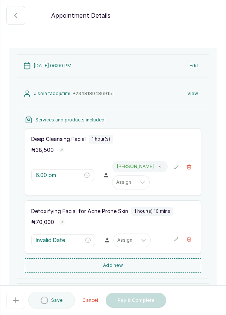
type input "7:00 pm"
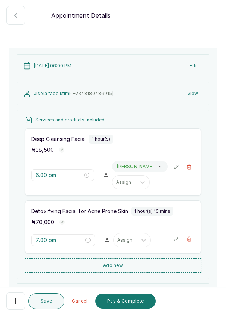
click at [191, 167] on icon "button" at bounding box center [189, 166] width 5 height 5
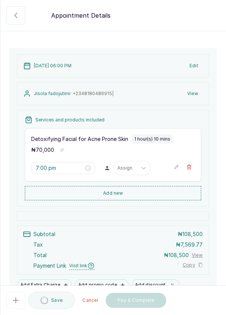
type input "7:00 pm"
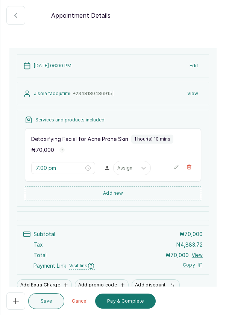
scroll to position [73, 0]
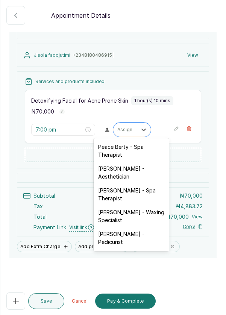
click at [142, 173] on div "Rosemary Amuche - Aesthetician" at bounding box center [131, 173] width 75 height 22
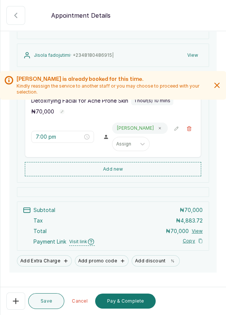
scroll to position [87, 0]
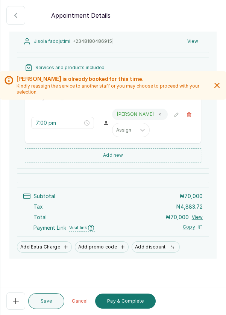
click at [131, 303] on button "Pay & Complete" at bounding box center [125, 301] width 61 height 15
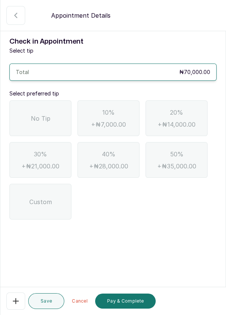
scroll to position [36, 0]
click at [45, 114] on span "No Tip" at bounding box center [41, 118] width 20 height 9
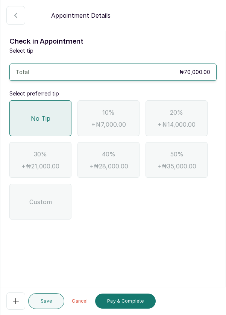
click at [137, 307] on button "Pay & Complete" at bounding box center [125, 301] width 61 height 15
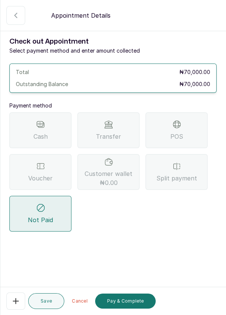
click at [182, 174] on span "Split payment" at bounding box center [177, 178] width 41 height 9
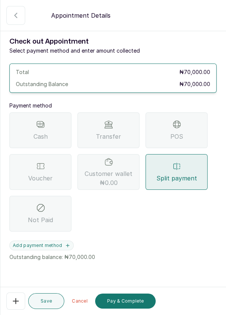
click at [66, 244] on icon "button" at bounding box center [67, 245] width 3 height 3
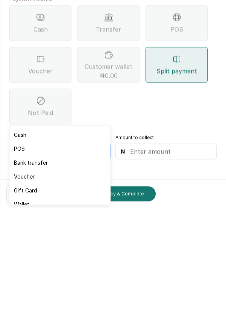
click at [51, 286] on div "Voucher" at bounding box center [59, 284] width 101 height 14
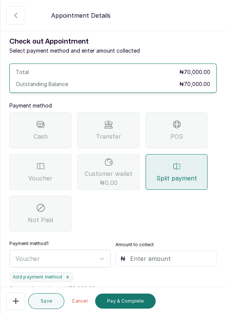
click at [182, 254] on input "text" at bounding box center [171, 258] width 82 height 9
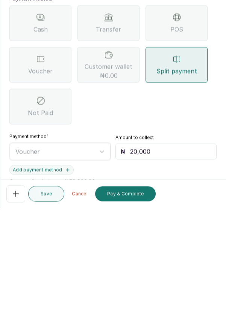
type input "20,000"
click at [69, 272] on button "Add payment method" at bounding box center [41, 277] width 64 height 10
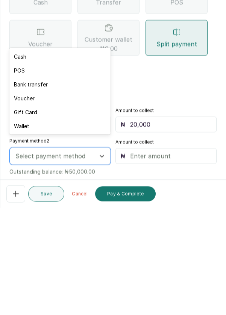
scroll to position [0, 0]
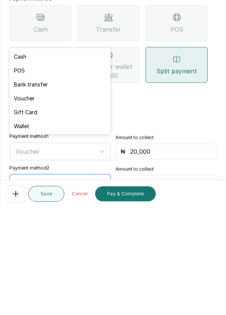
click at [53, 191] on div "Bank transfer" at bounding box center [59, 192] width 101 height 14
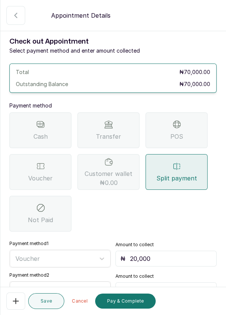
click at [174, 286] on input "text" at bounding box center [171, 290] width 82 height 9
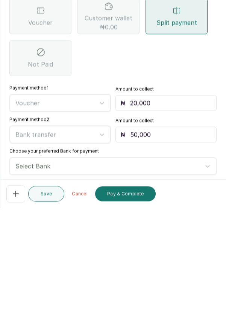
scroll to position [78, 0]
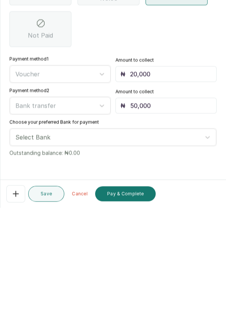
type input "50,000"
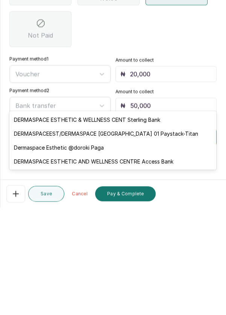
click at [114, 251] on div "Dermaspace Esthetic @doroki Paga" at bounding box center [112, 255] width 207 height 14
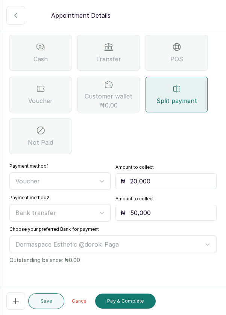
click at [137, 301] on button "Pay & Complete" at bounding box center [125, 301] width 61 height 15
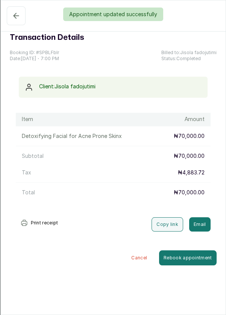
click at [10, 17] on div "Appointment updated successfully" at bounding box center [113, 15] width 226 height 14
click at [12, 18] on div "Appointment updated successfully" at bounding box center [113, 15] width 226 height 14
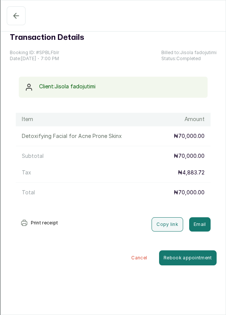
click at [12, 16] on icon "button" at bounding box center [16, 15] width 9 height 9
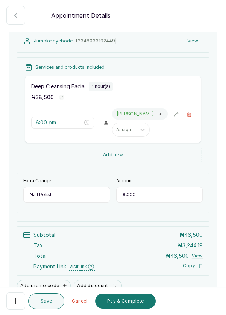
scroll to position [126, 0]
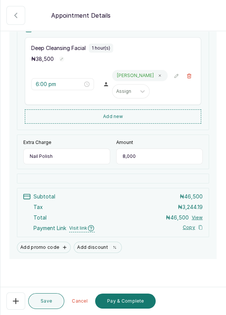
click at [144, 157] on input "8,000" at bounding box center [159, 157] width 87 height 16
type input "8"
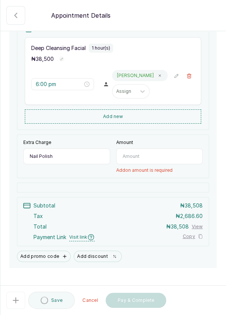
click at [66, 155] on input "Nail Polish" at bounding box center [66, 157] width 87 height 16
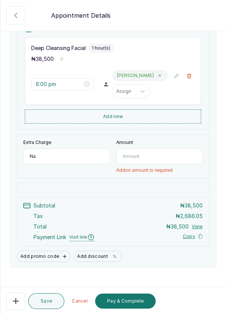
type input "N"
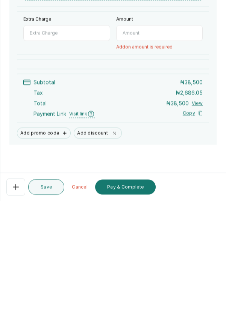
scroll to position [36, 0]
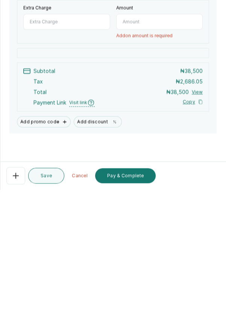
click at [139, 303] on button "Pay & Complete" at bounding box center [125, 301] width 61 height 15
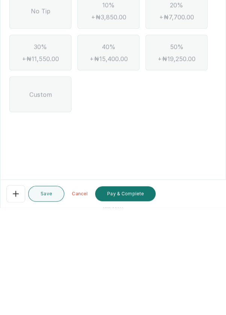
scroll to position [0, 0]
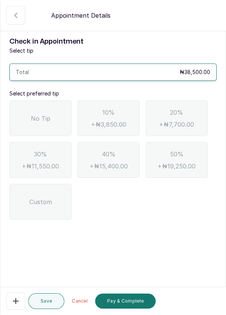
click at [37, 100] on div "No Tip" at bounding box center [40, 118] width 62 height 36
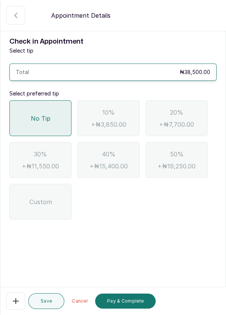
click at [139, 303] on button "Pay & Complete" at bounding box center [125, 301] width 61 height 15
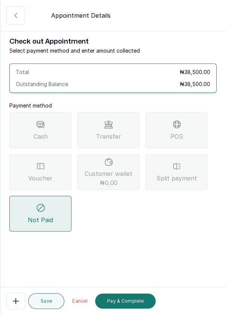
click at [16, 21] on button "Confirmed" at bounding box center [15, 15] width 19 height 19
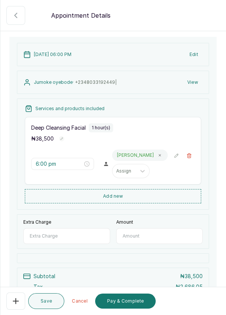
scroll to position [49, 0]
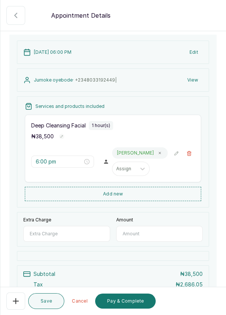
click at [77, 226] on input "Extra Charge" at bounding box center [66, 234] width 87 height 16
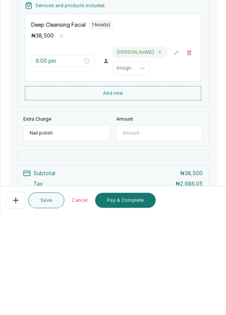
type input "Nail polish"
click at [148, 226] on input "text" at bounding box center [159, 234] width 87 height 16
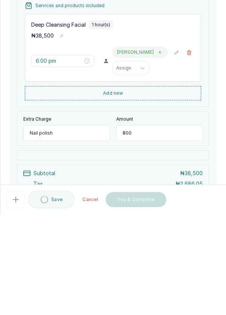
type input "8,000"
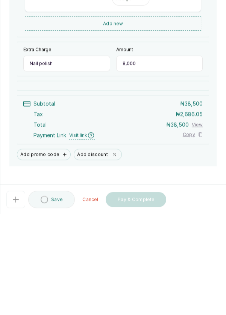
scroll to position [126, 0]
